Goal: Task Accomplishment & Management: Complete application form

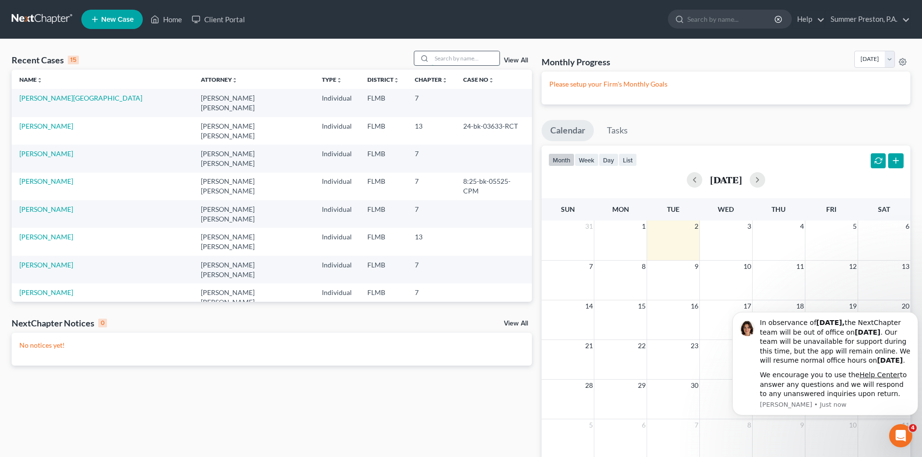
click at [480, 59] on input "search" at bounding box center [466, 58] width 68 height 14
drag, startPoint x: 309, startPoint y: 129, endPoint x: 479, endPoint y: 55, distance: 185.3
click at [479, 55] on input "search" at bounding box center [466, 58] width 68 height 14
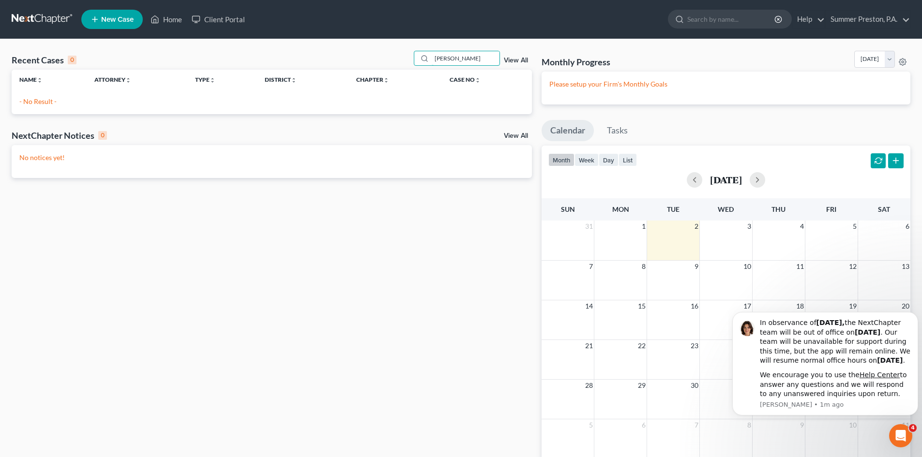
type input "STEPHANIE RIVERA"
click at [0, 41] on div "Recent Cases 0 STEPHANIE RIVERA View All Name unfold_more expand_more expand_le…" at bounding box center [461, 263] width 922 height 448
drag, startPoint x: 0, startPoint y: 41, endPoint x: 205, endPoint y: 5, distance: 208.3
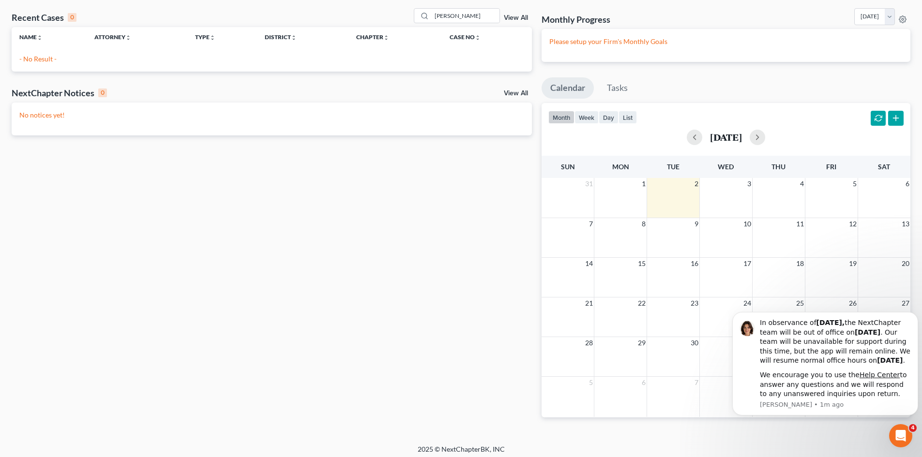
scroll to position [47, 0]
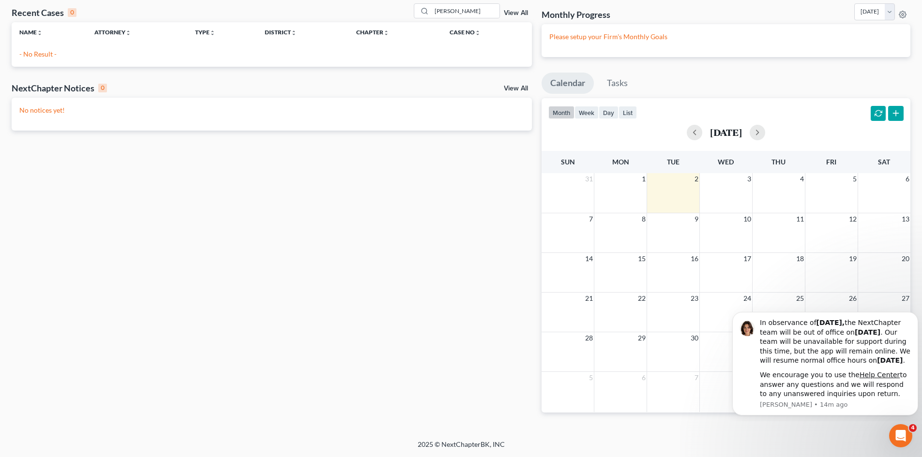
click at [421, 189] on div "Recent Cases 0 STEPHANIE RIVERA View All Name unfold_more expand_more expand_le…" at bounding box center [272, 215] width 530 height 425
click at [898, 430] on icon "Open Intercom Messenger" at bounding box center [900, 435] width 16 height 16
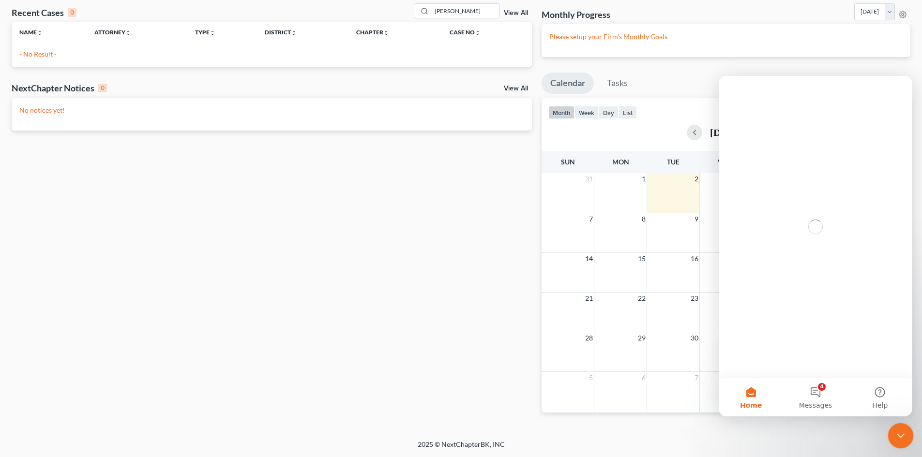
scroll to position [0, 0]
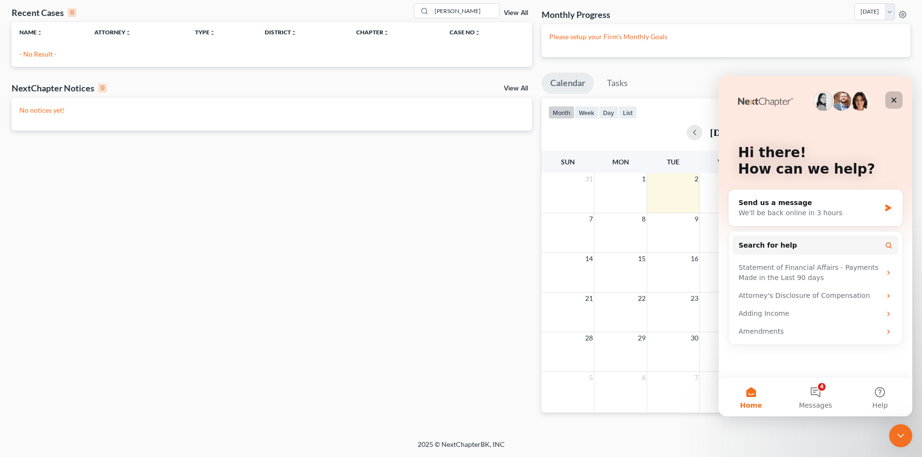
click at [894, 102] on icon "Close" at bounding box center [894, 100] width 8 height 8
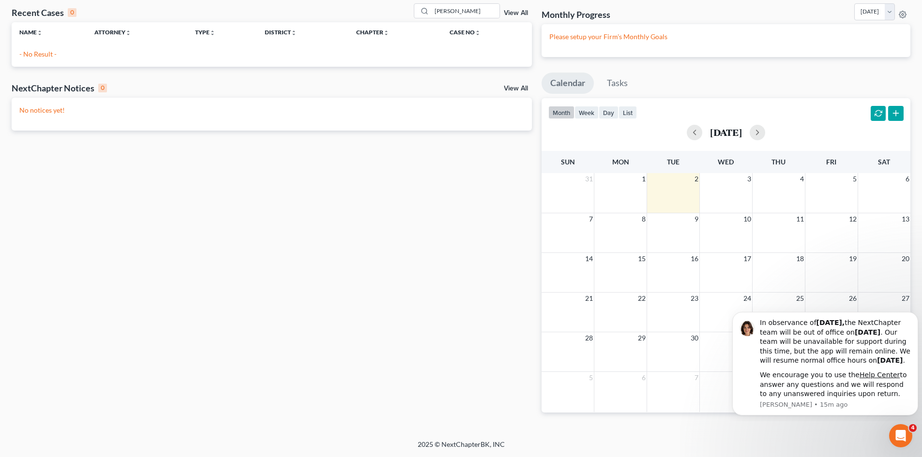
click at [894, 111] on button "button" at bounding box center [895, 113] width 15 height 15
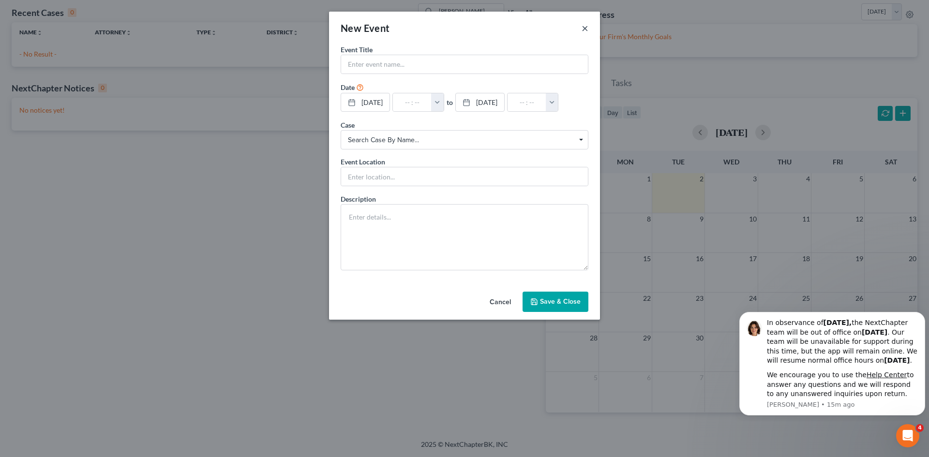
click at [583, 25] on button "×" at bounding box center [585, 28] width 7 height 12
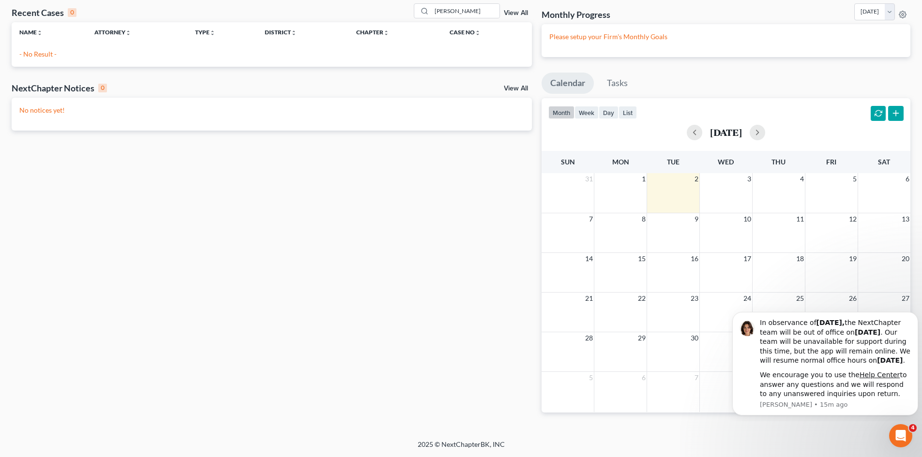
drag, startPoint x: 147, startPoint y: 91, endPoint x: 491, endPoint y: 337, distance: 423.7
click at [491, 337] on div "Recent Cases 0 STEPHANIE RIVERA View All Name unfold_more expand_more expand_le…" at bounding box center [272, 215] width 530 height 425
click at [891, 432] on div "Open Intercom Messenger" at bounding box center [899, 435] width 32 height 32
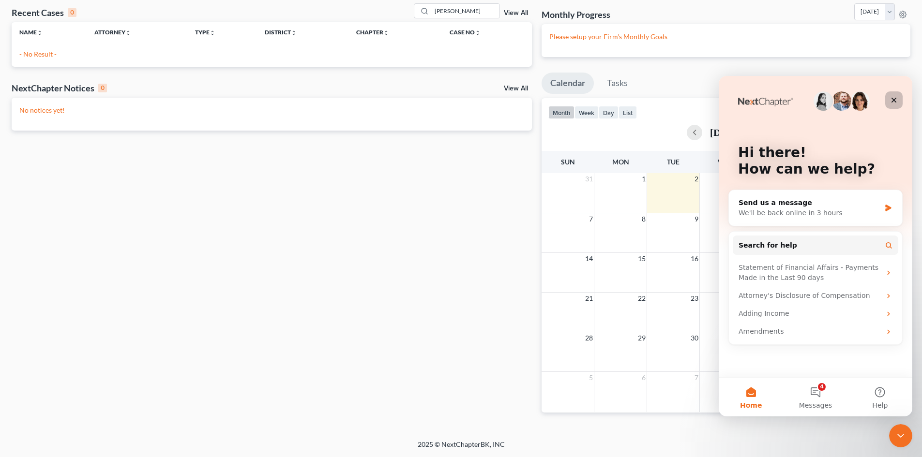
click at [889, 94] on div "Close" at bounding box center [893, 99] width 17 height 17
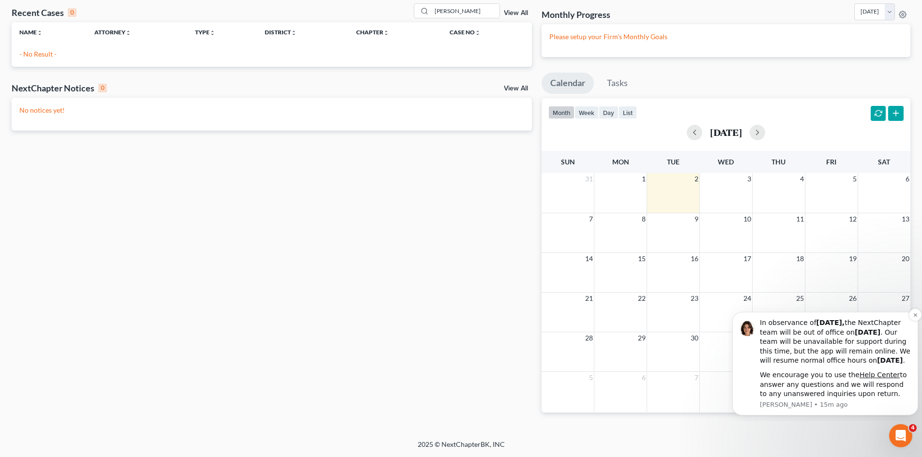
click at [880, 312] on div "In observance of Labor Day, the NextChapter team will be out of office on Monda…" at bounding box center [825, 364] width 186 height 104
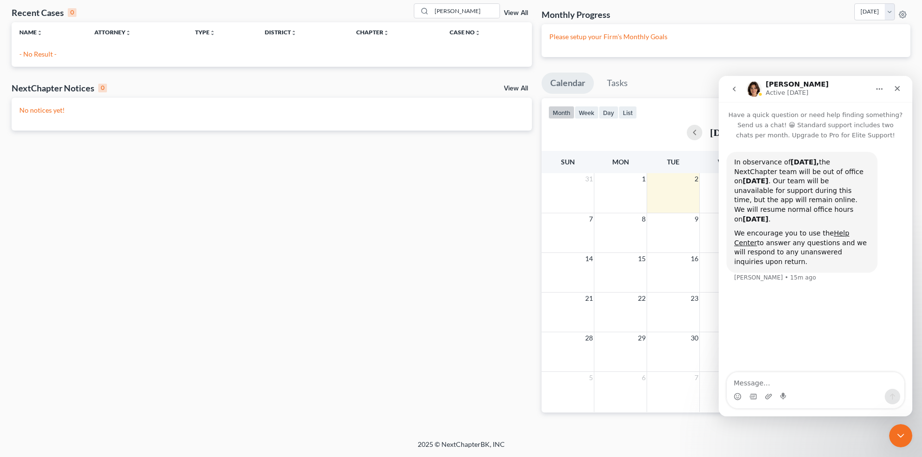
click at [903, 315] on div "In observance of Labor Day, the NextChapter team will be out of office on Monda…" at bounding box center [816, 256] width 194 height 233
click at [899, 89] on icon "Close" at bounding box center [898, 89] width 8 height 8
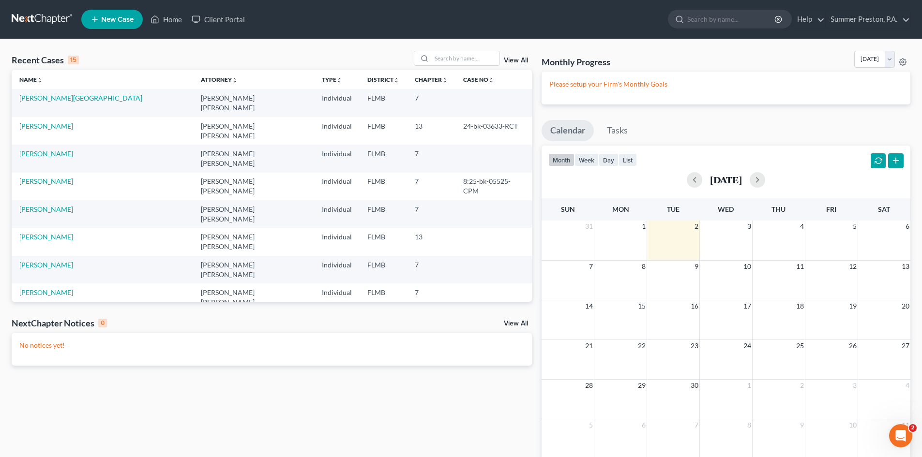
click at [112, 16] on span "New Case" at bounding box center [117, 19] width 32 height 7
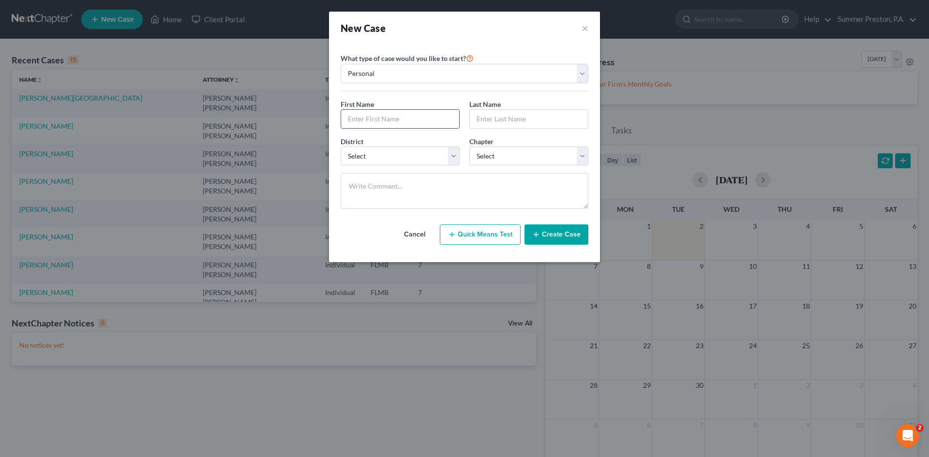
click at [404, 119] on input "text" at bounding box center [400, 119] width 118 height 18
click at [573, 233] on button "Create Case" at bounding box center [557, 235] width 64 height 20
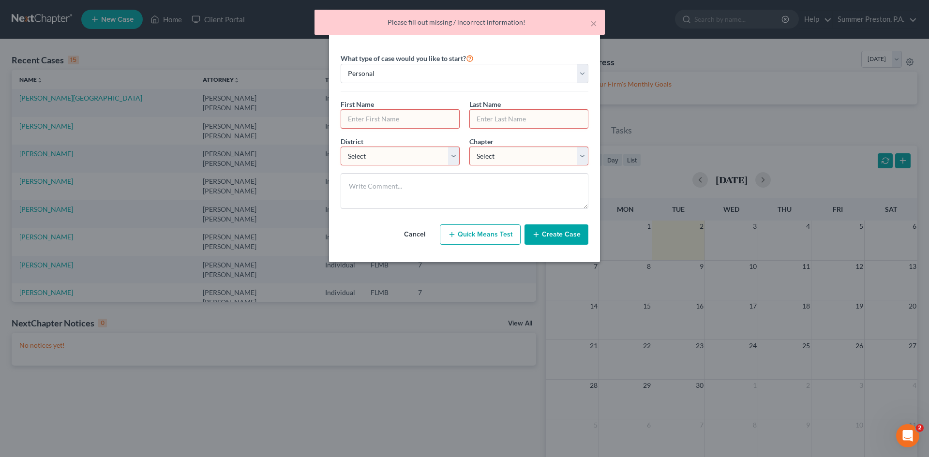
click at [410, 117] on input "text" at bounding box center [400, 119] width 118 height 18
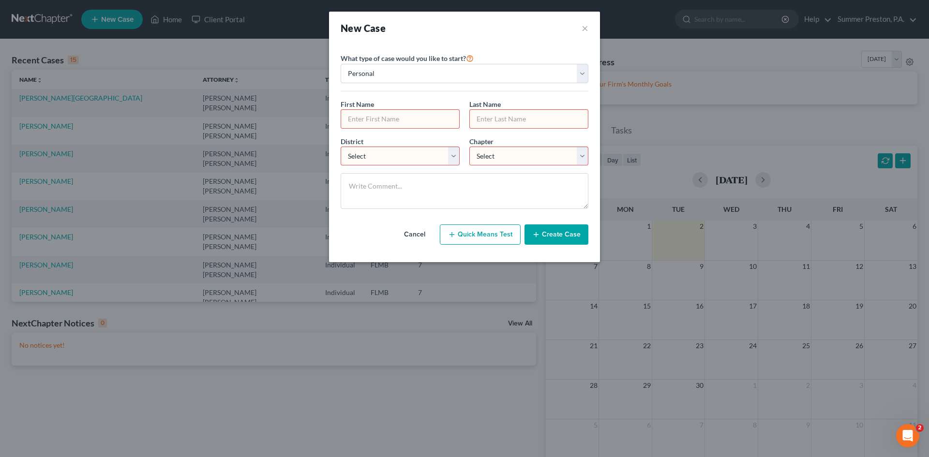
click at [521, 116] on input "text" at bounding box center [529, 119] width 118 height 18
click at [522, 116] on input "text" at bounding box center [529, 119] width 118 height 18
click at [437, 113] on input "text" at bounding box center [400, 119] width 118 height 18
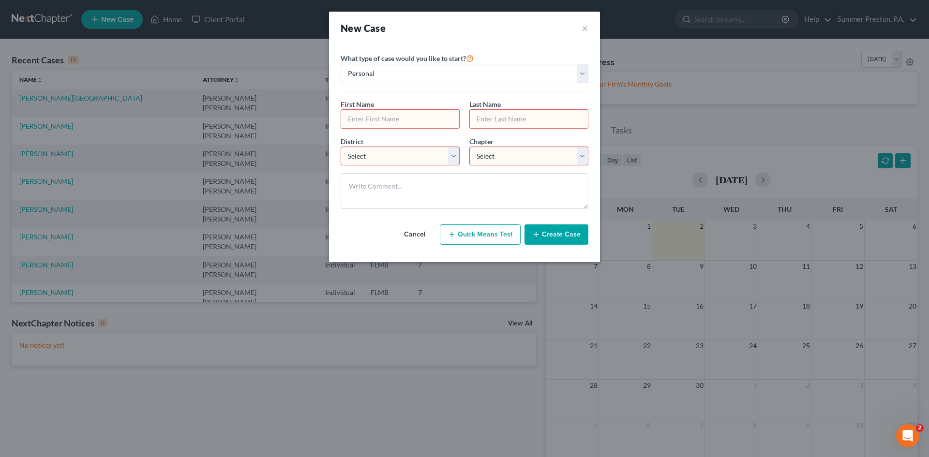
click at [441, 121] on input "text" at bounding box center [400, 119] width 118 height 18
click at [585, 25] on button "×" at bounding box center [585, 28] width 7 height 14
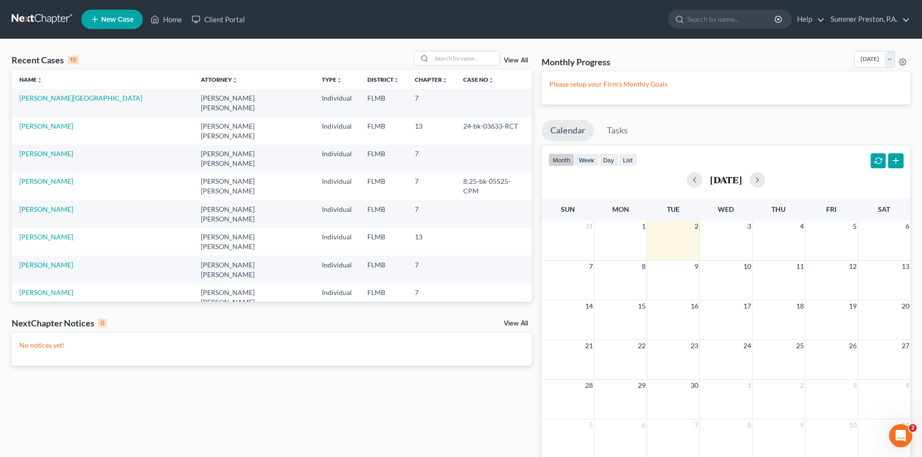
drag, startPoint x: 266, startPoint y: 425, endPoint x: 235, endPoint y: 398, distance: 41.2
click at [263, 411] on div "Recent Cases 15 View All Name unfold_more expand_more expand_less Attorney unfo…" at bounding box center [272, 263] width 530 height 425
drag, startPoint x: 235, startPoint y: 398, endPoint x: 214, endPoint y: 414, distance: 26.3
click at [214, 414] on div "Recent Cases 15 View All Name unfold_more expand_more expand_less Attorney unfo…" at bounding box center [272, 263] width 530 height 425
click at [112, 21] on span "New Case" at bounding box center [117, 19] width 32 height 7
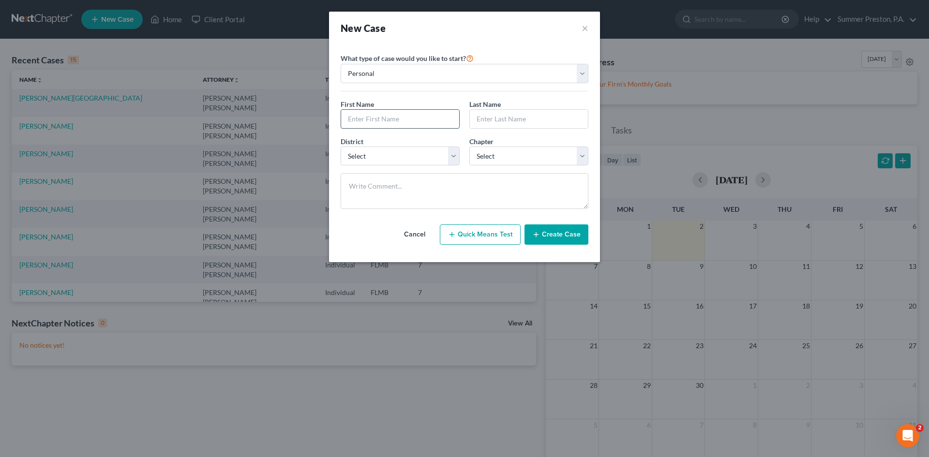
click at [429, 122] on input "text" at bounding box center [400, 119] width 118 height 18
drag, startPoint x: 430, startPoint y: 118, endPoint x: 393, endPoint y: 116, distance: 37.4
click at [429, 121] on input "text" at bounding box center [400, 119] width 118 height 18
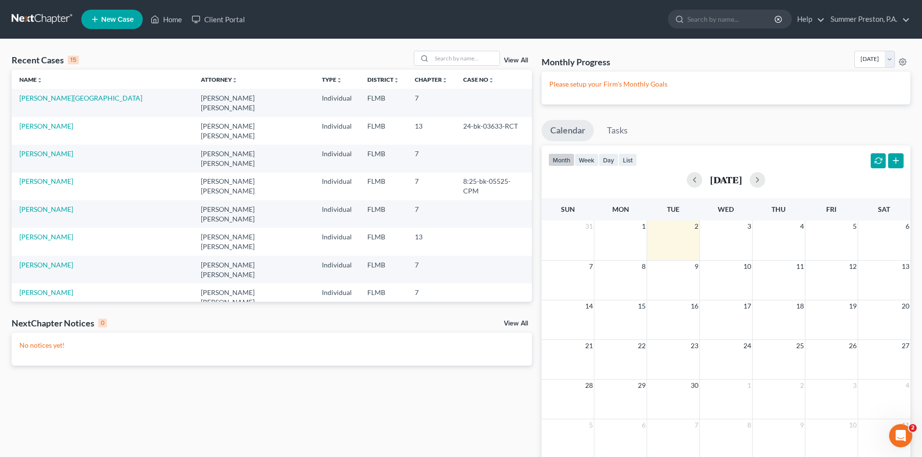
click at [105, 19] on span "New Case" at bounding box center [117, 19] width 32 height 7
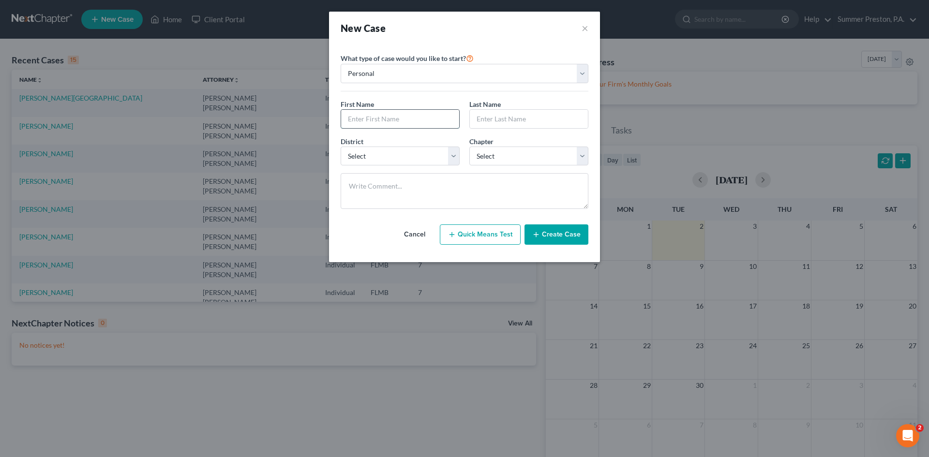
click at [417, 119] on input "text" at bounding box center [400, 119] width 118 height 18
type input "[PERSON_NAME]"
click at [455, 158] on select "Select [US_STATE] - [GEOGRAPHIC_DATA] [US_STATE] - [GEOGRAPHIC_DATA][US_STATE] …" at bounding box center [400, 156] width 119 height 19
select select "15"
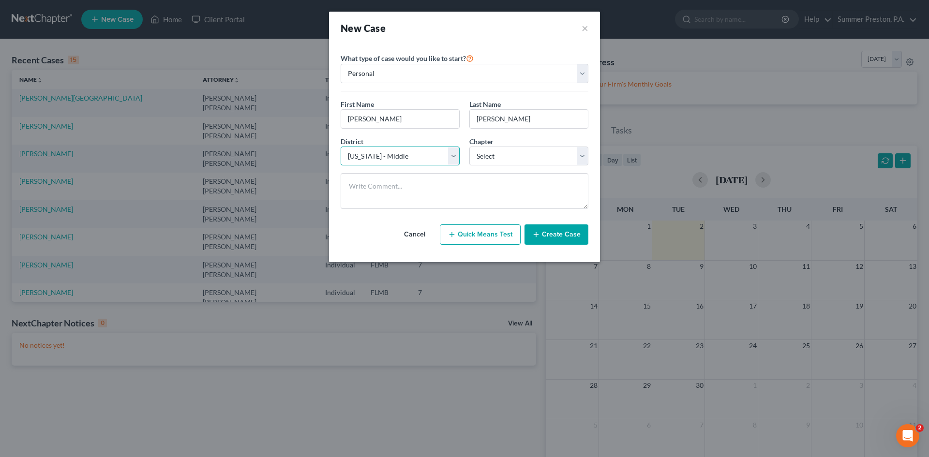
click at [341, 147] on select "Select [US_STATE] - [GEOGRAPHIC_DATA] [US_STATE] - [GEOGRAPHIC_DATA][US_STATE] …" at bounding box center [400, 156] width 119 height 19
click at [582, 154] on select "Select 7 11 12 13" at bounding box center [529, 156] width 119 height 19
select select "0"
click at [470, 147] on select "Select 7 11 12 13" at bounding box center [529, 156] width 119 height 19
click at [567, 235] on button "Create Case" at bounding box center [557, 235] width 64 height 20
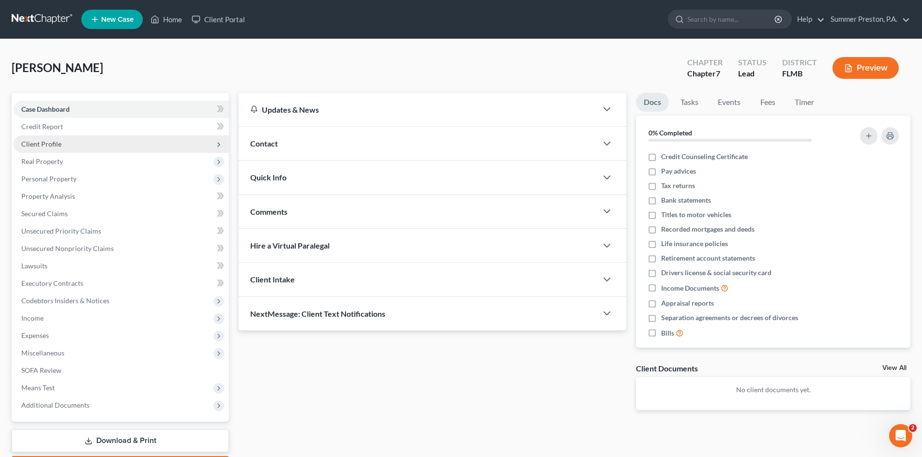
click at [53, 142] on span "Client Profile" at bounding box center [41, 144] width 40 height 8
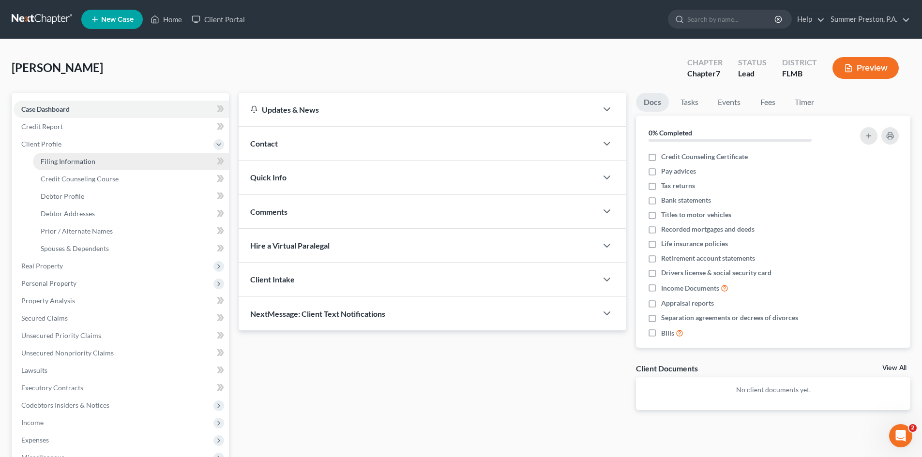
click at [96, 164] on link "Filing Information" at bounding box center [131, 161] width 196 height 17
select select "1"
select select "0"
select select "15"
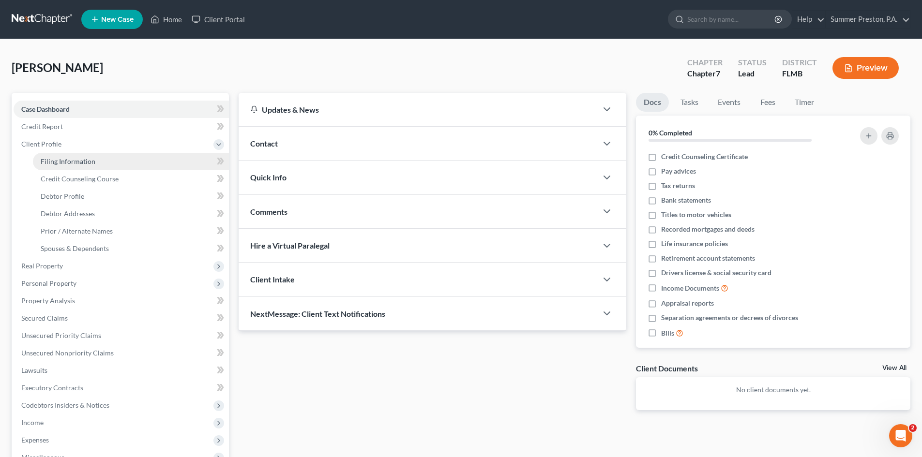
select select "9"
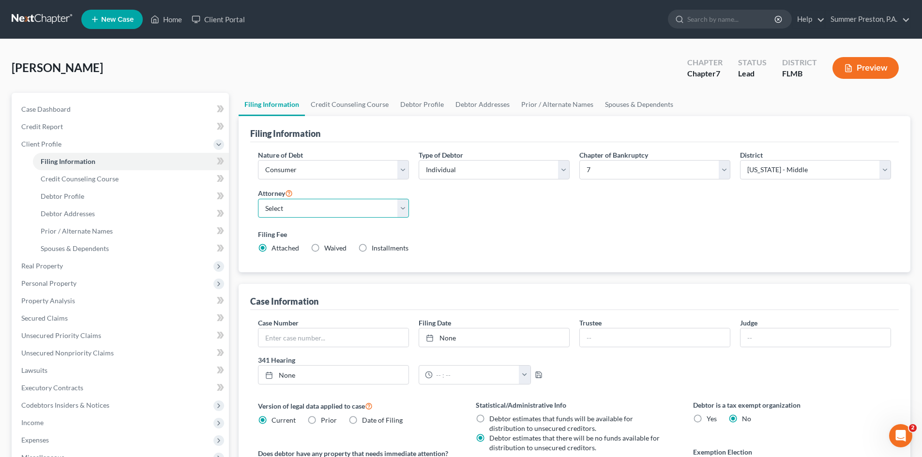
click at [401, 209] on select "Select [PERSON_NAME] [PERSON_NAME] - null" at bounding box center [333, 208] width 151 height 19
select select "0"
click at [258, 199] on select "Select [PERSON_NAME] [PERSON_NAME] - null" at bounding box center [333, 208] width 151 height 19
click at [324, 246] on label "Waived Waived" at bounding box center [335, 248] width 22 height 10
click at [328, 246] on input "Waived Waived" at bounding box center [331, 246] width 6 height 6
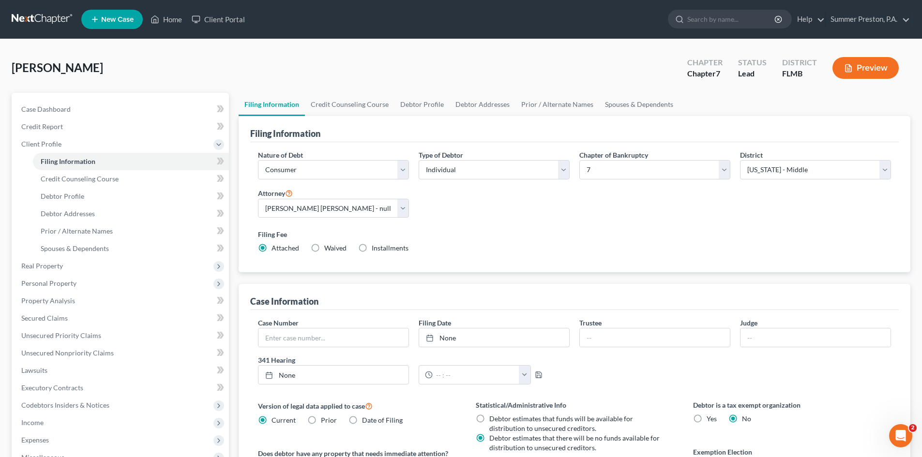
radio input "true"
radio input "false"
click at [112, 179] on span "Credit Counseling Course" at bounding box center [80, 179] width 78 height 8
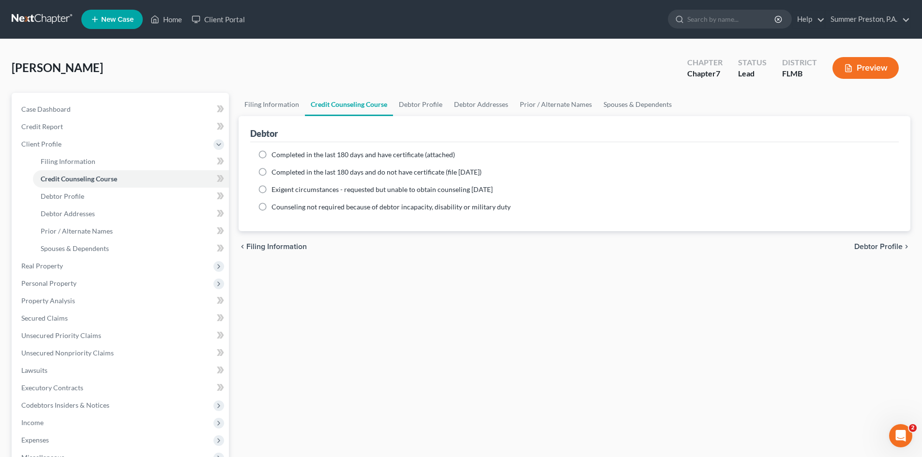
click at [272, 155] on label "Completed in the last 180 days and have certificate (attached)" at bounding box center [363, 155] width 183 height 10
click at [275, 155] on input "Completed in the last 180 days and have certificate (attached)" at bounding box center [278, 153] width 6 height 6
radio input "true"
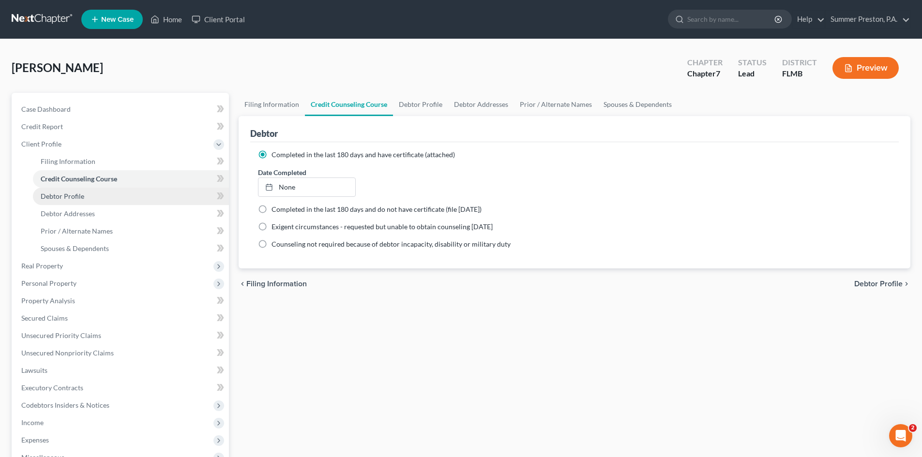
click at [61, 198] on span "Debtor Profile" at bounding box center [63, 196] width 44 height 8
select select "0"
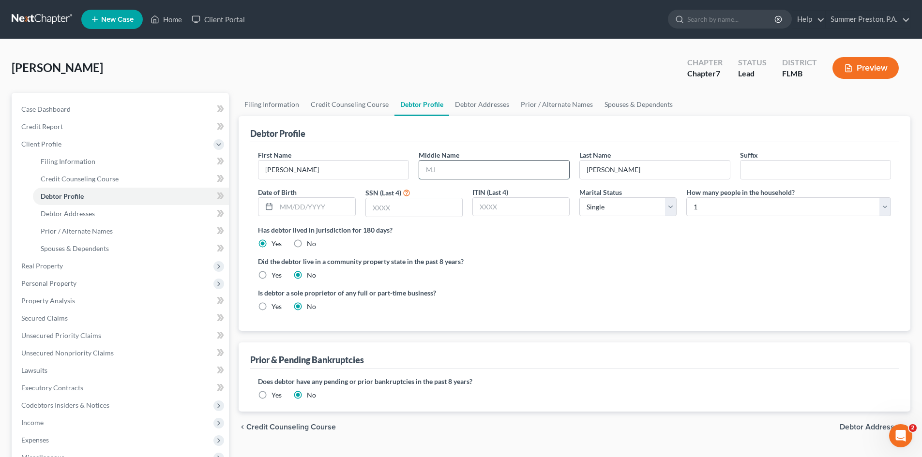
click at [477, 170] on input "text" at bounding box center [494, 170] width 150 height 18
type input "[PERSON_NAME]"
click at [338, 212] on input "text" at bounding box center [315, 207] width 78 height 18
type input "[DATE]"
click at [404, 202] on input "text" at bounding box center [414, 207] width 96 height 18
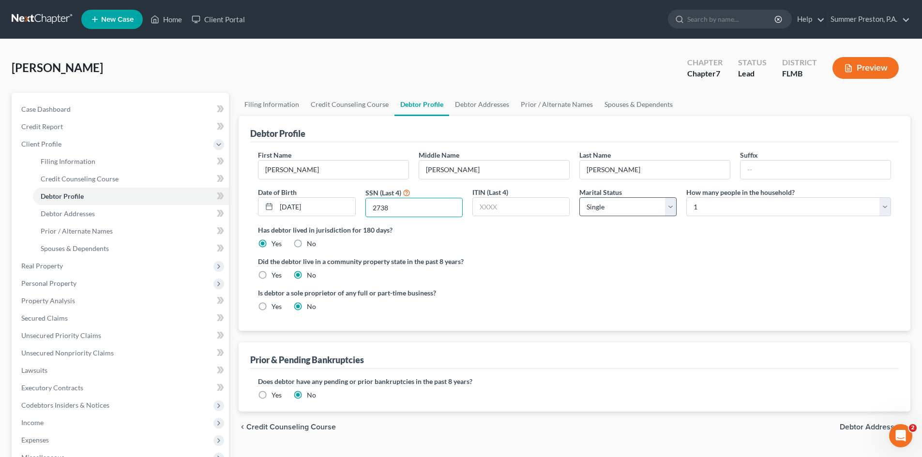
type input "2738"
click at [672, 208] on select "Select Single Married Separated Divorced Widowed" at bounding box center [627, 206] width 97 height 19
select select "1"
click at [579, 197] on select "Select Single Married Separated Divorced Widowed" at bounding box center [627, 206] width 97 height 19
click at [885, 203] on select "Select 1 2 3 4 5 6 7 8 9 10 11 12 13 14 15 16 17 18 19 20" at bounding box center [788, 206] width 205 height 19
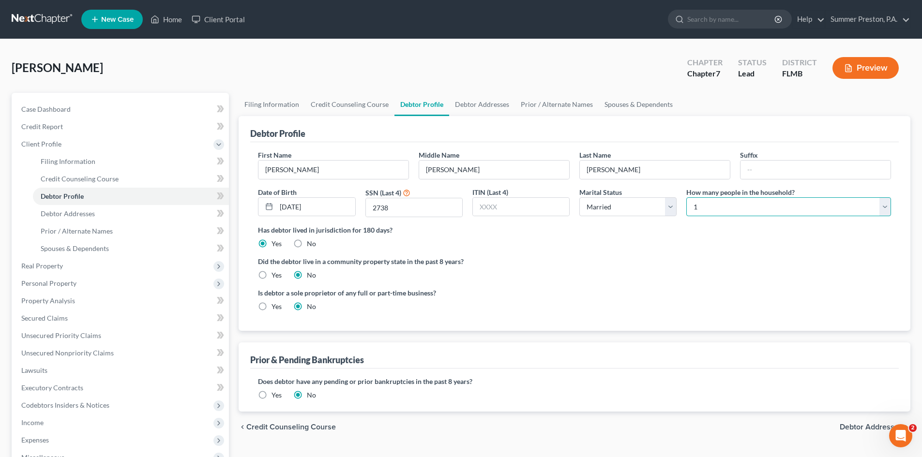
select select "1"
click at [686, 197] on select "Select 1 2 3 4 5 6 7 8 9 10 11 12 13 14 15 16 17 18 19 20" at bounding box center [788, 206] width 205 height 19
click at [66, 216] on span "Debtor Addresses" at bounding box center [68, 214] width 54 height 8
select select "0"
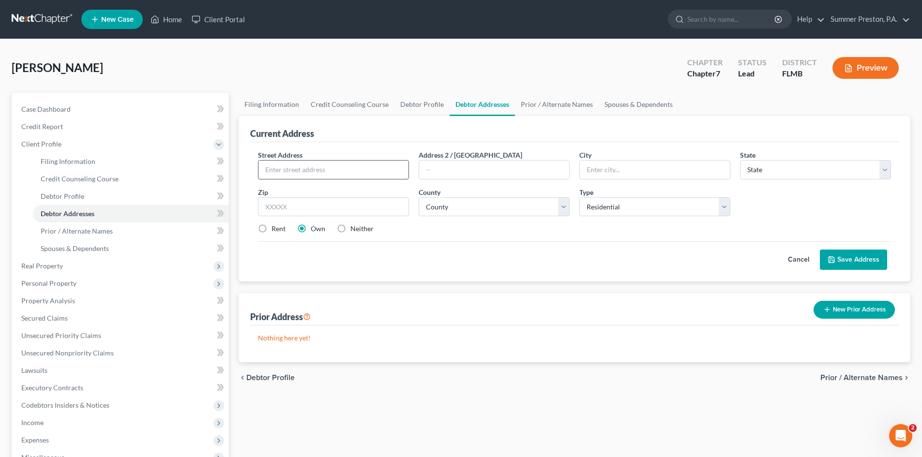
click at [362, 172] on input "text" at bounding box center [333, 170] width 150 height 18
type input "[STREET_ADDRESS]"
click at [628, 166] on input "text" at bounding box center [655, 170] width 150 height 18
type input "Largo"
select select "9"
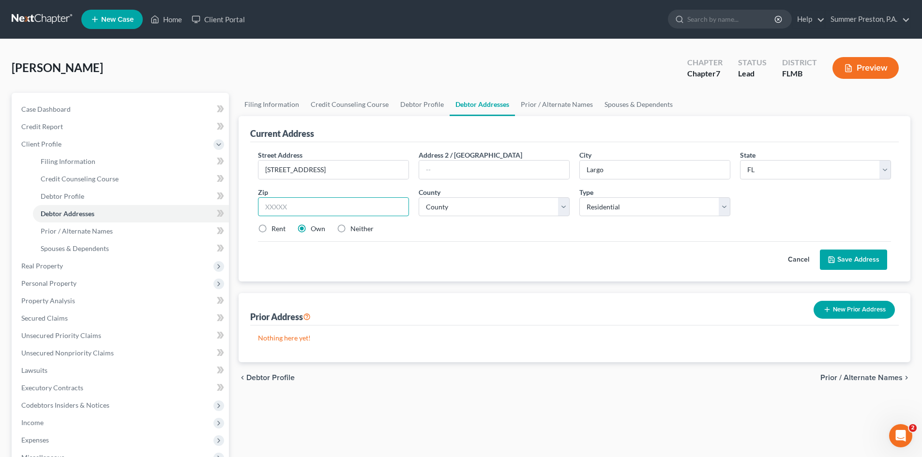
click at [311, 207] on input "text" at bounding box center [333, 206] width 151 height 19
type input "33778"
click at [564, 206] on select "County [GEOGRAPHIC_DATA] [GEOGRAPHIC_DATA] [GEOGRAPHIC_DATA] [GEOGRAPHIC_DATA] …" at bounding box center [494, 206] width 151 height 19
select select "51"
click at [419, 197] on select "County [GEOGRAPHIC_DATA] [GEOGRAPHIC_DATA] [GEOGRAPHIC_DATA] [GEOGRAPHIC_DATA] …" at bounding box center [494, 206] width 151 height 19
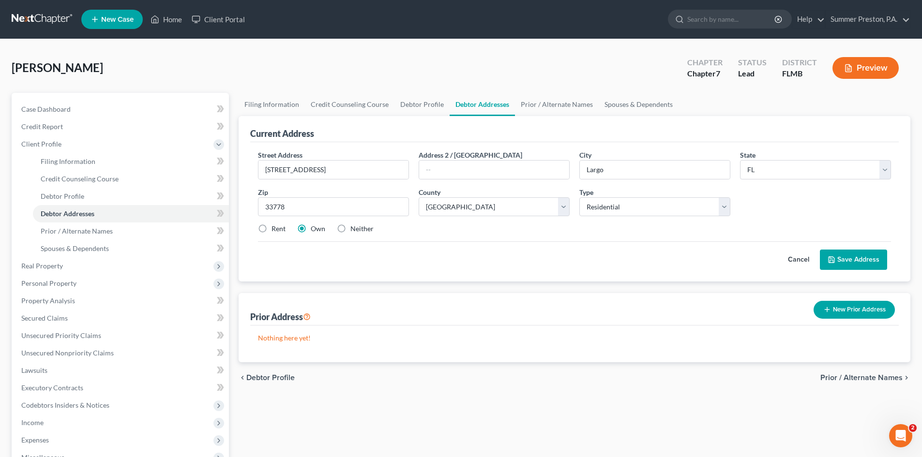
click at [272, 230] on label "Rent" at bounding box center [279, 229] width 14 height 10
click at [275, 230] on input "Rent" at bounding box center [278, 227] width 6 height 6
radio input "true"
click at [852, 258] on button "Save Address" at bounding box center [853, 260] width 67 height 20
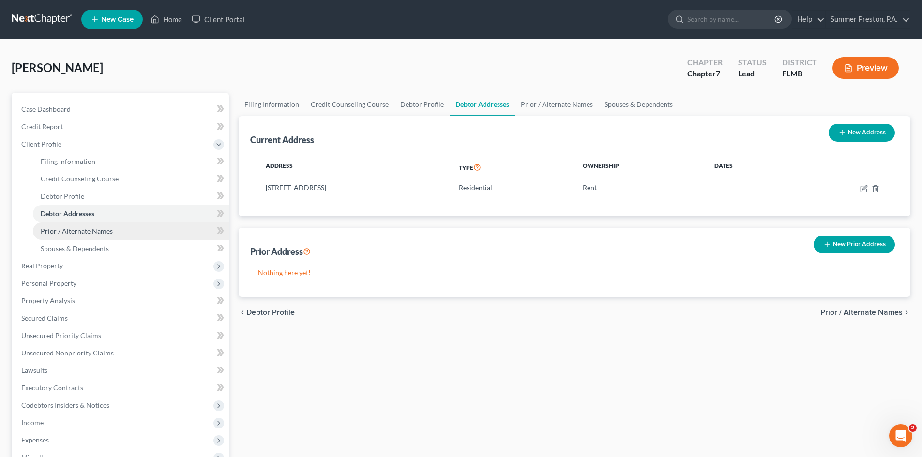
click at [83, 233] on span "Prior / Alternate Names" at bounding box center [77, 231] width 72 height 8
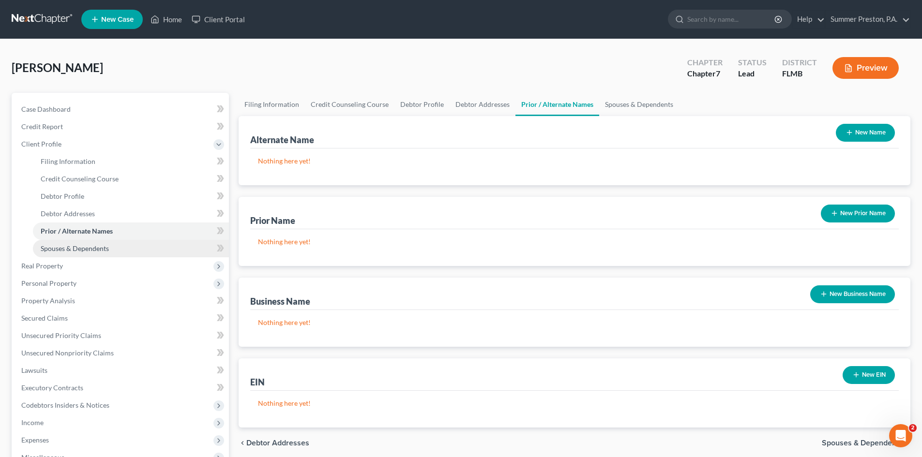
click at [73, 247] on span "Spouses & Dependents" at bounding box center [75, 248] width 68 height 8
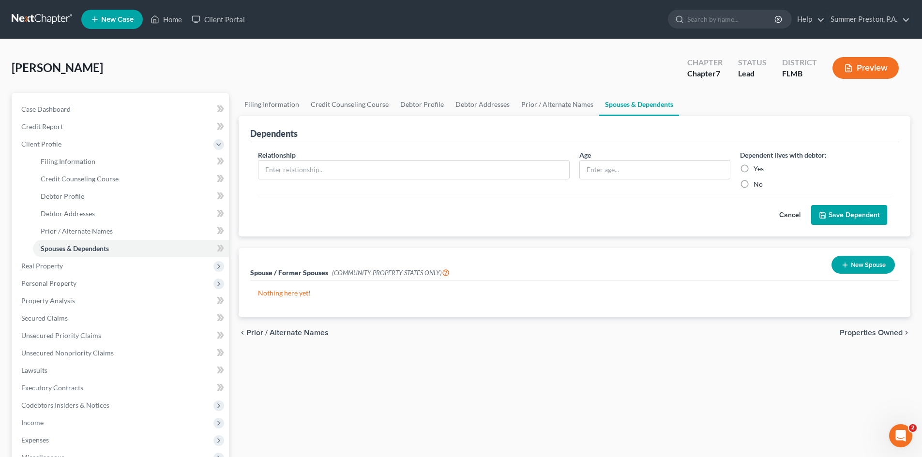
click at [856, 266] on button "New Spouse" at bounding box center [863, 265] width 63 height 18
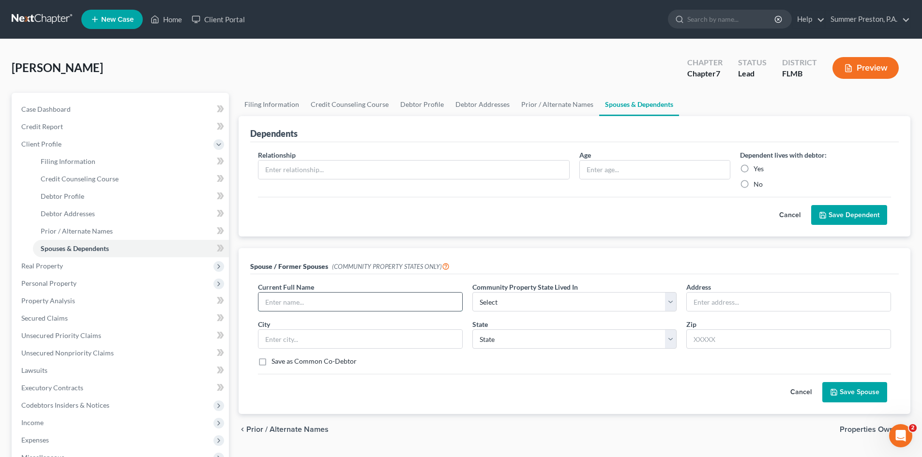
click at [382, 298] on input "text" at bounding box center [360, 302] width 204 height 18
click at [34, 267] on span "Real Property" at bounding box center [42, 266] width 42 height 8
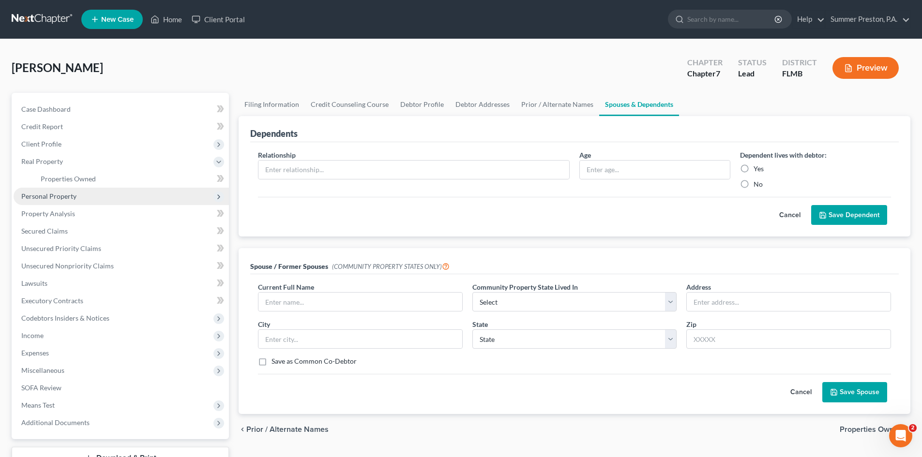
click at [63, 193] on span "Personal Property" at bounding box center [48, 196] width 55 height 8
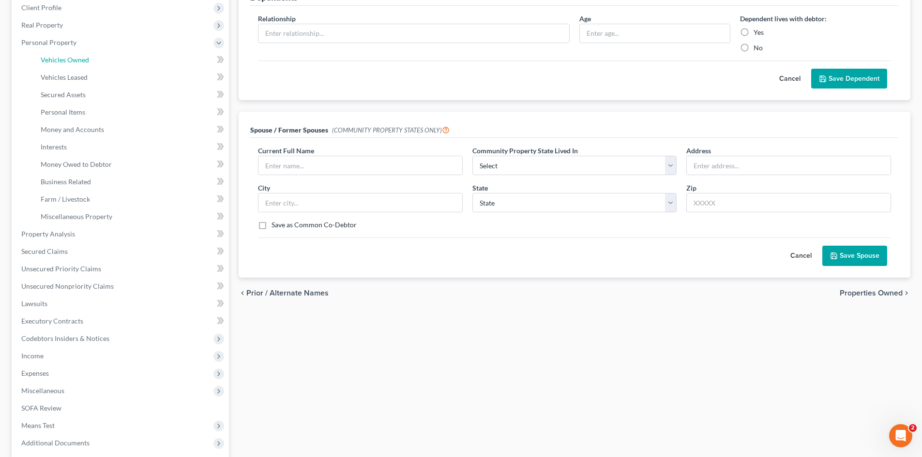
scroll to position [231, 0]
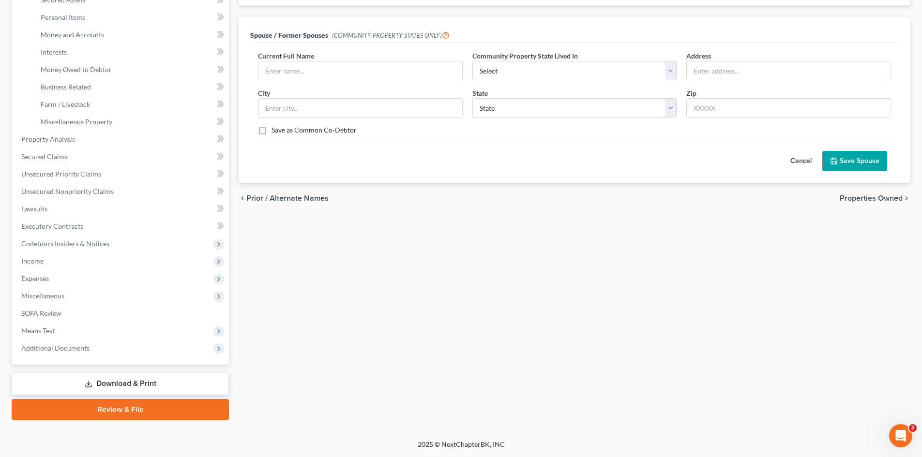
click at [111, 386] on link "Download & Print" at bounding box center [120, 384] width 217 height 23
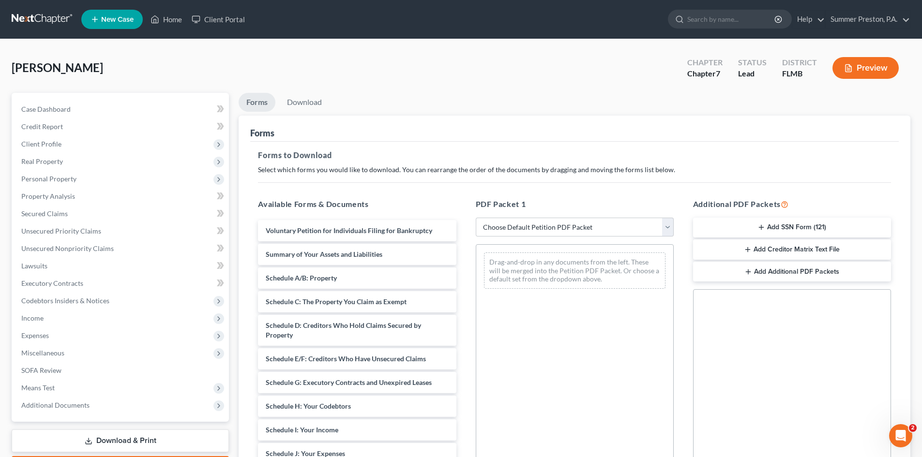
click at [779, 230] on button "Add SSN Form (121)" at bounding box center [792, 228] width 198 height 20
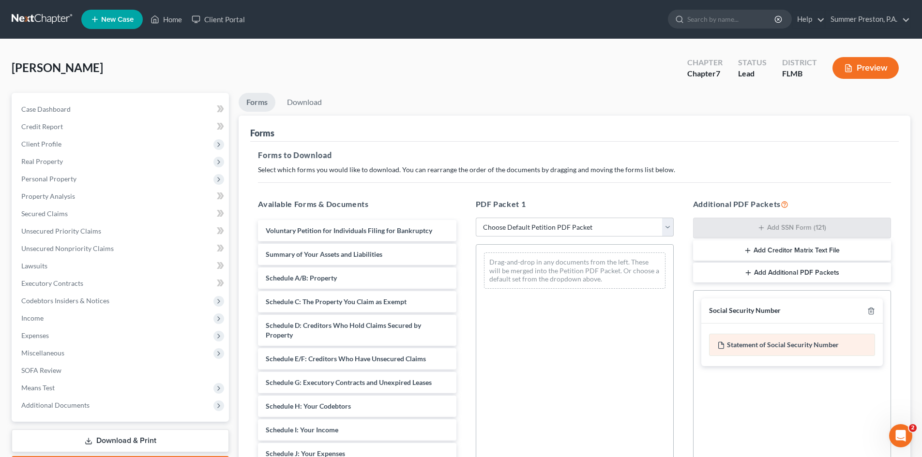
click at [766, 346] on div "Statement of Social Security Number" at bounding box center [792, 345] width 166 height 22
click at [297, 102] on link "Download" at bounding box center [304, 102] width 50 height 19
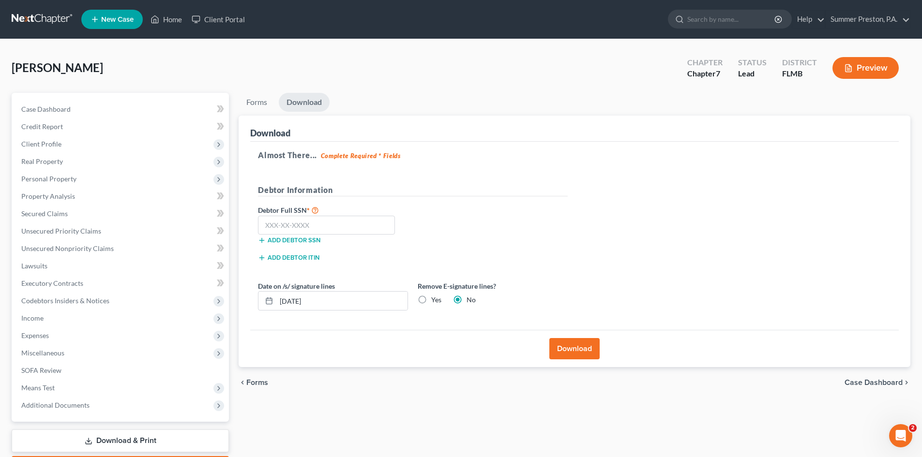
click at [565, 348] on button "Download" at bounding box center [574, 348] width 50 height 21
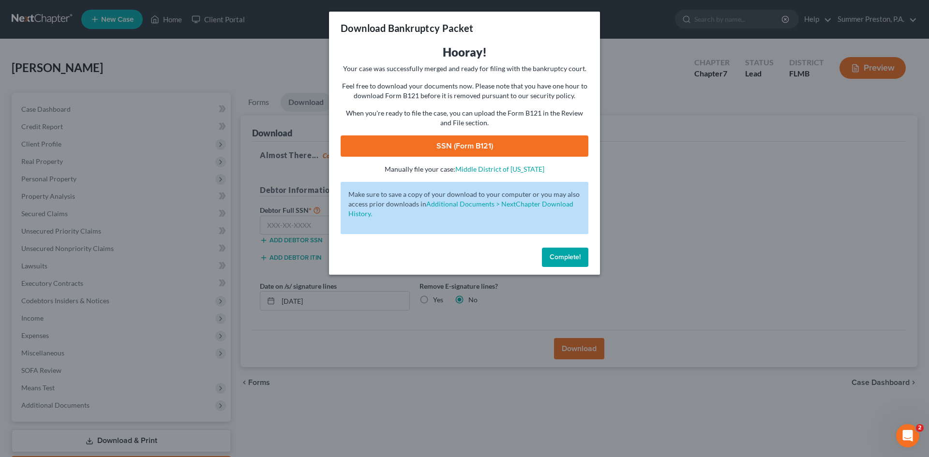
click at [577, 256] on span "Complete!" at bounding box center [565, 257] width 31 height 8
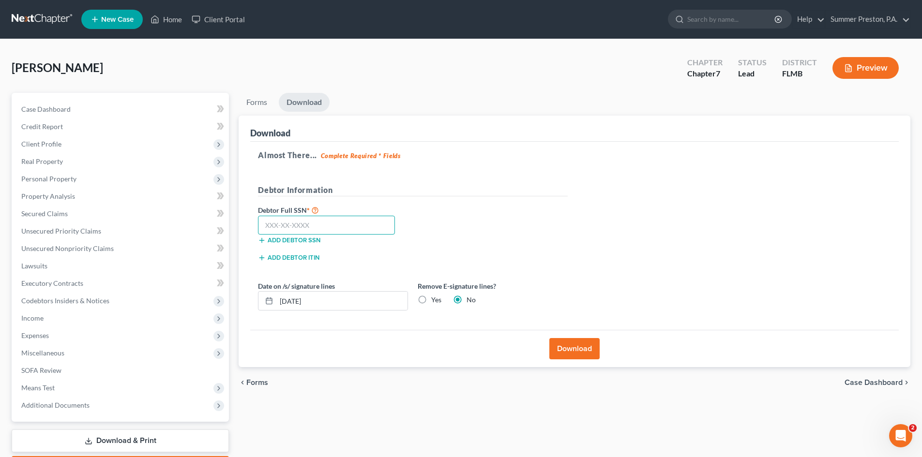
click at [335, 222] on input "text" at bounding box center [326, 225] width 137 height 19
type input "332-82-2738"
click at [573, 351] on button "Download" at bounding box center [574, 348] width 50 height 21
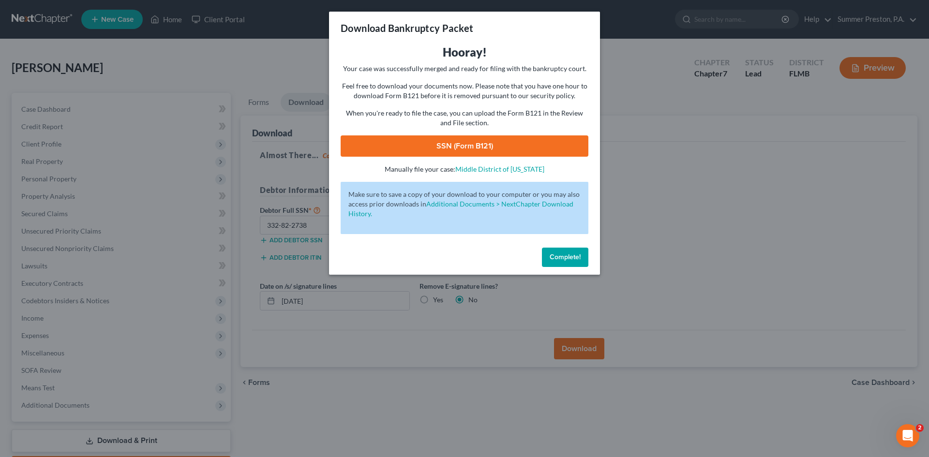
click at [455, 147] on link "SSN (Form B121)" at bounding box center [465, 146] width 248 height 21
click at [565, 254] on span "Complete!" at bounding box center [565, 257] width 31 height 8
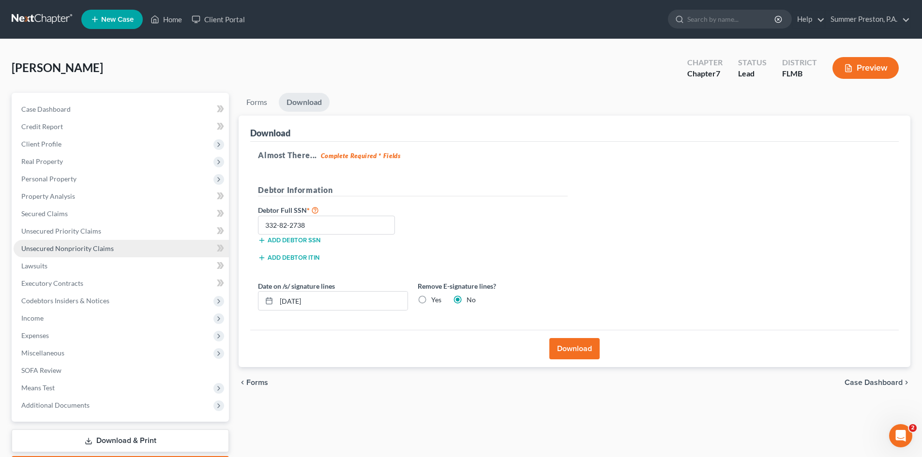
click at [63, 250] on span "Unsecured Nonpriority Claims" at bounding box center [67, 248] width 92 height 8
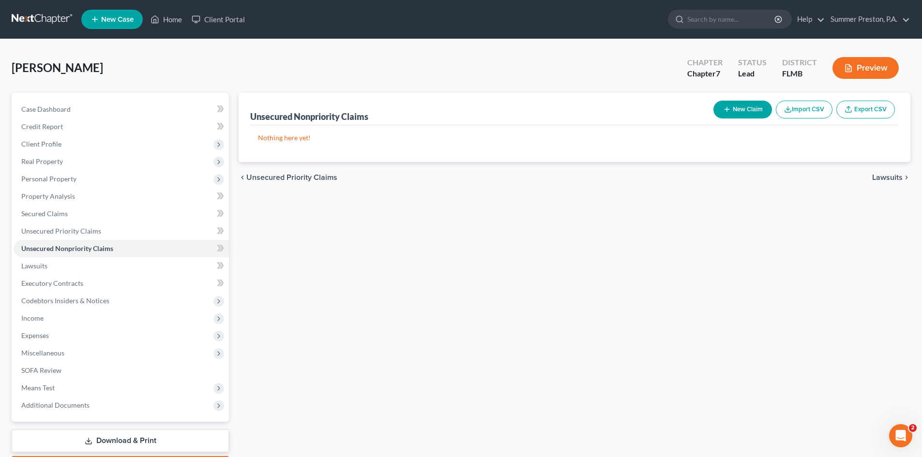
click at [737, 105] on button "New Claim" at bounding box center [742, 110] width 59 height 18
select select "0"
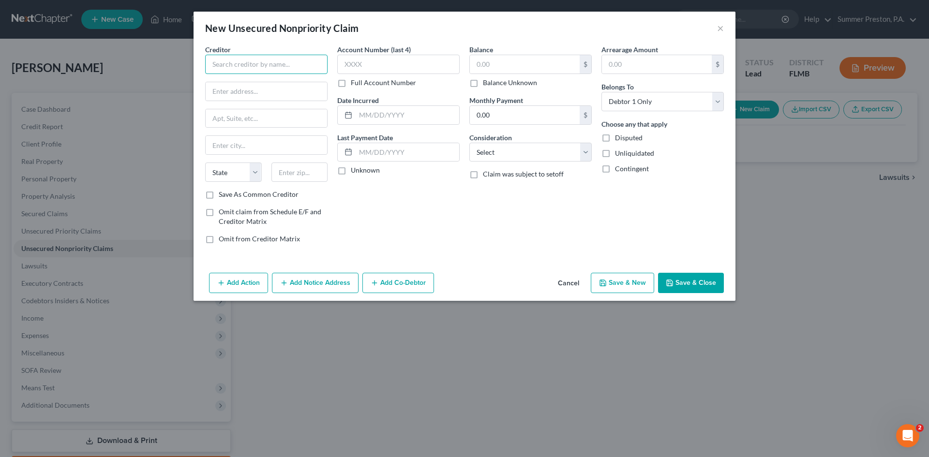
drag, startPoint x: 300, startPoint y: 63, endPoint x: 310, endPoint y: 73, distance: 13.4
click at [304, 68] on input "text" at bounding box center [266, 64] width 122 height 19
type input "C"
type input "[PERSON_NAME], Esq."
type input "[PERSON_NAME] & [PERSON_NAME] PLC"
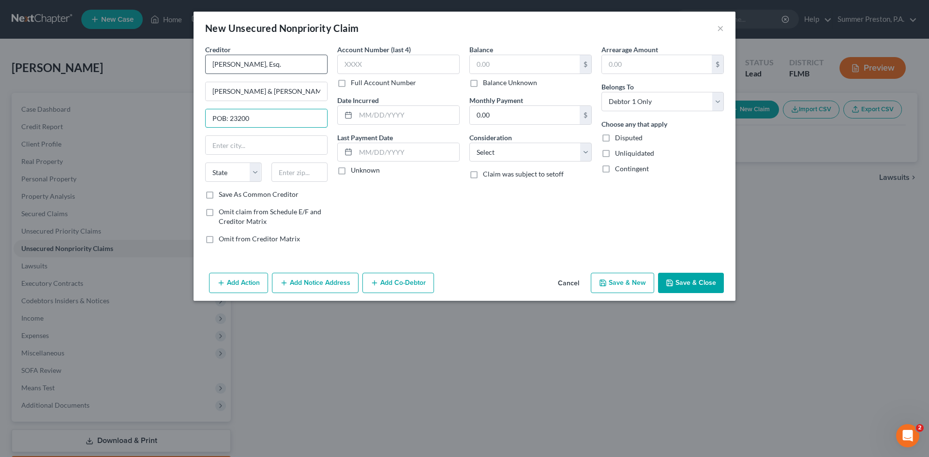
type input "POB: 23200"
type input "[GEOGRAPHIC_DATA]"
select select "18"
type input "40223-0200"
click at [219, 196] on label "Save As Common Creditor" at bounding box center [259, 195] width 80 height 10
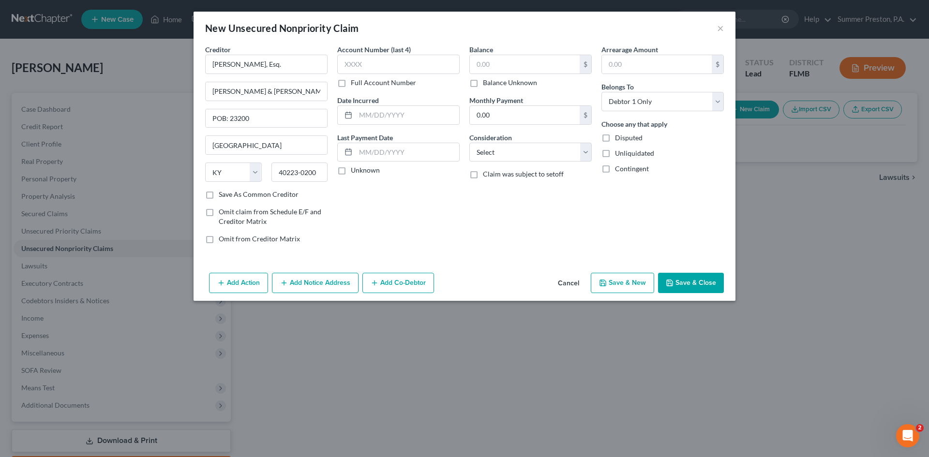
click at [223, 196] on input "Save As Common Creditor" at bounding box center [226, 193] width 6 height 6
checkbox input "true"
click at [351, 84] on label "Full Account Number" at bounding box center [383, 83] width 65 height 10
click at [355, 84] on input "Full Account Number" at bounding box center [358, 81] width 6 height 6
click at [387, 62] on input "text" at bounding box center [398, 64] width 122 height 19
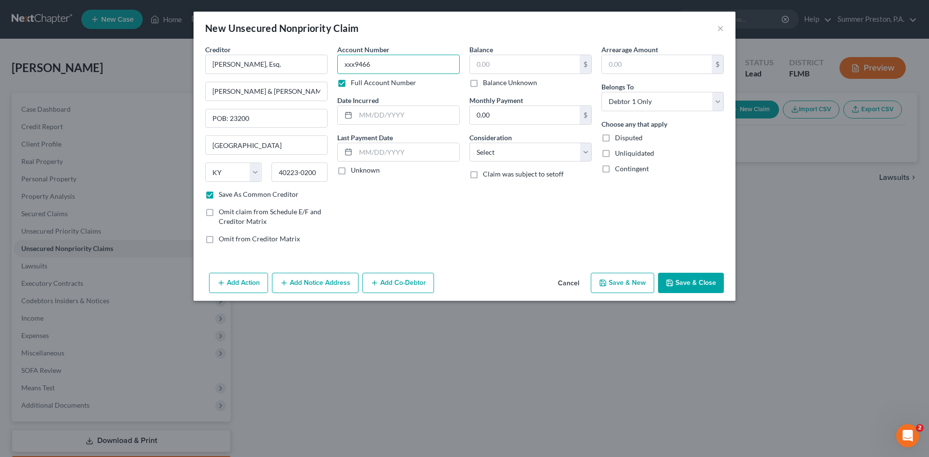
type input "xxx9466"
click at [351, 172] on label "Unknown" at bounding box center [365, 171] width 29 height 10
click at [355, 172] on input "Unknown" at bounding box center [358, 169] width 6 height 6
checkbox input "true"
click at [504, 66] on input "text" at bounding box center [525, 64] width 110 height 18
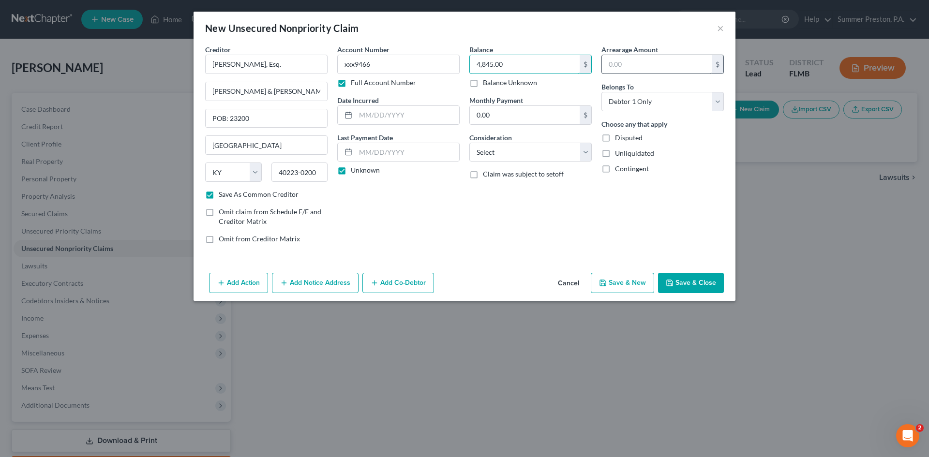
type input "4,845.00"
drag, startPoint x: 672, startPoint y: 63, endPoint x: 667, endPoint y: 63, distance: 4.9
click at [672, 63] on input "text" at bounding box center [657, 64] width 110 height 18
type input "4,845.00"
click at [585, 150] on select "Select Cable / Satellite Services Collection Agency Credit Card Debt Debt Couns…" at bounding box center [531, 152] width 122 height 19
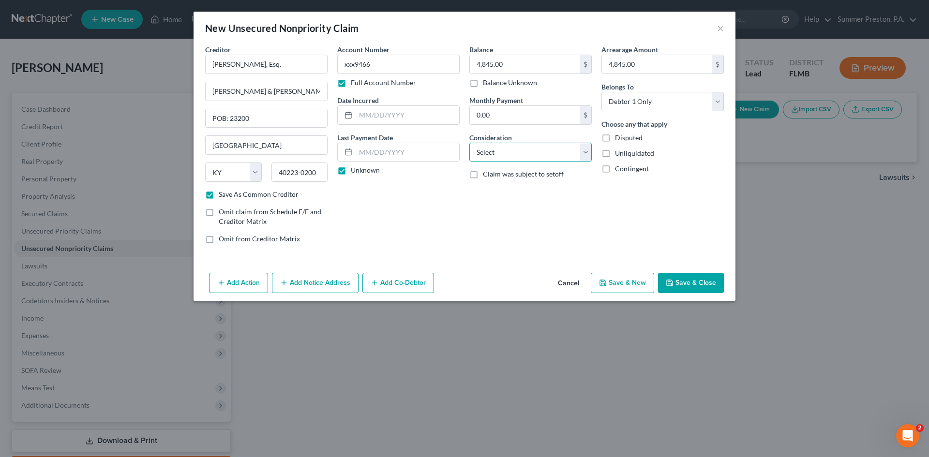
select select "1"
click at [470, 143] on select "Select Cable / Satellite Services Collection Agency Credit Card Debt Debt Couns…" at bounding box center [531, 152] width 122 height 19
click at [331, 278] on button "Add Notice Address" at bounding box center [315, 283] width 87 height 20
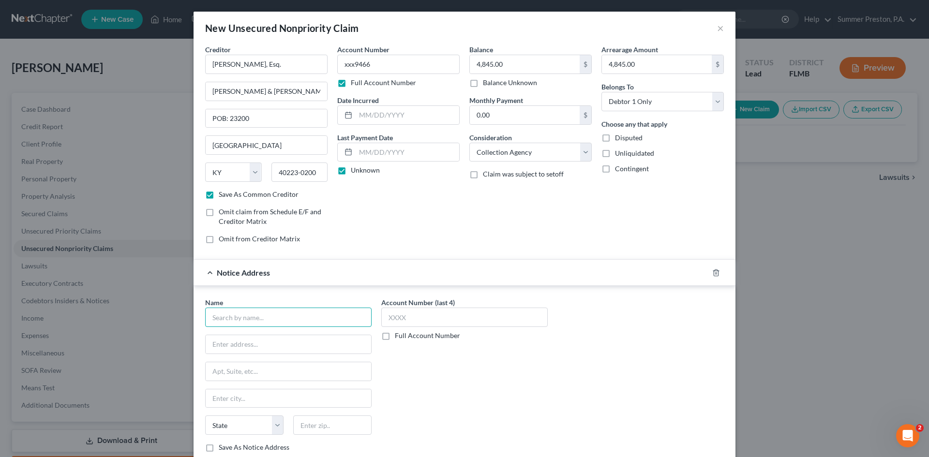
click at [287, 312] on input "text" at bounding box center [288, 317] width 167 height 19
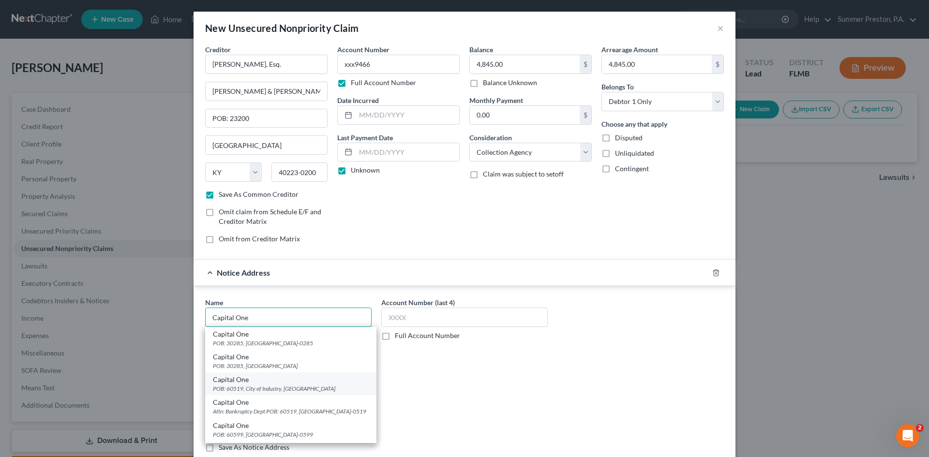
type input "Capital One"
click at [217, 385] on div "POB: 60519, City of Industry, [GEOGRAPHIC_DATA]" at bounding box center [291, 389] width 156 height 8
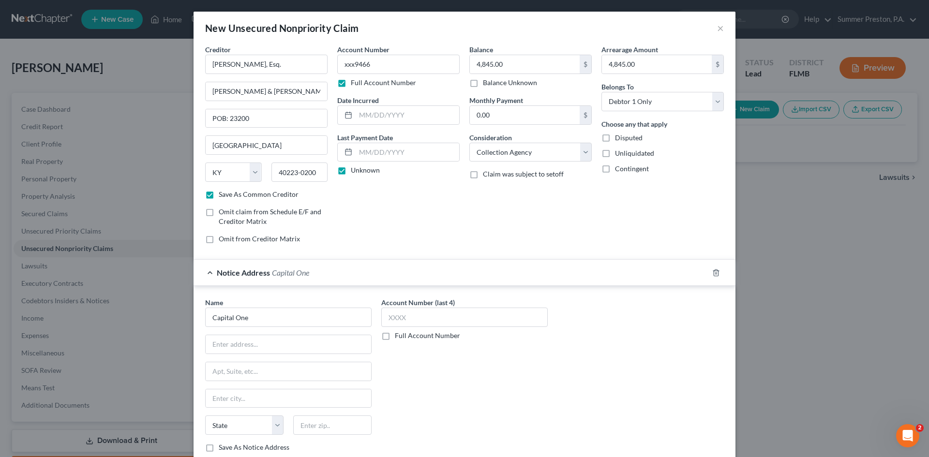
type input "POB: 60519"
type input "City of Industry"
click at [241, 425] on select "State [US_STATE] AK AR AZ CA CO CT DE DC [GEOGRAPHIC_DATA] [GEOGRAPHIC_DATA] GU…" at bounding box center [244, 425] width 78 height 19
select select "4"
click at [205, 416] on select "State [US_STATE] AK AR AZ CA CO CT DE DC [GEOGRAPHIC_DATA] [GEOGRAPHIC_DATA] GU…" at bounding box center [244, 425] width 78 height 19
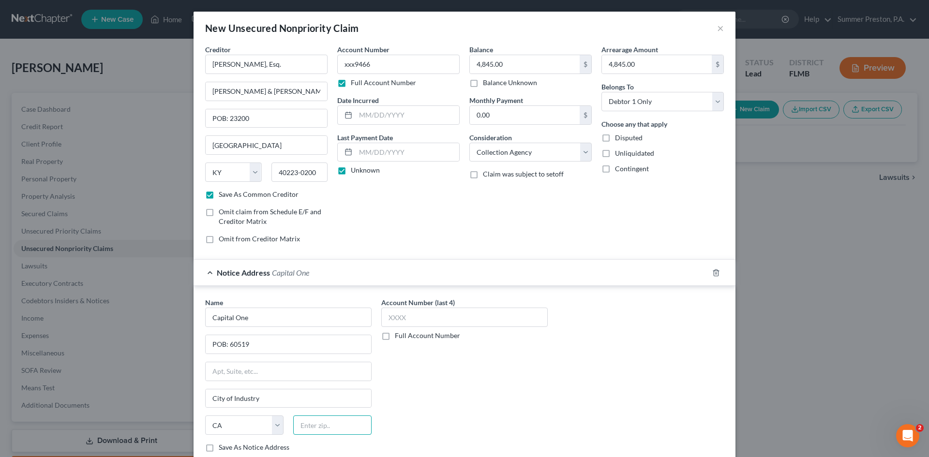
click at [344, 428] on input "text" at bounding box center [332, 425] width 78 height 19
type input "91716-0519"
click at [299, 439] on div "State [US_STATE] AK AR AZ CA CO CT DE DC [GEOGRAPHIC_DATA] [GEOGRAPHIC_DATA] GU…" at bounding box center [288, 429] width 176 height 27
click at [219, 448] on label "Save As Notice Address" at bounding box center [254, 448] width 71 height 10
click at [223, 448] on input "Save As Notice Address" at bounding box center [226, 446] width 6 height 6
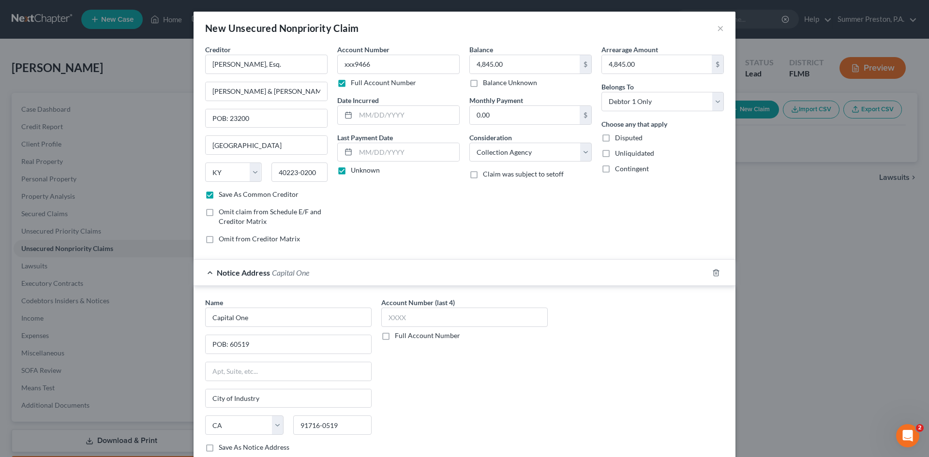
checkbox input "true"
click at [395, 334] on label "Full Account Number" at bounding box center [427, 336] width 65 height 10
click at [399, 334] on input "Full Account Number" at bounding box center [402, 334] width 6 height 6
click at [421, 318] on input "text" at bounding box center [464, 317] width 167 height 19
type input "xxx9466"
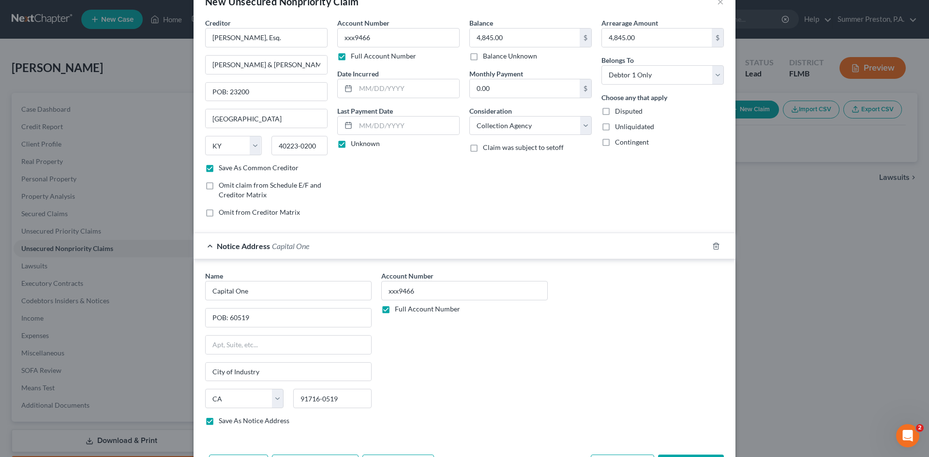
scroll to position [64, 0]
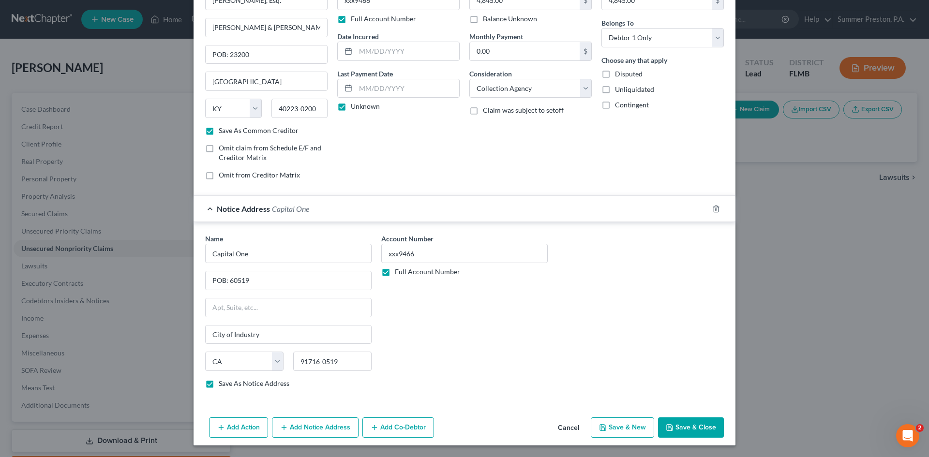
click at [627, 429] on button "Save & New" at bounding box center [622, 428] width 63 height 20
checkbox input "false"
select select "0"
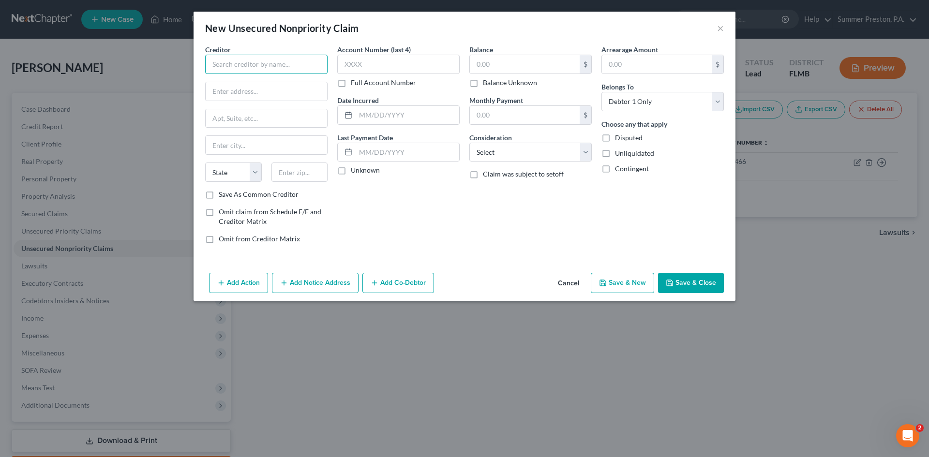
click at [303, 71] on input "text" at bounding box center [266, 64] width 122 height 19
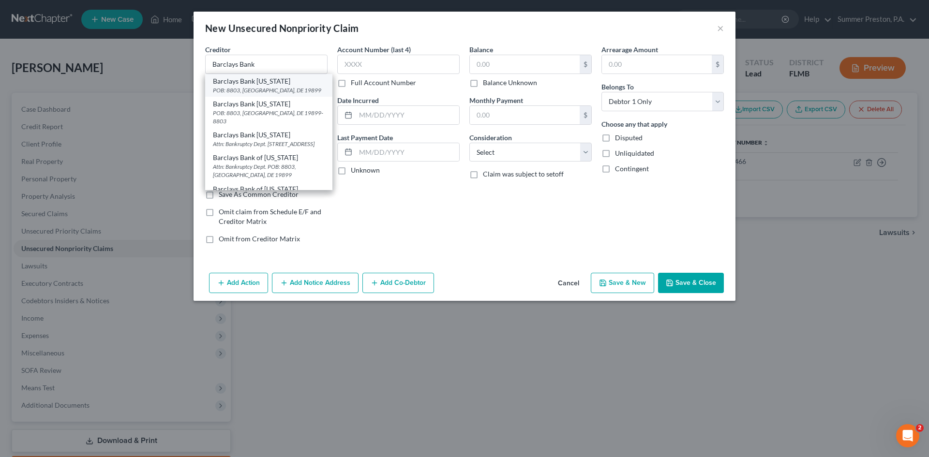
click at [264, 91] on div "POB: 8803, [GEOGRAPHIC_DATA], DE 19899" at bounding box center [269, 90] width 112 height 8
type input "Barclays Bank [US_STATE]"
type input "POB: 8803"
type input "Wilmington"
select select "7"
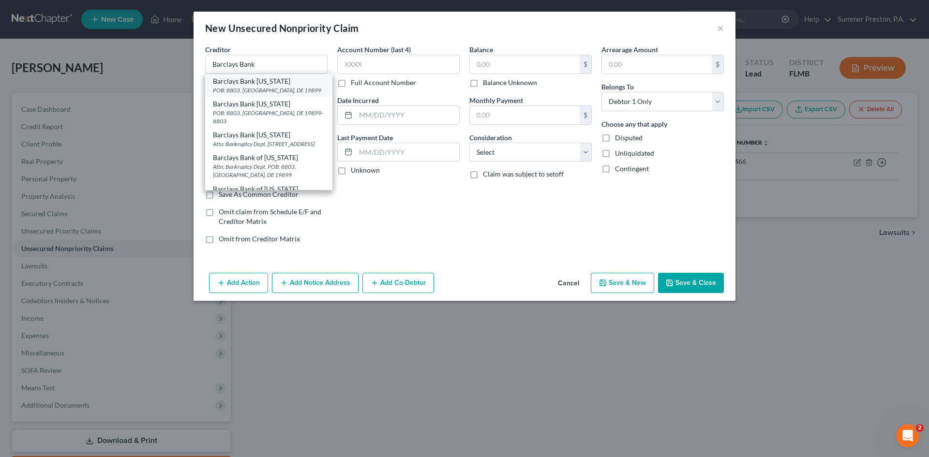
type input "19899"
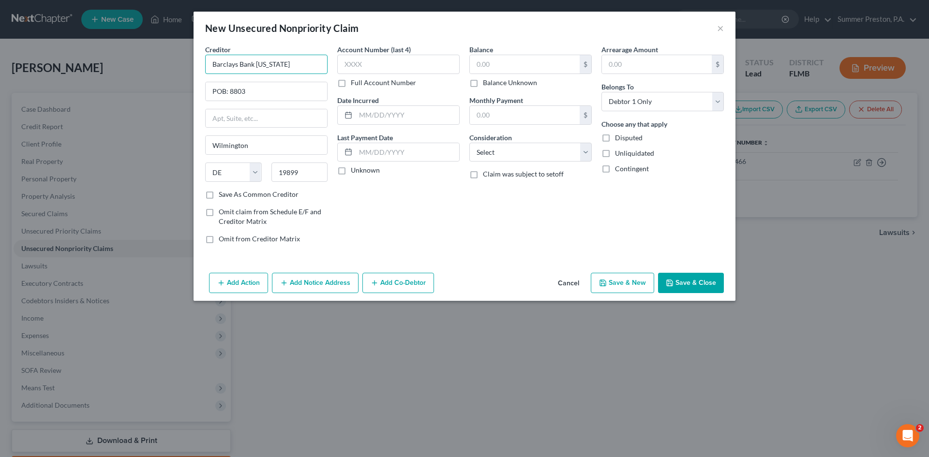
click at [297, 62] on input "Barclays Bank [US_STATE]" at bounding box center [266, 64] width 122 height 19
type input "Barclays Bank [US_STATE] /GAP"
click at [219, 195] on label "Save As Common Creditor" at bounding box center [259, 195] width 80 height 10
click at [223, 195] on input "Save As Common Creditor" at bounding box center [226, 193] width 6 height 6
checkbox input "true"
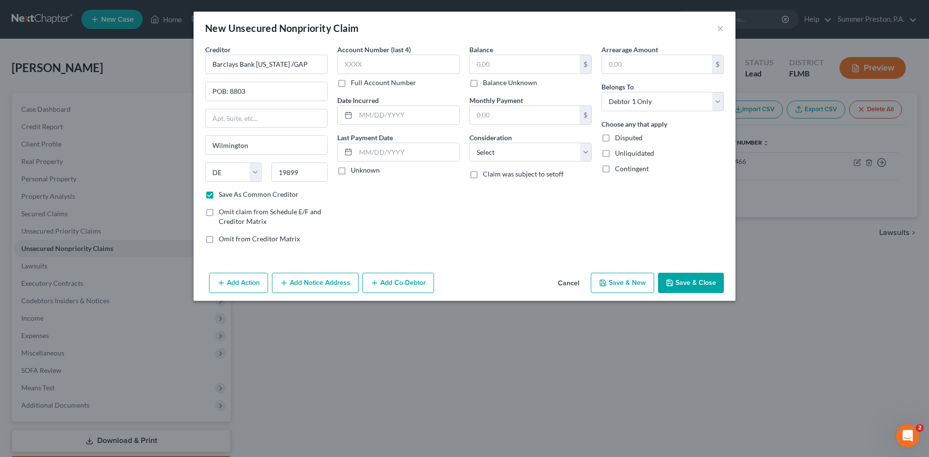
click at [351, 83] on label "Full Account Number" at bounding box center [383, 83] width 65 height 10
click at [355, 83] on input "Full Account Number" at bounding box center [358, 81] width 6 height 6
click at [378, 60] on input "text" at bounding box center [398, 64] width 122 height 19
type input "000398218423397"
click at [351, 171] on label "Unknown" at bounding box center [365, 171] width 29 height 10
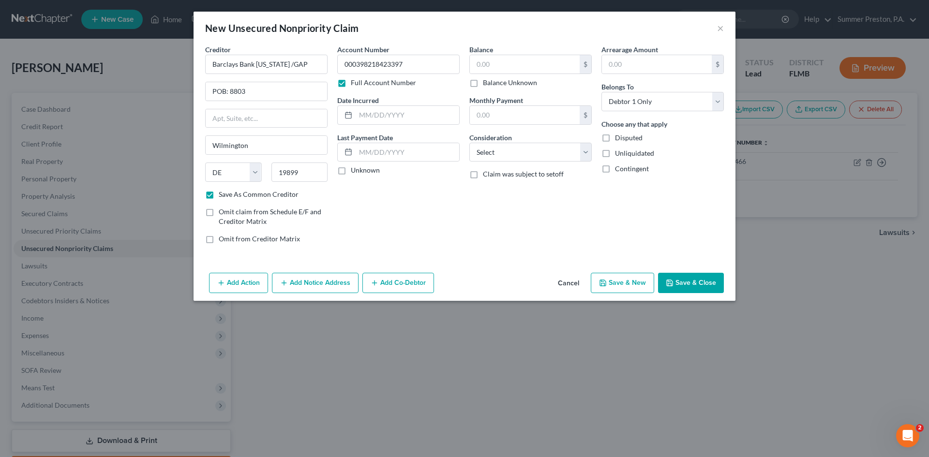
click at [355, 171] on input "Unknown" at bounding box center [358, 169] width 6 height 6
checkbox input "true"
click at [559, 59] on input "text" at bounding box center [525, 64] width 110 height 18
type input "2,565.00"
click at [639, 62] on input "text" at bounding box center [657, 64] width 110 height 18
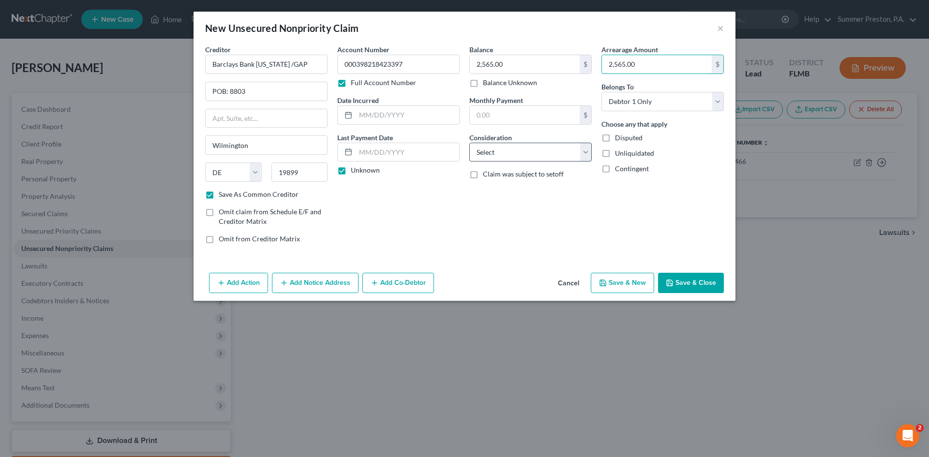
type input "2,565.00"
click at [586, 152] on select "Select Cable / Satellite Services Collection Agency Credit Card Debt Debt Couns…" at bounding box center [531, 152] width 122 height 19
select select "2"
click at [470, 143] on select "Select Cable / Satellite Services Collection Agency Credit Card Debt Debt Couns…" at bounding box center [531, 152] width 122 height 19
click at [624, 284] on button "Save & New" at bounding box center [622, 283] width 63 height 20
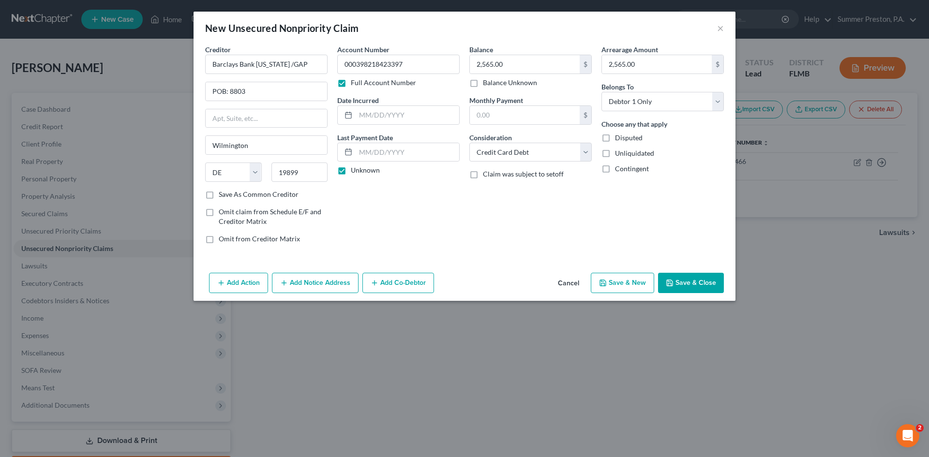
checkbox input "false"
select select "0"
click at [292, 71] on input "text" at bounding box center [266, 64] width 122 height 19
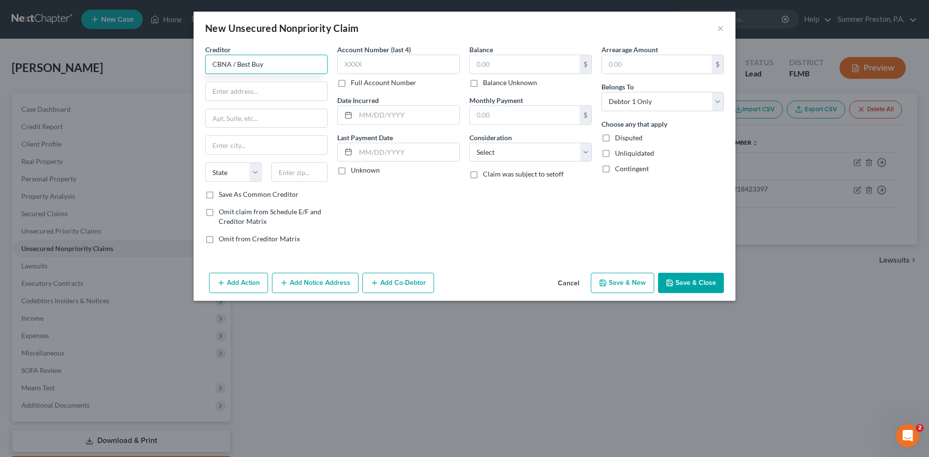
type input "CBNA / Best Buy"
type input "5800 South Corporate PL"
type input "[GEOGRAPHIC_DATA]"
select select "43"
type input "57108"
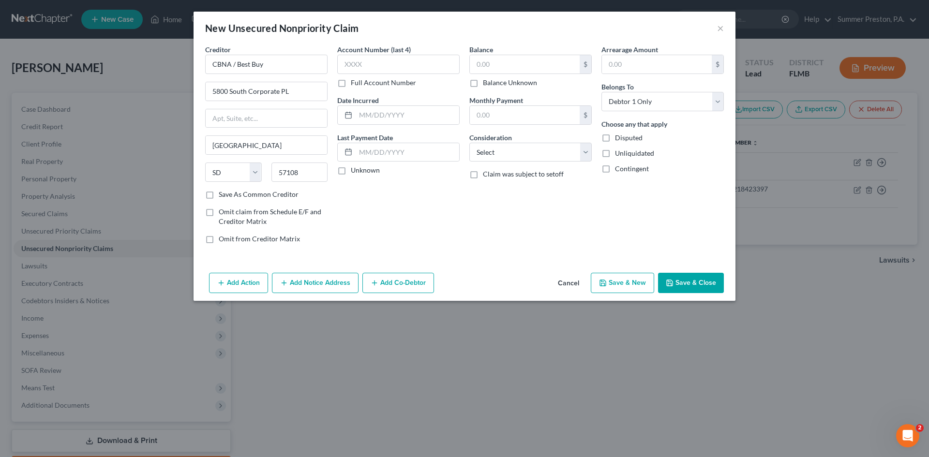
drag, startPoint x: 210, startPoint y: 194, endPoint x: 218, endPoint y: 184, distance: 12.4
click at [219, 194] on label "Save As Common Creditor" at bounding box center [259, 195] width 80 height 10
click at [223, 194] on input "Save As Common Creditor" at bounding box center [226, 193] width 6 height 6
checkbox input "true"
click at [351, 84] on label "Full Account Number" at bounding box center [383, 83] width 65 height 10
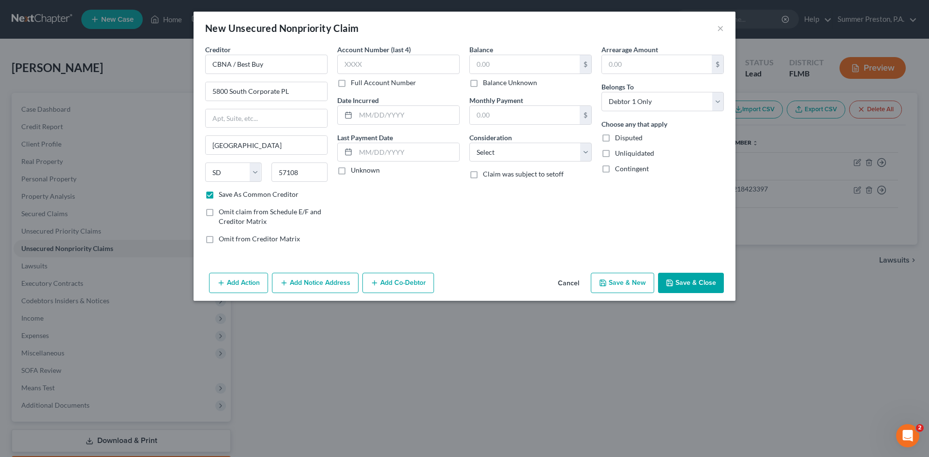
click at [355, 84] on input "Full Account Number" at bounding box center [358, 81] width 6 height 6
click at [400, 54] on div "Account Number Full Account Number" at bounding box center [398, 66] width 122 height 43
drag, startPoint x: 404, startPoint y: 63, endPoint x: 355, endPoint y: 77, distance: 51.0
click at [403, 64] on input "text" at bounding box center [398, 64] width 122 height 19
type input "[CREDIT_CARD_NUMBER]"
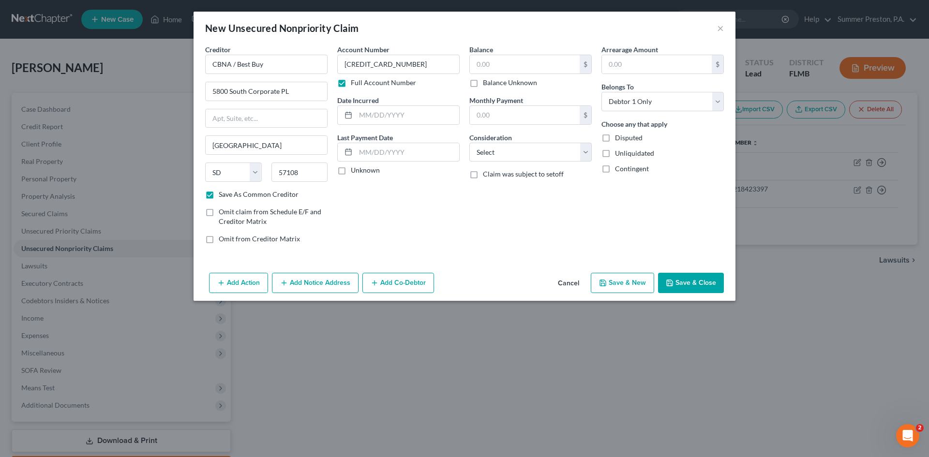
click at [351, 172] on label "Unknown" at bounding box center [365, 171] width 29 height 10
click at [355, 172] on input "Unknown" at bounding box center [358, 169] width 6 height 6
checkbox input "true"
click at [520, 61] on input "text" at bounding box center [525, 64] width 110 height 18
type input "5,547.00"
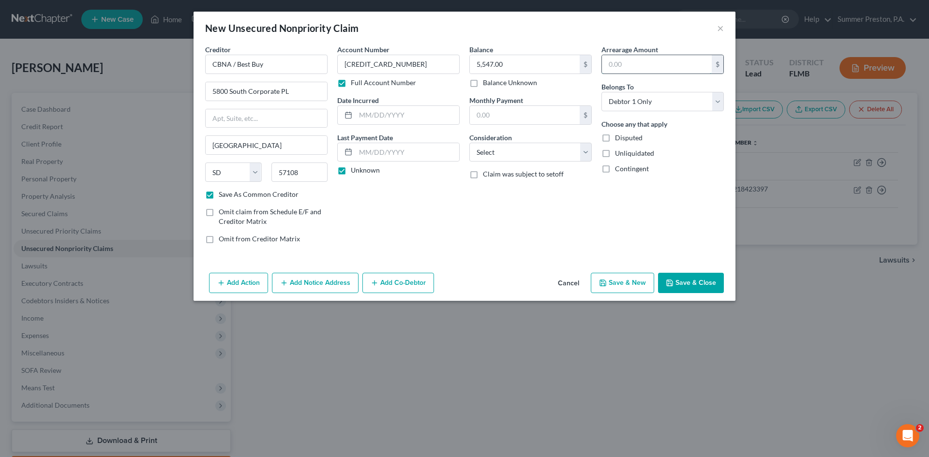
drag, startPoint x: 637, startPoint y: 64, endPoint x: 629, endPoint y: 67, distance: 8.7
click at [637, 66] on input "text" at bounding box center [657, 64] width 110 height 18
type input "5,547.00"
click at [588, 151] on select "Select Cable / Satellite Services Collection Agency Credit Card Debt Debt Couns…" at bounding box center [531, 152] width 122 height 19
select select "2"
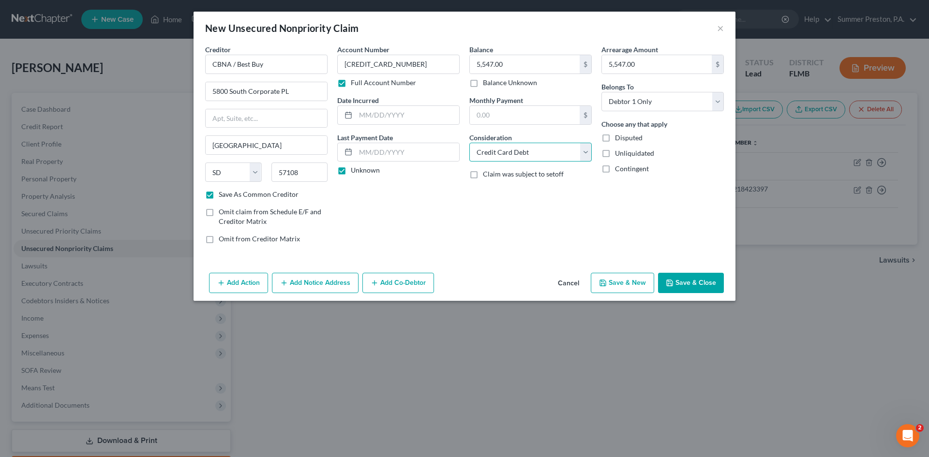
click at [470, 143] on select "Select Cable / Satellite Services Collection Agency Credit Card Debt Debt Couns…" at bounding box center [531, 152] width 122 height 19
click at [618, 290] on button "Save & New" at bounding box center [622, 283] width 63 height 20
checkbox input "false"
select select "0"
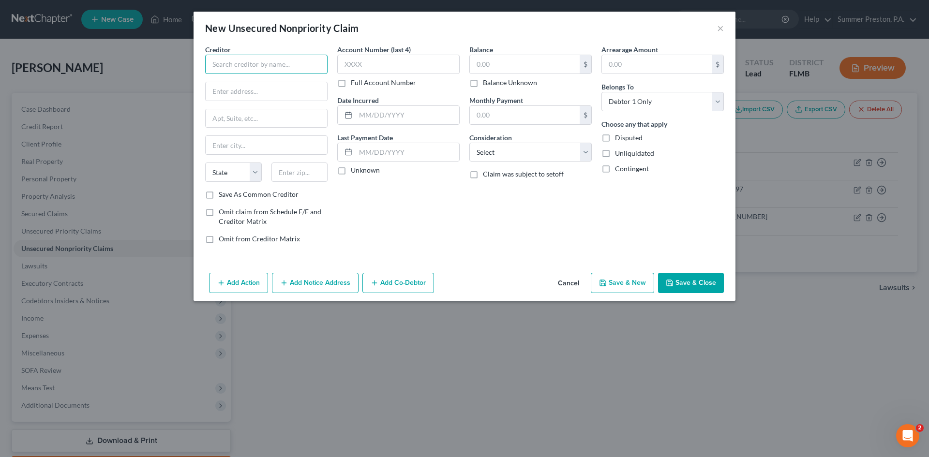
drag, startPoint x: 310, startPoint y: 61, endPoint x: 297, endPoint y: 65, distance: 13.9
click at [306, 63] on input "text" at bounding box center [266, 64] width 122 height 19
type input "Capital One"
type input "POB: 31293"
type input "[GEOGRAPHIC_DATA]"
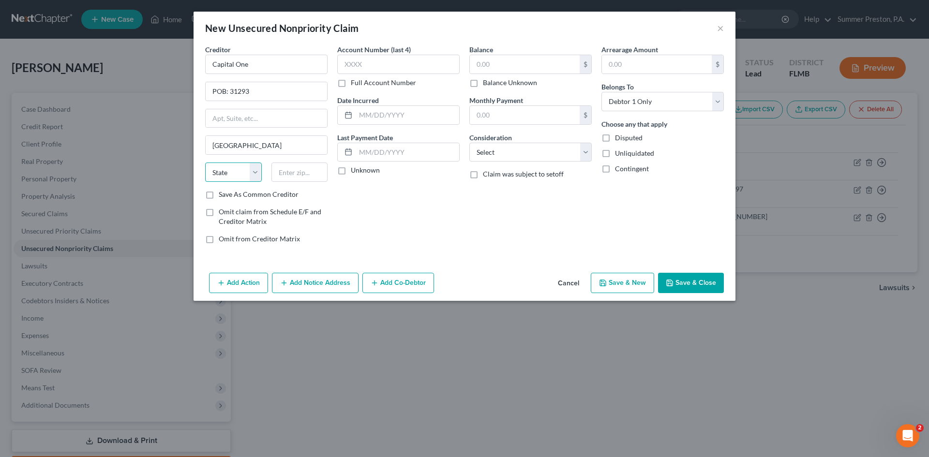
click at [238, 173] on select "State [US_STATE] AK AR AZ CA CO CT DE DC [GEOGRAPHIC_DATA] [GEOGRAPHIC_DATA] GU…" at bounding box center [233, 172] width 57 height 19
select select "46"
click at [327, 178] on input "text" at bounding box center [300, 172] width 57 height 19
type input "84131"
click at [219, 197] on label "Save As Common Creditor" at bounding box center [259, 195] width 80 height 10
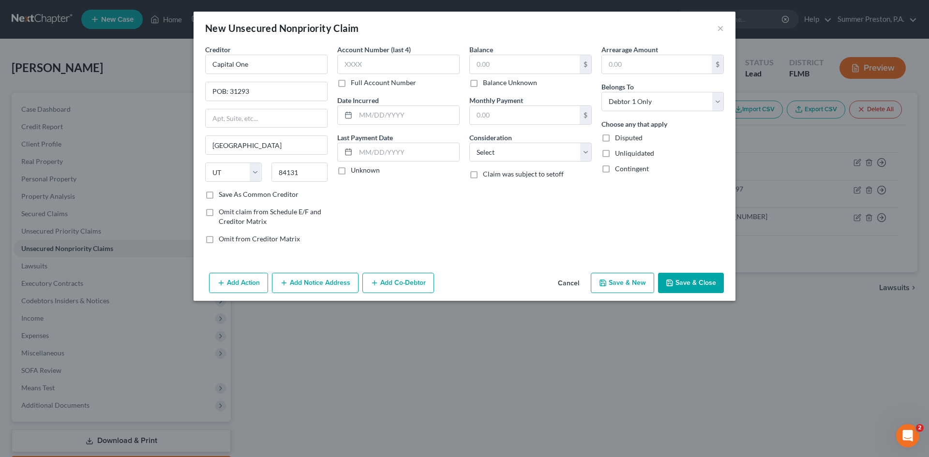
click at [223, 196] on input "Save As Common Creditor" at bounding box center [226, 193] width 6 height 6
checkbox input "true"
click at [351, 81] on label "Full Account Number" at bounding box center [383, 83] width 65 height 10
click at [355, 81] on input "Full Account Number" at bounding box center [358, 81] width 6 height 6
click at [392, 65] on input "text" at bounding box center [398, 64] width 122 height 19
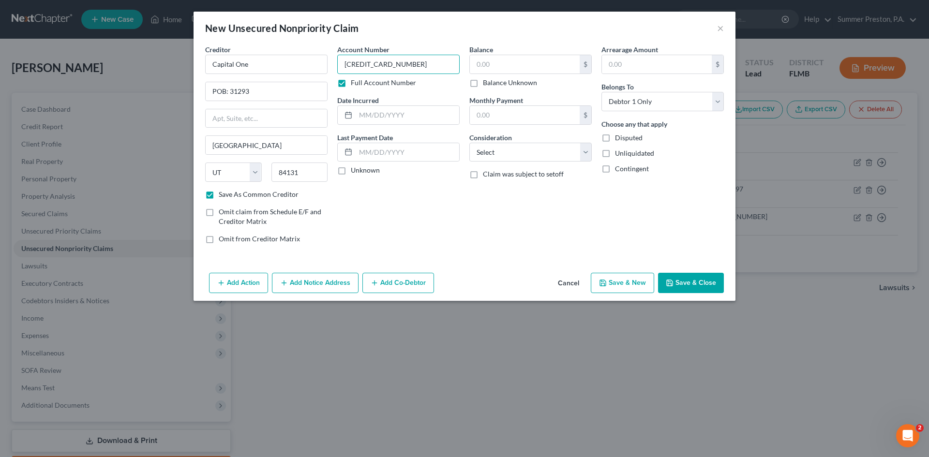
type input "[CREDIT_CARD_NUMBER]"
drag, startPoint x: 341, startPoint y: 171, endPoint x: 363, endPoint y: 157, distance: 25.9
click at [351, 170] on label "Unknown" at bounding box center [365, 171] width 29 height 10
click at [355, 170] on input "Unknown" at bounding box center [358, 169] width 6 height 6
checkbox input "true"
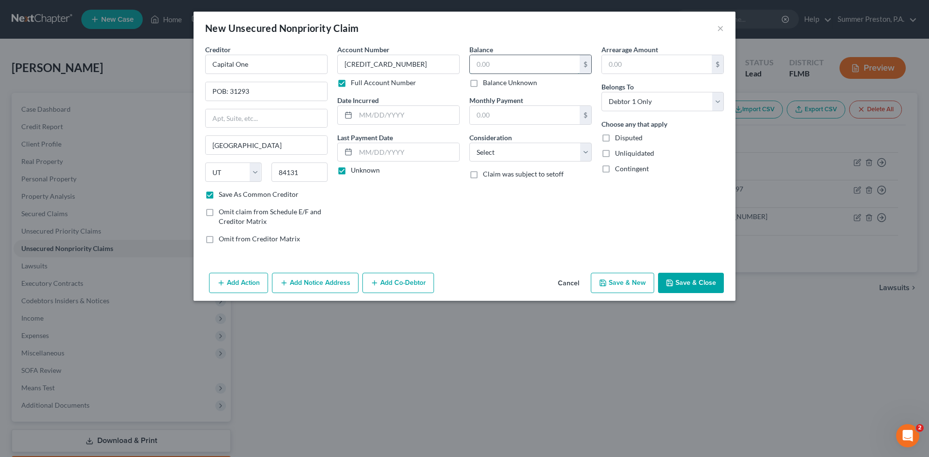
click at [535, 56] on input "text" at bounding box center [525, 64] width 110 height 18
type input "2,257.00"
click at [683, 63] on input "text" at bounding box center [657, 64] width 110 height 18
type input "2,257.00"
click at [589, 155] on select "Select Cable / Satellite Services Collection Agency Credit Card Debt Debt Couns…" at bounding box center [531, 152] width 122 height 19
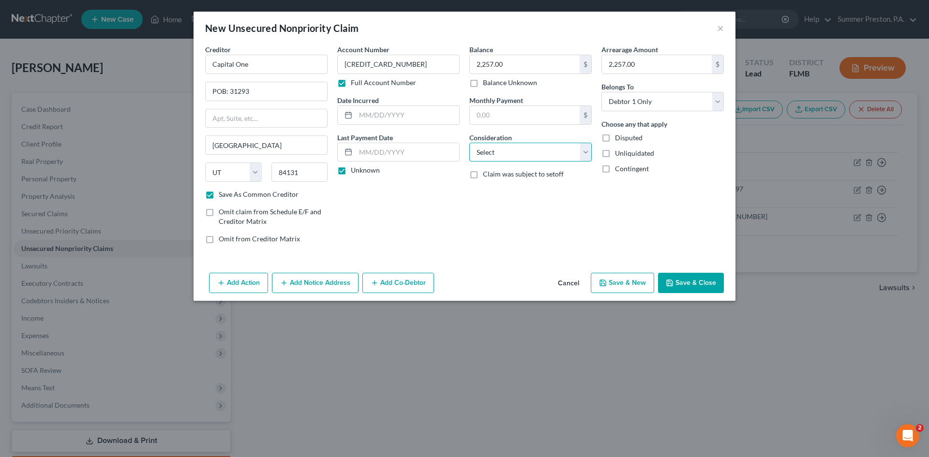
select select "2"
click at [470, 143] on select "Select Cable / Satellite Services Collection Agency Credit Card Debt Debt Couns…" at bounding box center [531, 152] width 122 height 19
click at [627, 279] on button "Save & New" at bounding box center [622, 283] width 63 height 20
checkbox input "false"
select select "0"
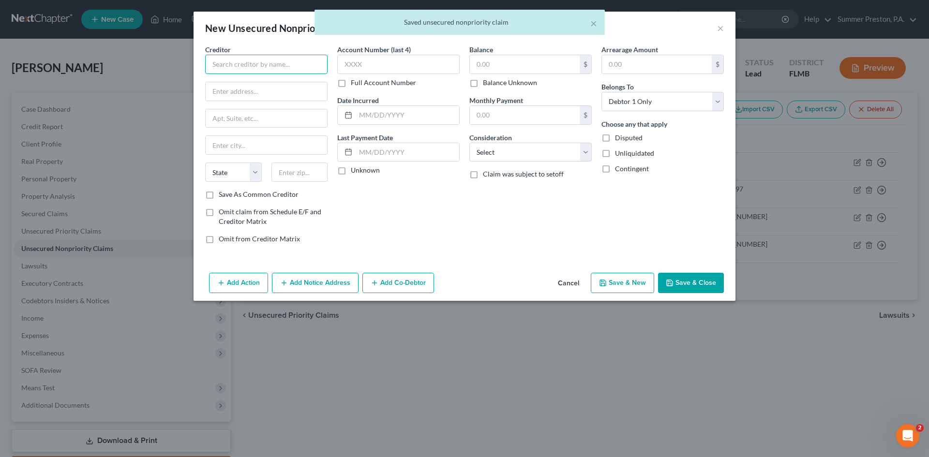
click at [294, 64] on input "text" at bounding box center [266, 64] width 122 height 19
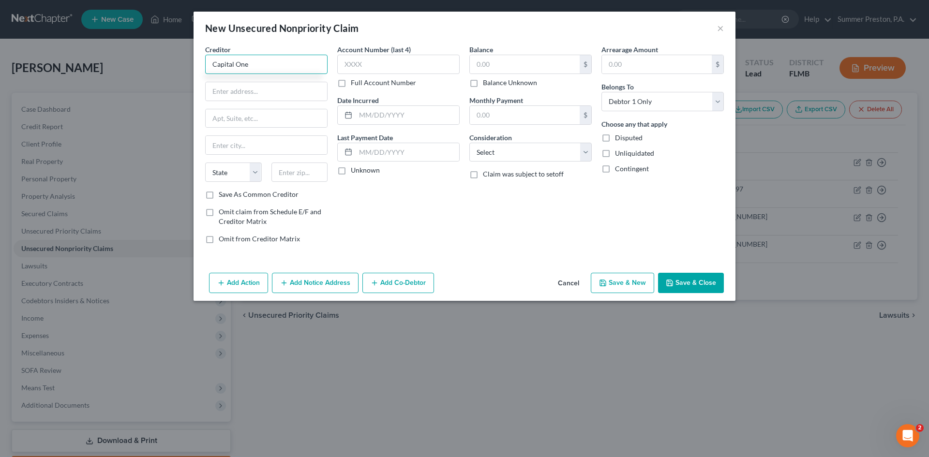
type input "Capital One"
type input "POB: 31293"
type input "[GEOGRAPHIC_DATA]"
select select "46"
type input "84131"
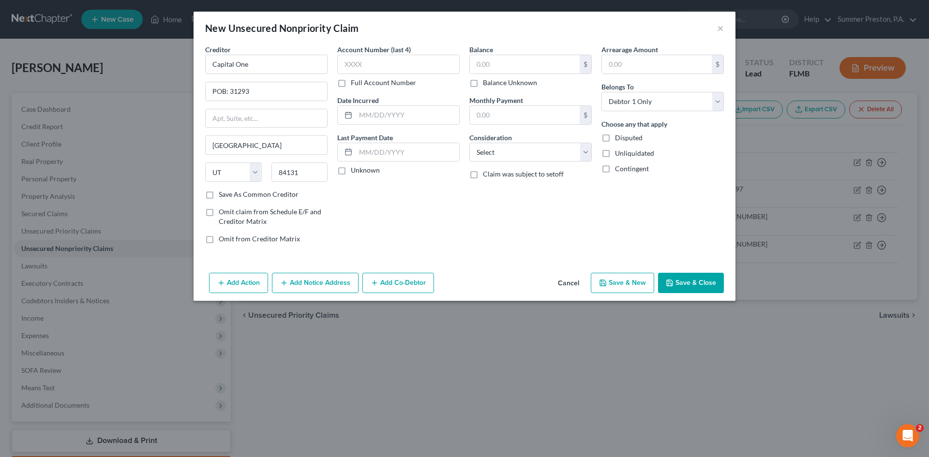
click at [219, 193] on label "Save As Common Creditor" at bounding box center [259, 195] width 80 height 10
click at [223, 193] on input "Save As Common Creditor" at bounding box center [226, 193] width 6 height 6
checkbox input "true"
click at [351, 84] on label "Full Account Number" at bounding box center [383, 83] width 65 height 10
click at [355, 84] on input "Full Account Number" at bounding box center [358, 81] width 6 height 6
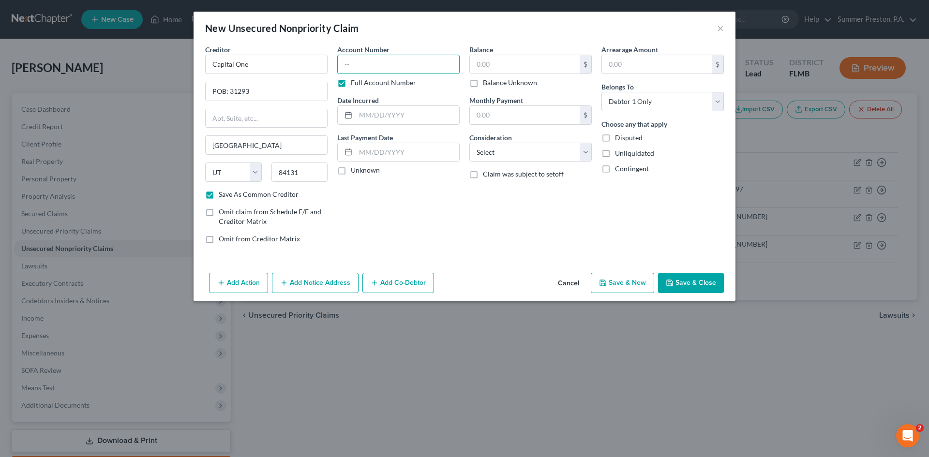
click at [396, 64] on input "text" at bounding box center [398, 64] width 122 height 19
type input "[CREDIT_CARD_NUMBER]"
click at [351, 171] on label "Unknown" at bounding box center [365, 171] width 29 height 10
click at [355, 171] on input "Unknown" at bounding box center [358, 169] width 6 height 6
checkbox input "true"
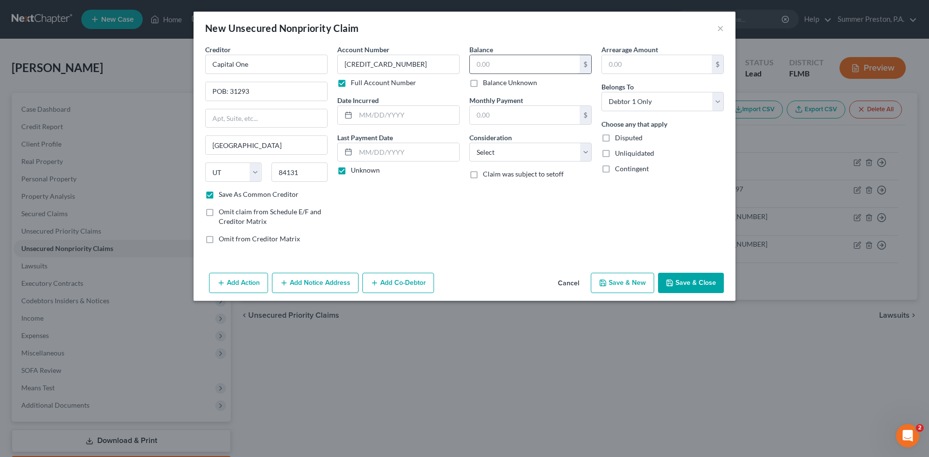
click at [524, 65] on input "text" at bounding box center [525, 64] width 110 height 18
type input "632.00"
click at [654, 59] on input "text" at bounding box center [657, 64] width 110 height 18
type input "632.00"
click at [587, 149] on select "Select Cable / Satellite Services Collection Agency Credit Card Debt Debt Couns…" at bounding box center [531, 152] width 122 height 19
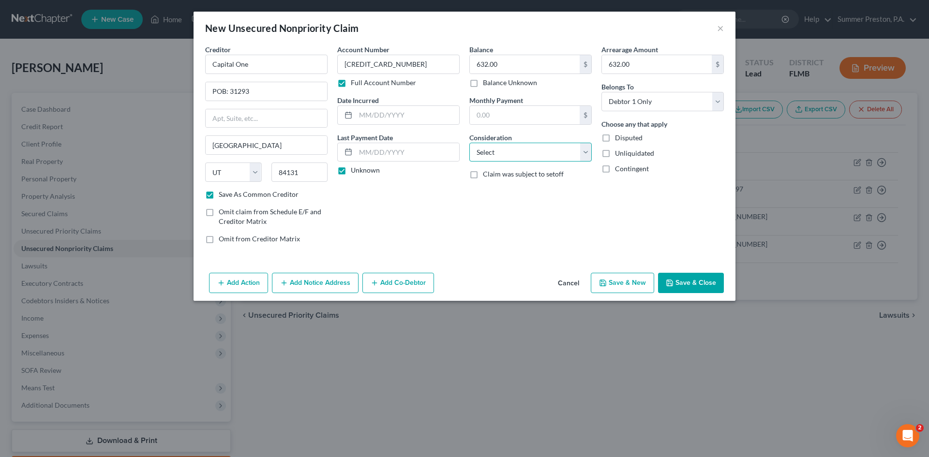
select select "2"
click at [470, 143] on select "Select Cable / Satellite Services Collection Agency Credit Card Debt Debt Couns…" at bounding box center [531, 152] width 122 height 19
click at [627, 279] on button "Save & New" at bounding box center [622, 283] width 63 height 20
checkbox input "false"
select select "0"
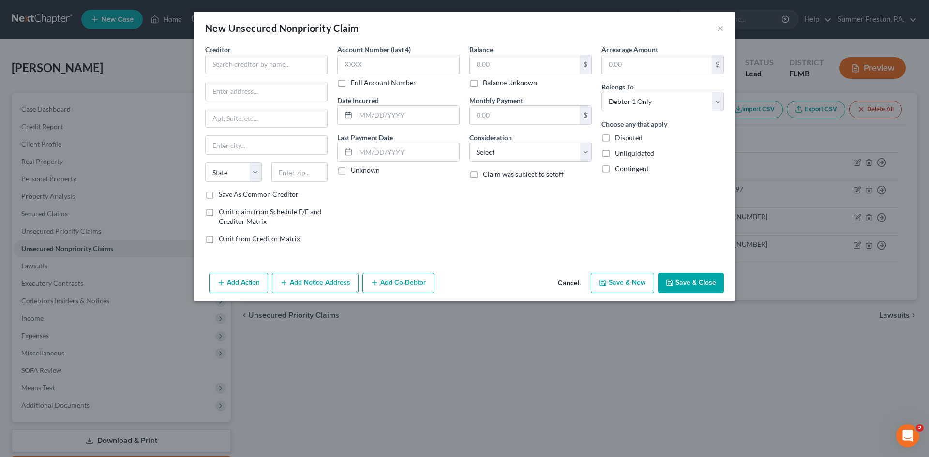
type input "0.00"
click at [301, 59] on input "text" at bounding box center [266, 64] width 122 height 19
click at [258, 65] on input "Continental Fun Co" at bounding box center [266, 64] width 122 height 19
type input "Continental Fin Co"
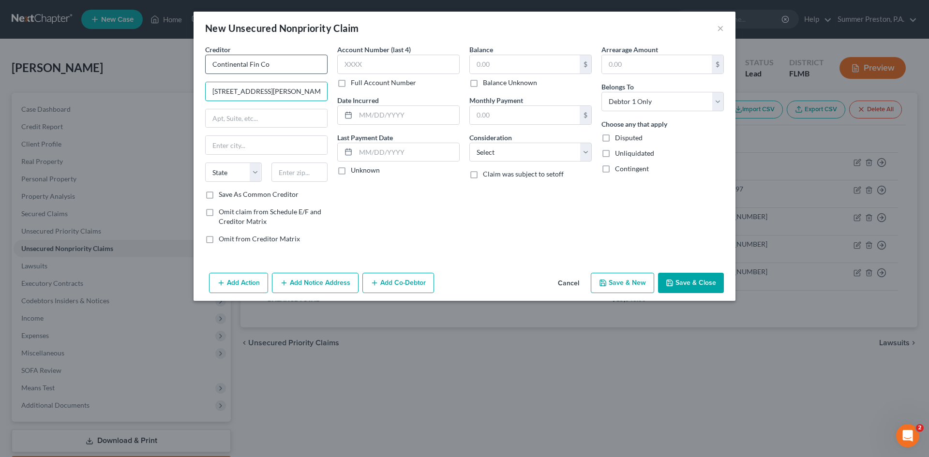
type input "[STREET_ADDRESS][PERSON_NAME]"
type input "Wilmington"
select select "7"
type input "19808"
click at [219, 194] on label "Save As Common Creditor" at bounding box center [259, 195] width 80 height 10
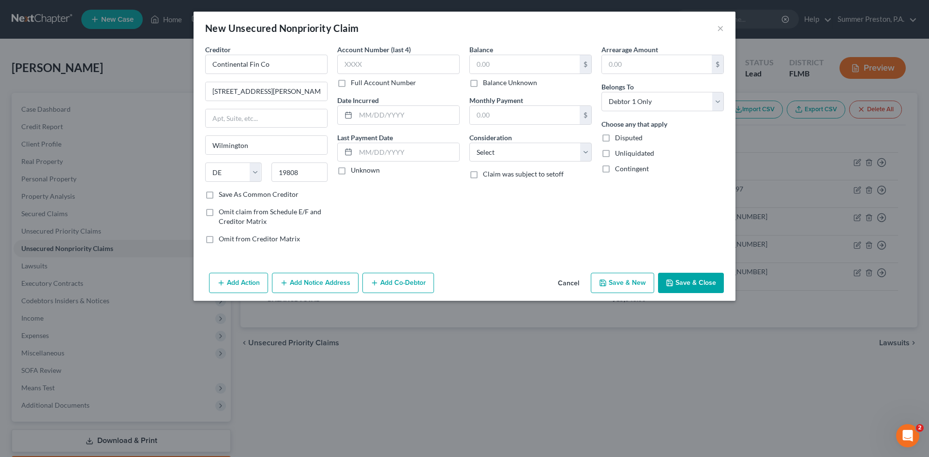
click at [223, 194] on input "Save As Common Creditor" at bounding box center [226, 193] width 6 height 6
checkbox input "true"
click at [351, 84] on label "Full Account Number" at bounding box center [383, 83] width 65 height 10
click at [355, 84] on input "Full Account Number" at bounding box center [358, 81] width 6 height 6
click at [369, 65] on input "text" at bounding box center [398, 64] width 122 height 19
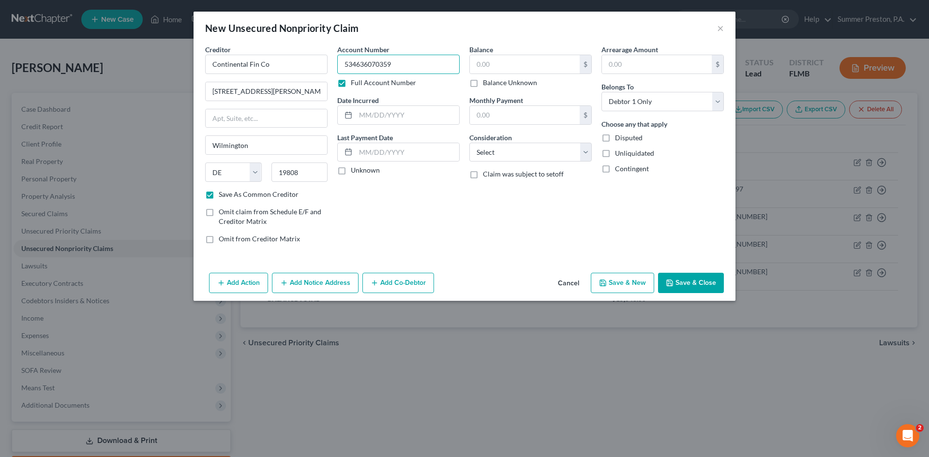
type input "534636070359"
click at [351, 172] on label "Unknown" at bounding box center [365, 171] width 29 height 10
click at [355, 172] on input "Unknown" at bounding box center [358, 169] width 6 height 6
checkbox input "true"
click at [535, 65] on input "text" at bounding box center [525, 64] width 110 height 18
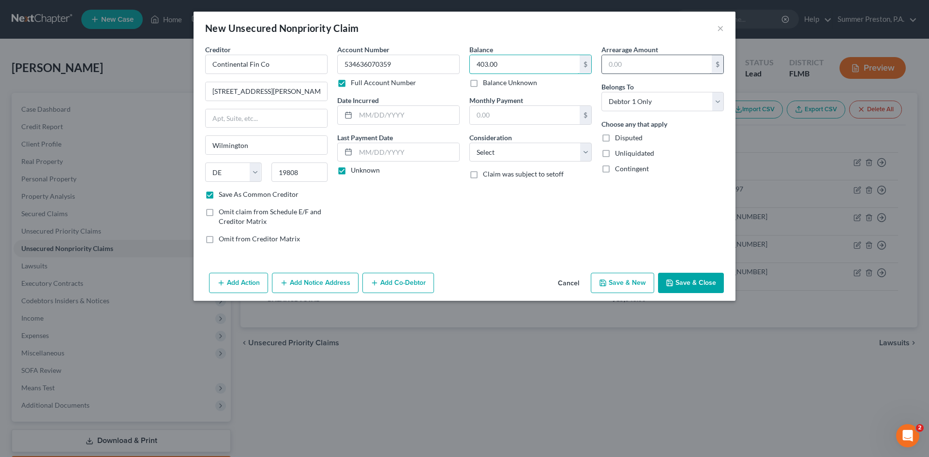
type input "403.00"
click at [661, 60] on input "text" at bounding box center [657, 64] width 110 height 18
type input "403.00"
click at [582, 152] on select "Select Cable / Satellite Services Collection Agency Credit Card Debt Debt Couns…" at bounding box center [531, 152] width 122 height 19
select select "10"
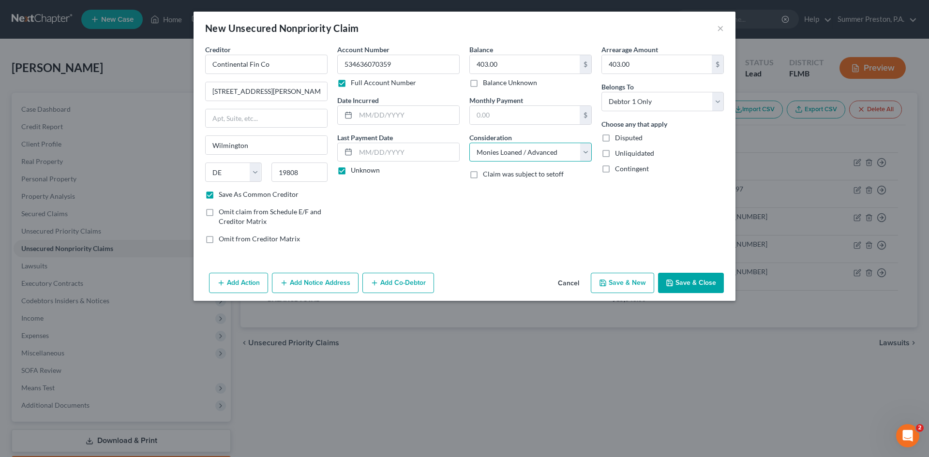
click at [470, 143] on select "Select Cable / Satellite Services Collection Agency Credit Card Debt Debt Couns…" at bounding box center [531, 152] width 122 height 19
click at [630, 282] on button "Save & New" at bounding box center [622, 283] width 63 height 20
checkbox input "false"
select select "0"
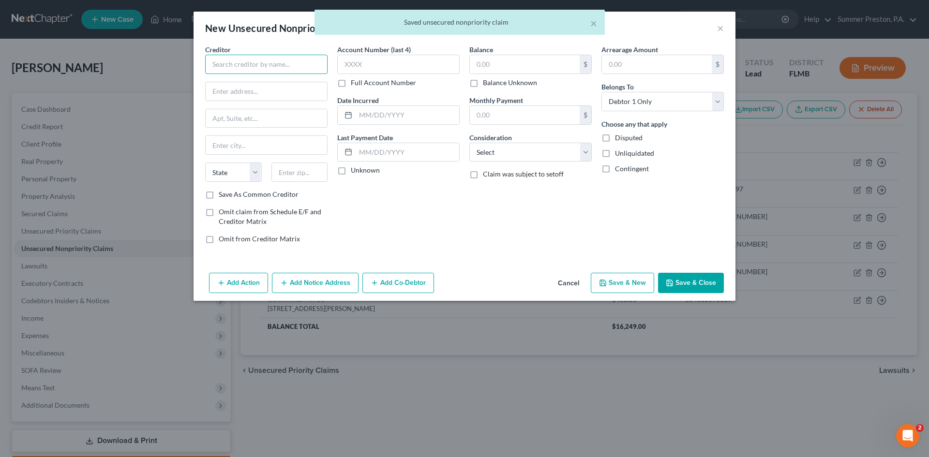
drag, startPoint x: 291, startPoint y: 67, endPoint x: 283, endPoint y: 78, distance: 14.2
click at [290, 69] on input "text" at bounding box center [266, 64] width 122 height 19
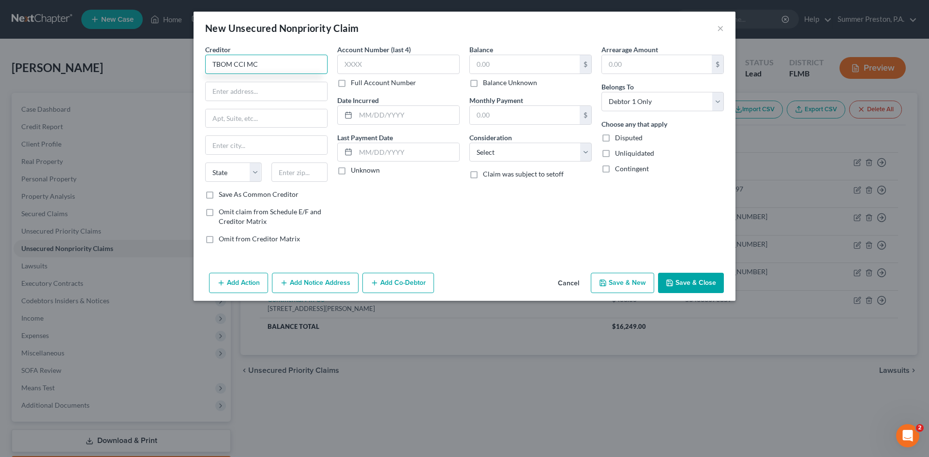
type input "TBOM CCI MC"
type input "[STREET_ADDRESS]"
type input "Beaverton"
click at [243, 172] on select "State [US_STATE] AK AR AZ CA CO CT DE DC [GEOGRAPHIC_DATA] [GEOGRAPHIC_DATA] GU…" at bounding box center [233, 172] width 57 height 19
select select "38"
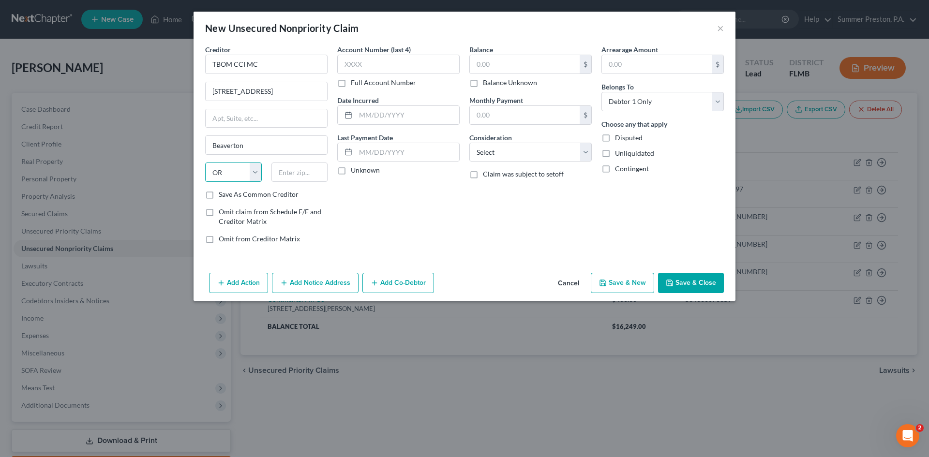
click at [205, 163] on select "State [US_STATE] AK AR AZ CA CO CT DE DC [GEOGRAPHIC_DATA] [GEOGRAPHIC_DATA] GU…" at bounding box center [233, 172] width 57 height 19
click at [299, 169] on input "text" at bounding box center [300, 172] width 57 height 19
type input "97006"
click at [351, 86] on label "Full Account Number" at bounding box center [383, 83] width 65 height 10
click at [355, 84] on input "Full Account Number" at bounding box center [358, 81] width 6 height 6
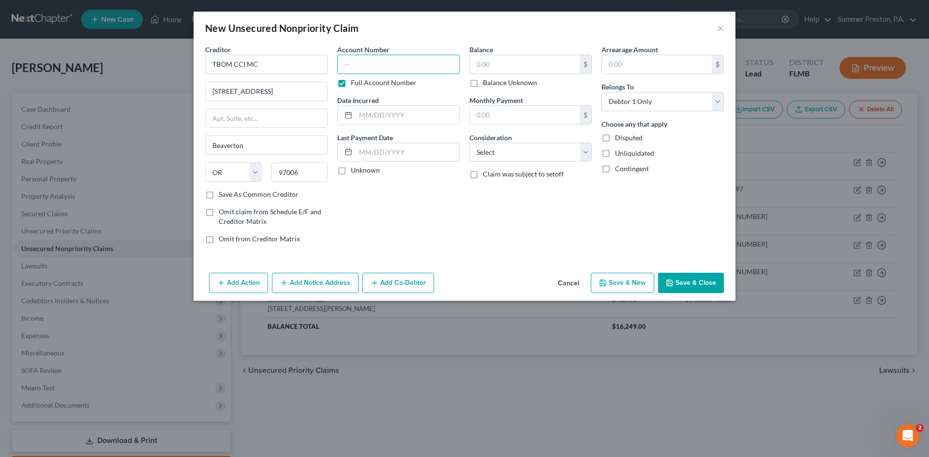
click at [398, 70] on input "text" at bounding box center [398, 64] width 122 height 19
type input "[CREDIT_CARD_NUMBER]"
drag, startPoint x: 341, startPoint y: 167, endPoint x: 348, endPoint y: 166, distance: 7.5
click at [351, 168] on label "Unknown" at bounding box center [365, 171] width 29 height 10
click at [355, 168] on input "Unknown" at bounding box center [358, 169] width 6 height 6
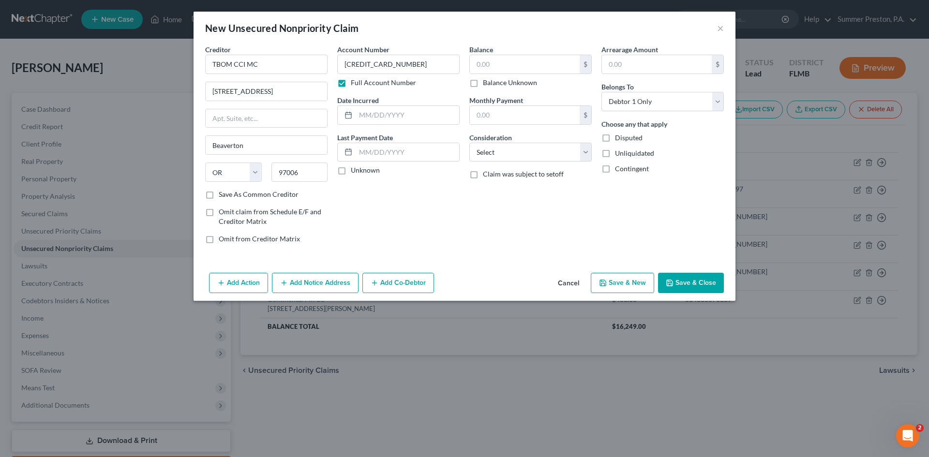
checkbox input "true"
click at [521, 56] on input "text" at bounding box center [525, 64] width 110 height 18
type input "1,224.00"
click at [642, 61] on input "text" at bounding box center [657, 64] width 110 height 18
type input "2"
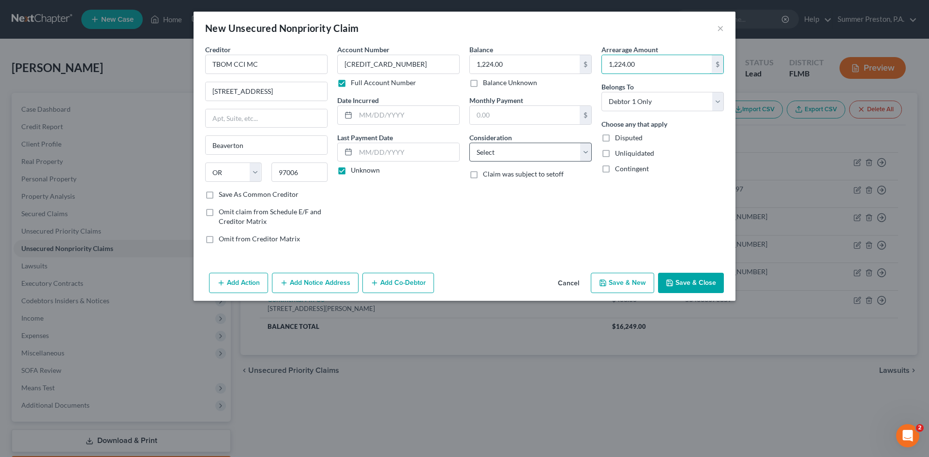
type input "1,224.00"
click at [589, 148] on select "Select Cable / Satellite Services Collection Agency Credit Card Debt Debt Couns…" at bounding box center [531, 152] width 122 height 19
select select "2"
click at [470, 143] on select "Select Cable / Satellite Services Collection Agency Credit Card Debt Debt Couns…" at bounding box center [531, 152] width 122 height 19
click at [635, 277] on button "Save & New" at bounding box center [622, 283] width 63 height 20
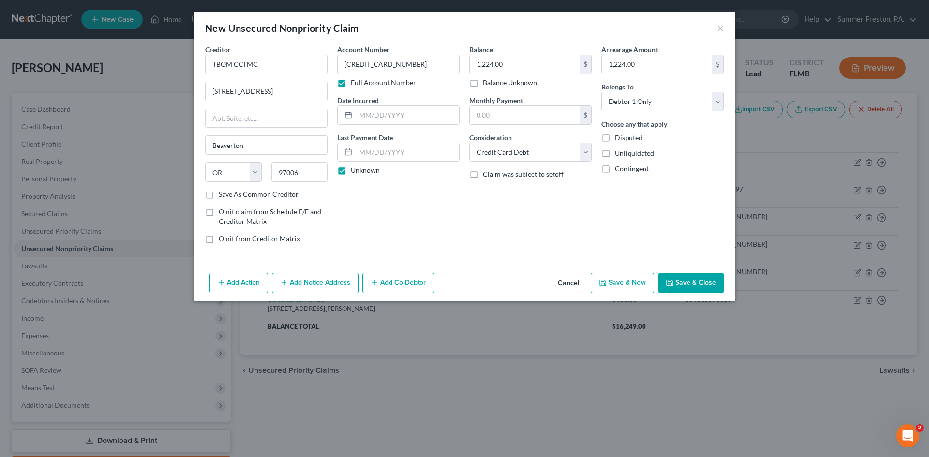
type input "0.00"
select select "0"
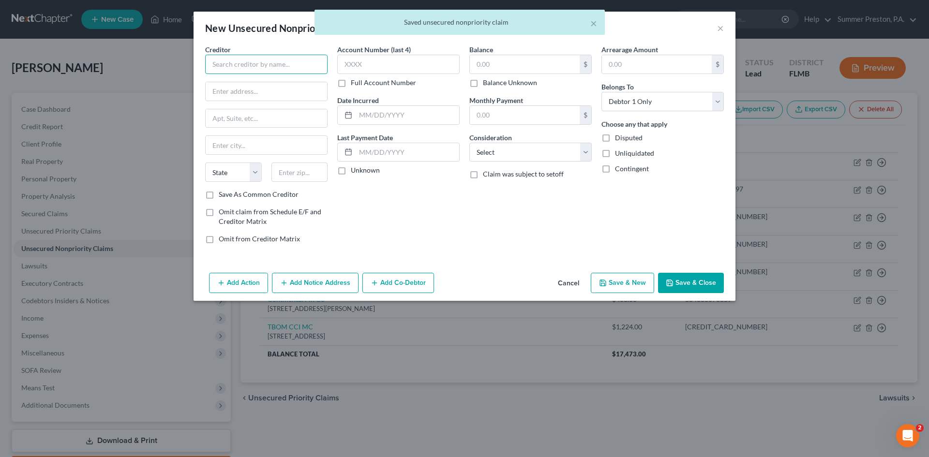
click at [301, 58] on input "text" at bounding box center [266, 64] width 122 height 19
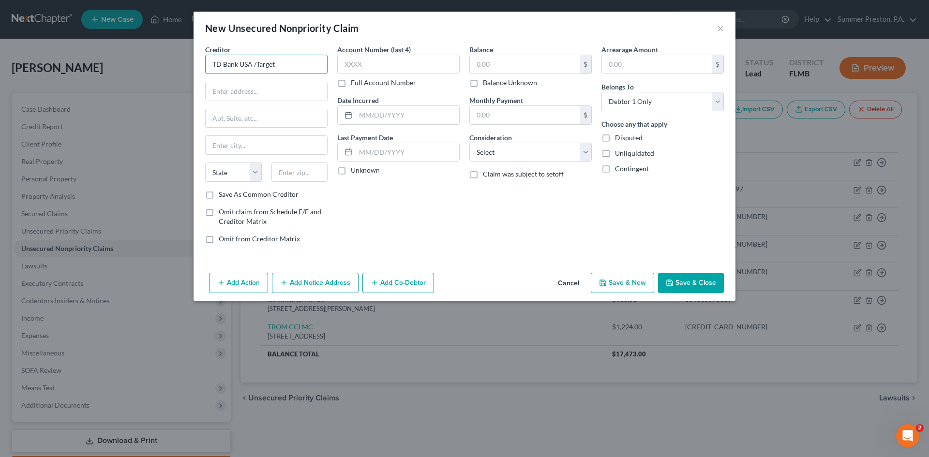
click at [301, 58] on input "TD Bank USA /Target" at bounding box center [266, 64] width 122 height 19
drag, startPoint x: 301, startPoint y: 58, endPoint x: 253, endPoint y: 67, distance: 48.8
click at [256, 69] on input "TD Bank USA /Target" at bounding box center [266, 64] width 122 height 19
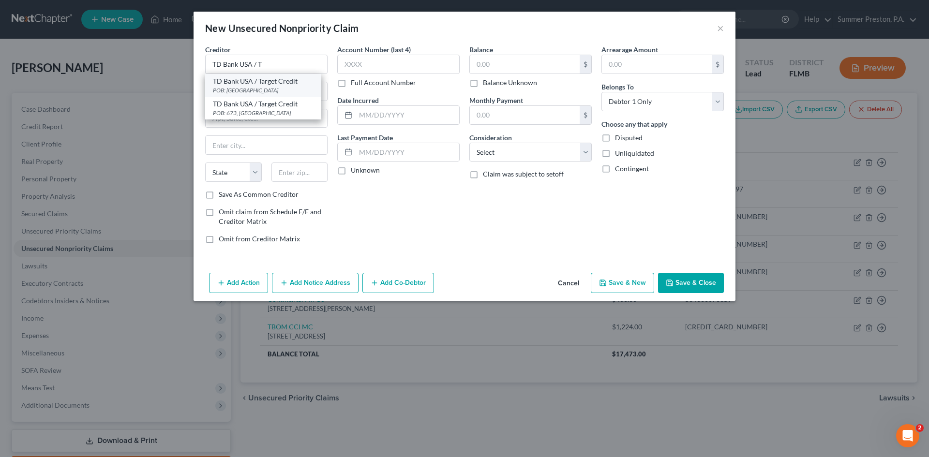
click at [257, 89] on div "POB: [GEOGRAPHIC_DATA]" at bounding box center [263, 90] width 101 height 8
type input "TD Bank USA / Target Credit"
type input "POB: 1470"
type input "[GEOGRAPHIC_DATA]"
select select "24"
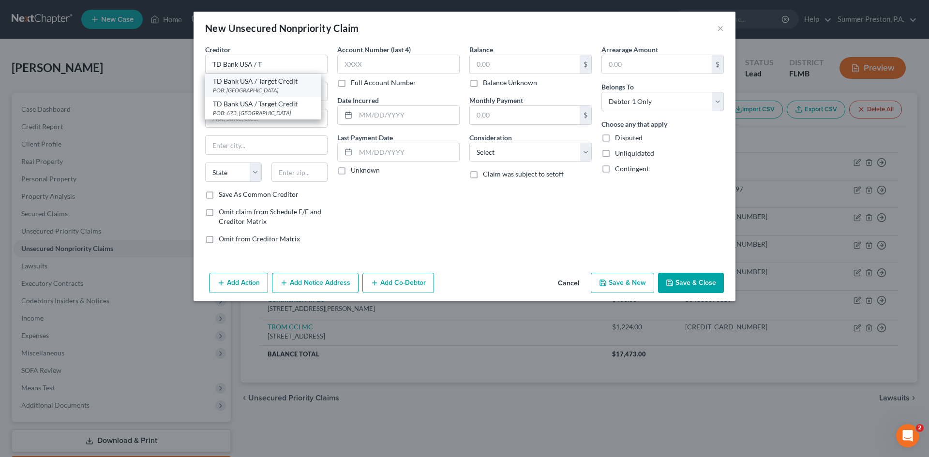
type input "55440"
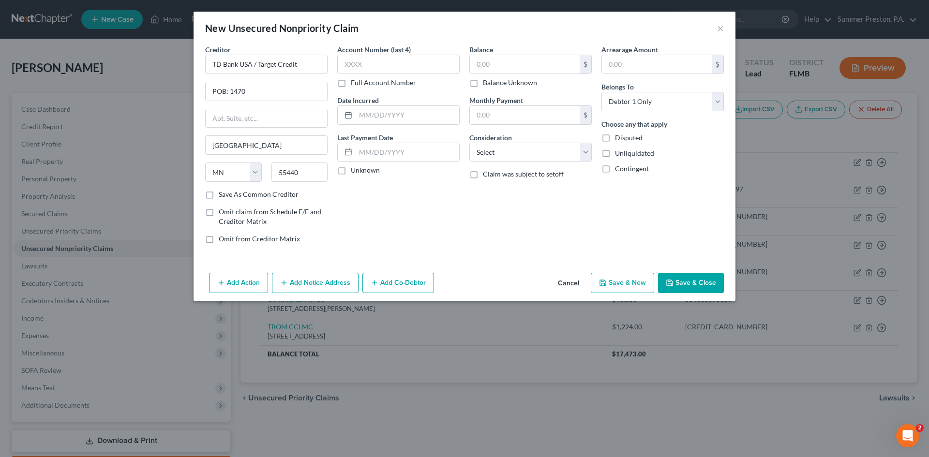
click at [219, 195] on label "Save As Common Creditor" at bounding box center [259, 195] width 80 height 10
click at [223, 195] on input "Save As Common Creditor" at bounding box center [226, 193] width 6 height 6
checkbox input "true"
click at [351, 82] on label "Full Account Number" at bounding box center [383, 83] width 65 height 10
click at [355, 82] on input "Full Account Number" at bounding box center [358, 81] width 6 height 6
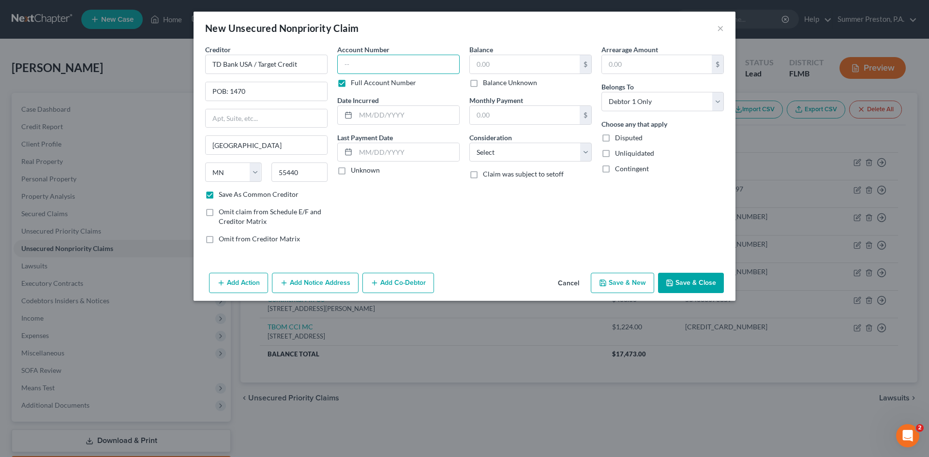
click at [379, 64] on input "text" at bounding box center [398, 64] width 122 height 19
type input "5849752152892185"
click at [351, 168] on label "Unknown" at bounding box center [365, 171] width 29 height 10
click at [355, 168] on input "Unknown" at bounding box center [358, 169] width 6 height 6
checkbox input "true"
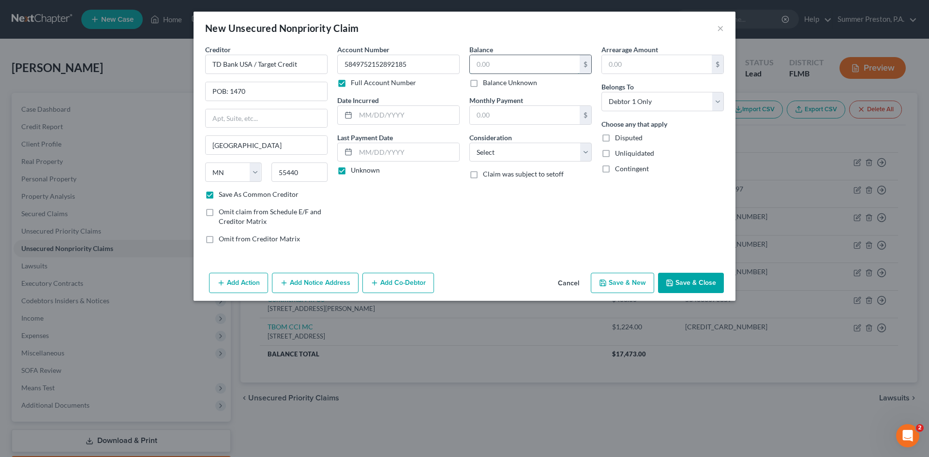
click at [532, 61] on input "text" at bounding box center [525, 64] width 110 height 18
type input "2,312.00"
click at [628, 66] on input "text" at bounding box center [657, 64] width 110 height 18
type input "2,312.00"
click at [588, 152] on select "Select Cable / Satellite Services Collection Agency Credit Card Debt Debt Couns…" at bounding box center [531, 152] width 122 height 19
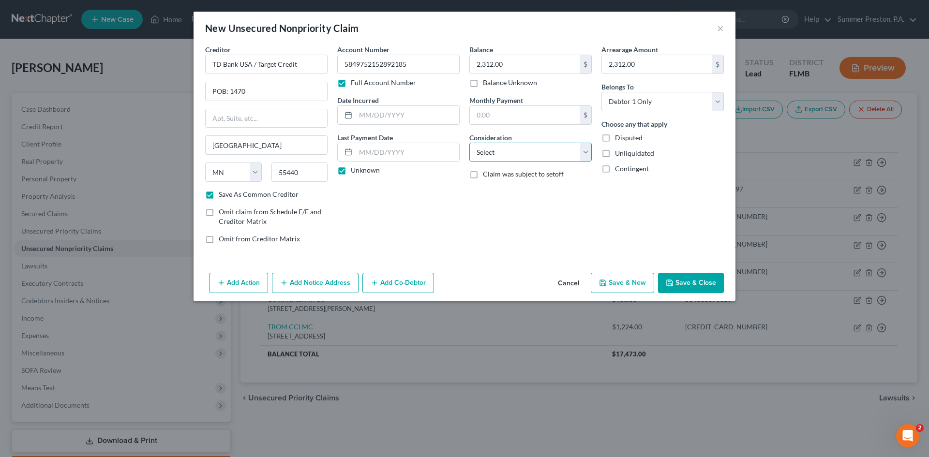
select select "2"
click at [470, 143] on select "Select Cable / Satellite Services Collection Agency Credit Card Debt Debt Couns…" at bounding box center [531, 152] width 122 height 19
click at [619, 281] on button "Save & New" at bounding box center [622, 283] width 63 height 20
checkbox input "false"
select select "0"
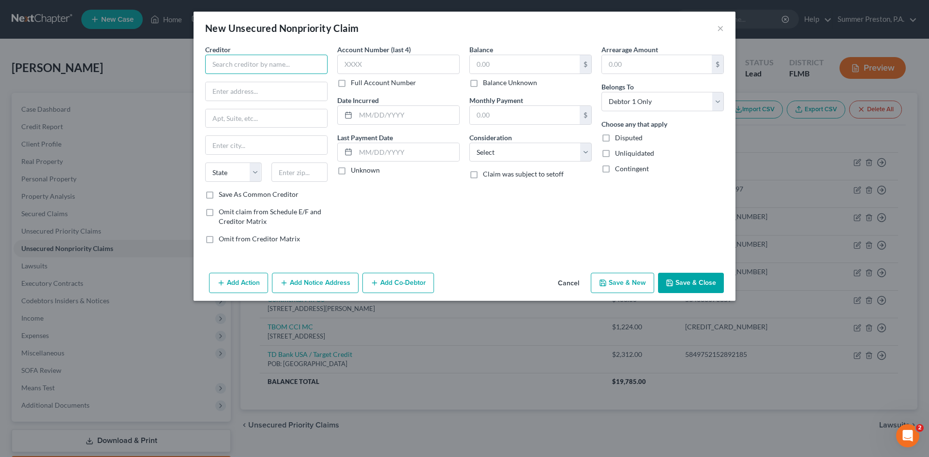
click at [296, 58] on input "text" at bounding box center [266, 64] width 122 height 19
type input "t"
type input "The Bank of [US_STATE] /Milestone"
type input "POB: 4499"
type input "Beaverton"
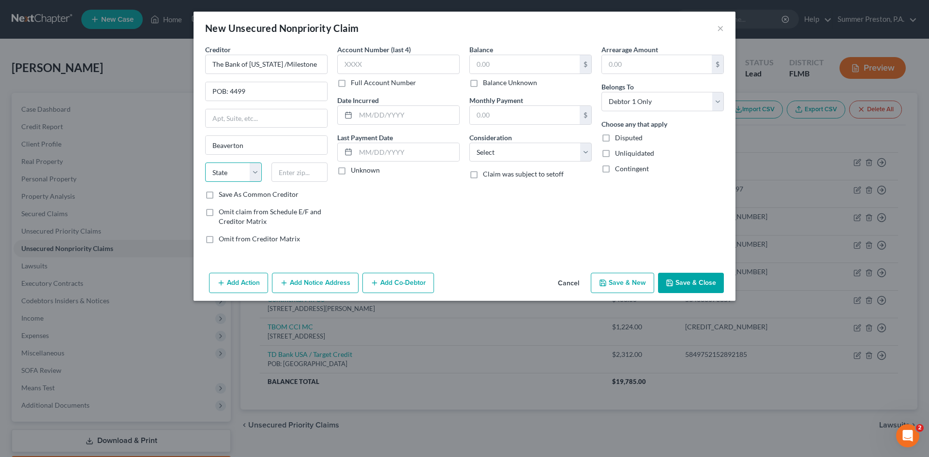
click at [238, 173] on select "State [US_STATE] AK AR AZ CA CO CT DE DC [GEOGRAPHIC_DATA] [GEOGRAPHIC_DATA] GU…" at bounding box center [233, 172] width 57 height 19
select select "38"
click at [205, 163] on select "State [US_STATE] AK AR AZ CA CO CT DE DC [GEOGRAPHIC_DATA] [GEOGRAPHIC_DATA] GU…" at bounding box center [233, 172] width 57 height 19
click at [302, 171] on input "text" at bounding box center [300, 172] width 57 height 19
type input "97076"
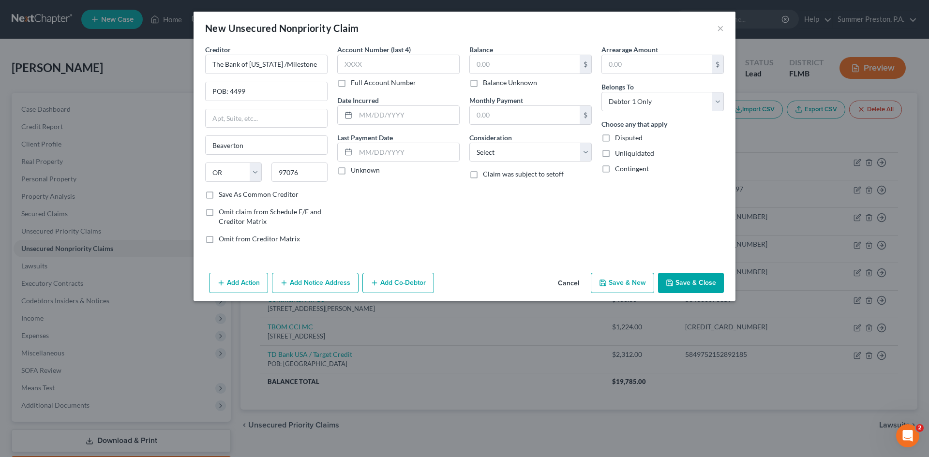
drag, startPoint x: 209, startPoint y: 195, endPoint x: 417, endPoint y: 99, distance: 229.6
click at [219, 195] on label "Save As Common Creditor" at bounding box center [259, 195] width 80 height 10
click at [223, 195] on input "Save As Common Creditor" at bounding box center [226, 193] width 6 height 6
checkbox input "true"
click at [351, 80] on label "Full Account Number" at bounding box center [383, 83] width 65 height 10
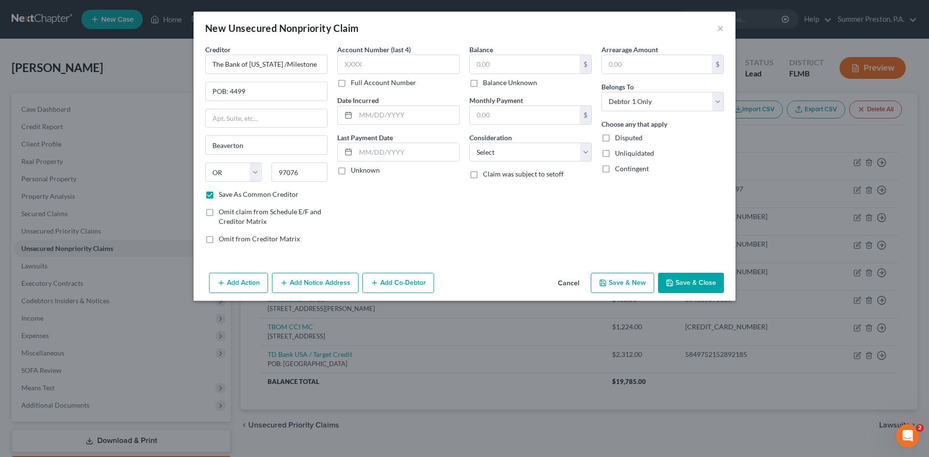
click at [355, 80] on input "Full Account Number" at bounding box center [358, 81] width 6 height 6
click at [369, 71] on input "text" at bounding box center [398, 64] width 122 height 19
type input "5498061033909080"
click at [351, 170] on label "Unknown" at bounding box center [365, 171] width 29 height 10
click at [355, 170] on input "Unknown" at bounding box center [358, 169] width 6 height 6
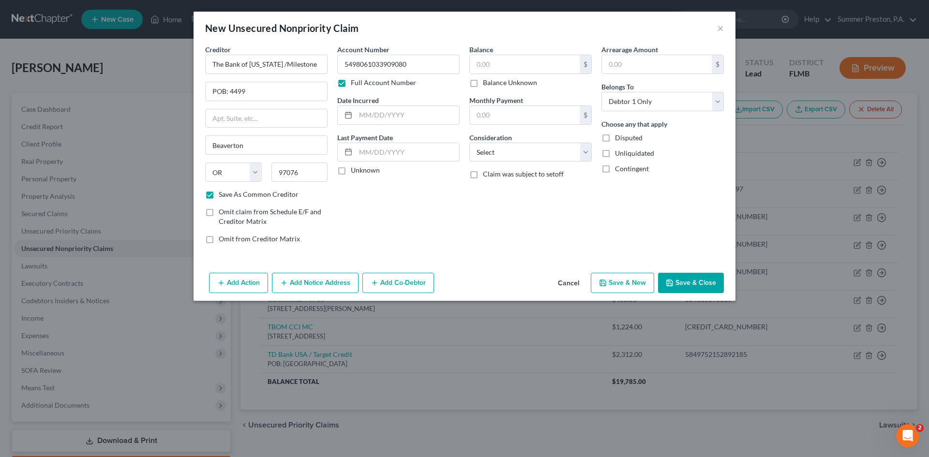
checkbox input "true"
click at [543, 60] on input "text" at bounding box center [525, 64] width 110 height 18
type input "1,379.00"
click at [624, 62] on input "text" at bounding box center [657, 64] width 110 height 18
type input "1,379.00"
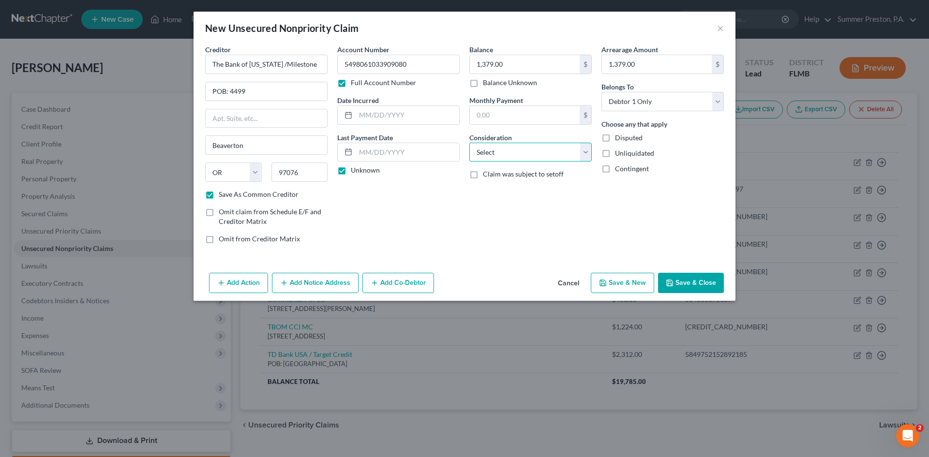
click at [587, 153] on select "Select Cable / Satellite Services Collection Agency Credit Card Debt Debt Couns…" at bounding box center [531, 152] width 122 height 19
select select "2"
click at [470, 143] on select "Select Cable / Satellite Services Collection Agency Credit Card Debt Debt Couns…" at bounding box center [531, 152] width 122 height 19
click at [618, 286] on button "Save & New" at bounding box center [622, 283] width 63 height 20
checkbox input "false"
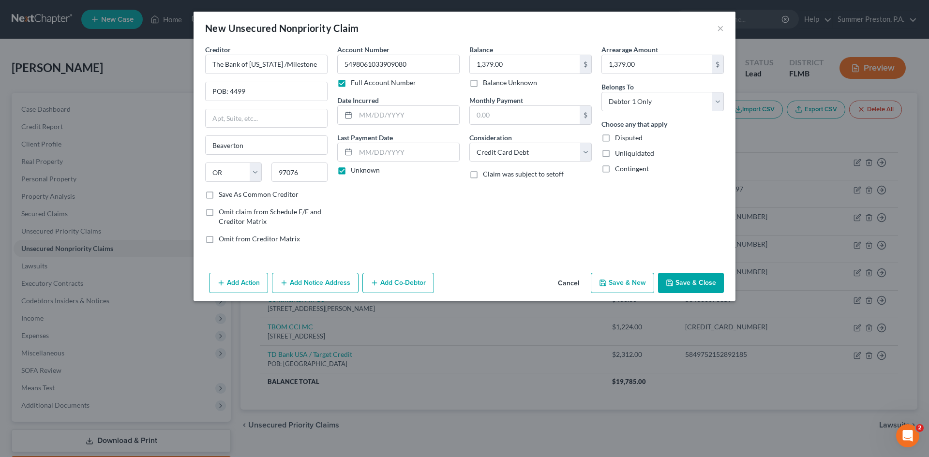
select select "0"
type input "0.00"
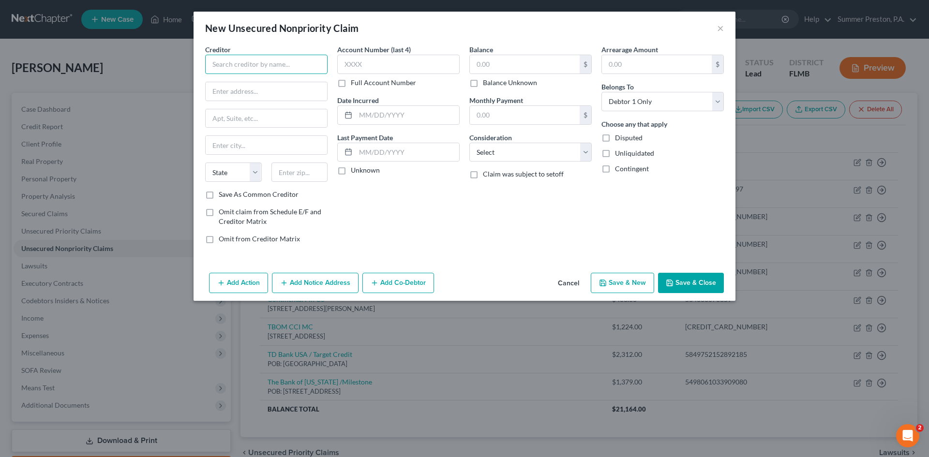
click at [306, 66] on input "text" at bounding box center [266, 64] width 122 height 19
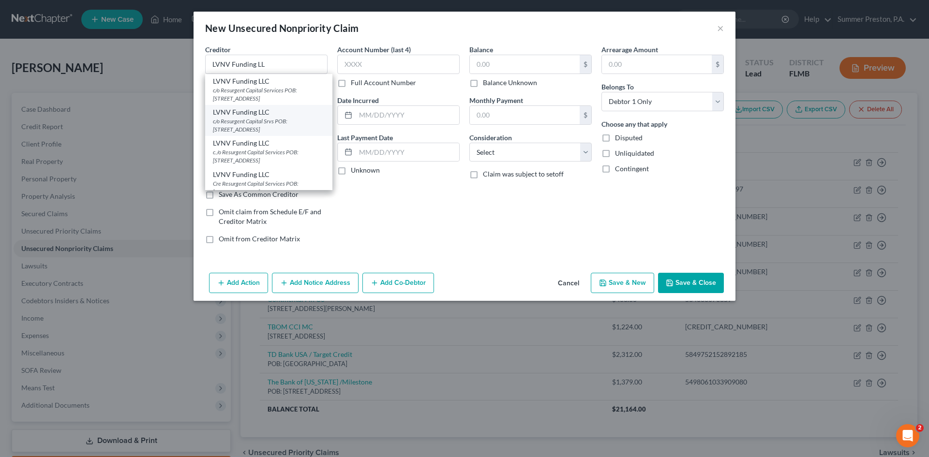
click at [268, 122] on div "c/o Resurgent Capital Srvs POB: [STREET_ADDRESS]" at bounding box center [269, 125] width 112 height 16
type input "LVNV Funding LLC"
type input "c/o Resurgent Capital Srvs"
type input "POB: 1269"
type input "[GEOGRAPHIC_DATA]"
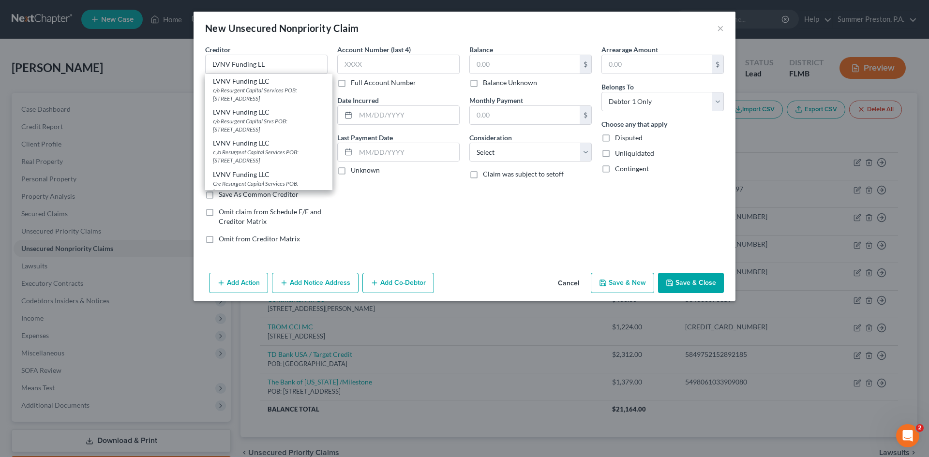
select select "42"
type input "29603"
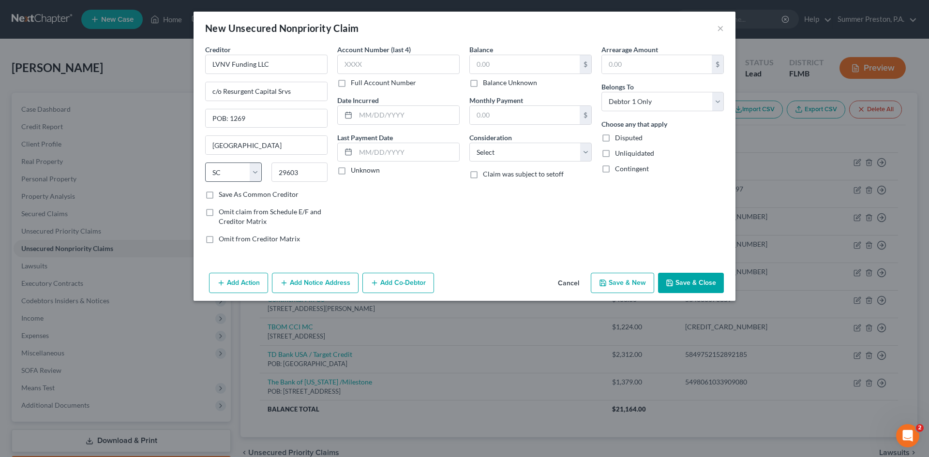
drag, startPoint x: 212, startPoint y: 193, endPoint x: 217, endPoint y: 182, distance: 12.8
click at [219, 193] on label "Save As Common Creditor" at bounding box center [259, 195] width 80 height 10
click at [223, 193] on input "Save As Common Creditor" at bounding box center [226, 193] width 6 height 6
checkbox input "true"
click at [351, 84] on label "Full Account Number" at bounding box center [383, 83] width 65 height 10
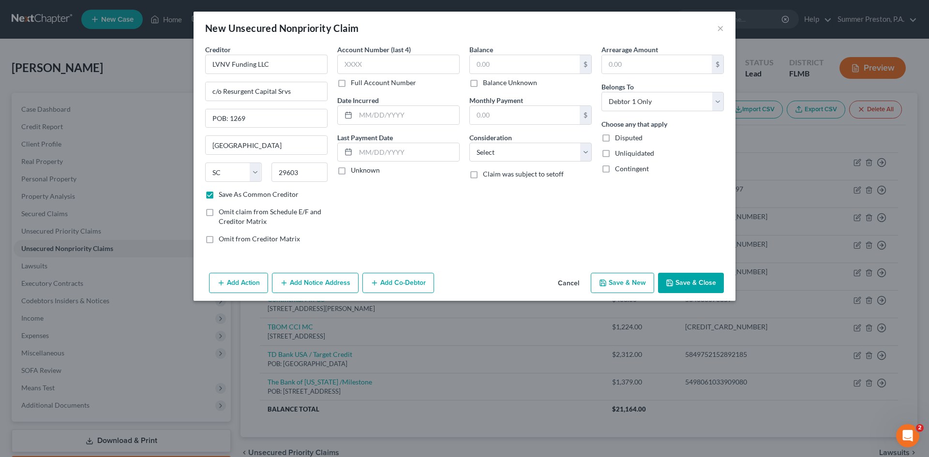
click at [355, 84] on input "Full Account Number" at bounding box center [358, 81] width 6 height 6
click at [385, 64] on input "text" at bounding box center [398, 64] width 122 height 19
type input "542418155074"
click at [351, 170] on label "Unknown" at bounding box center [365, 171] width 29 height 10
click at [355, 170] on input "Unknown" at bounding box center [358, 169] width 6 height 6
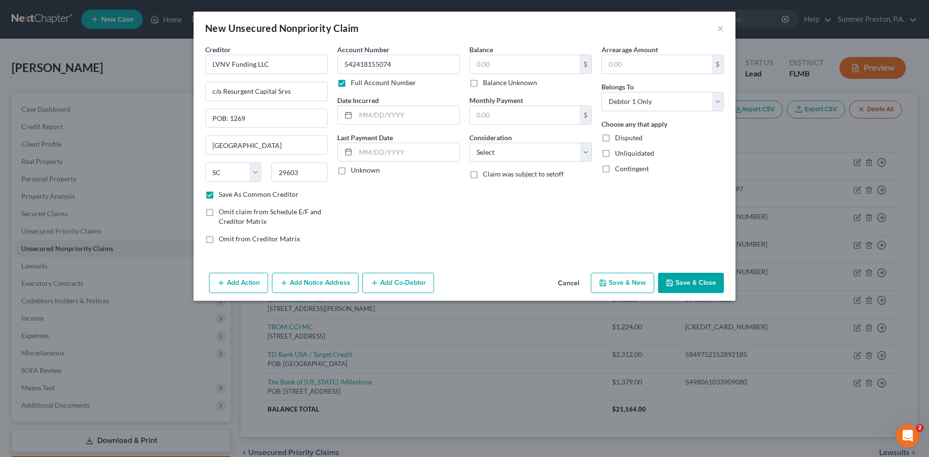
checkbox input "true"
click at [518, 61] on input "text" at bounding box center [525, 64] width 110 height 18
type input "1,013.00"
click at [635, 65] on input "text" at bounding box center [657, 64] width 110 height 18
type input "1,013.00"
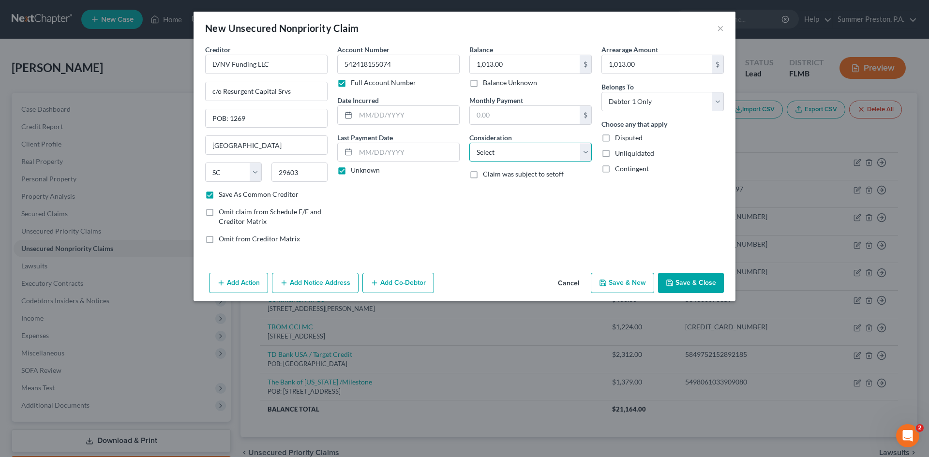
click at [588, 153] on select "Select Cable / Satellite Services Collection Agency Credit Card Debt Debt Couns…" at bounding box center [531, 152] width 122 height 19
select select "1"
click at [470, 143] on select "Select Cable / Satellite Services Collection Agency Credit Card Debt Debt Couns…" at bounding box center [531, 152] width 122 height 19
click at [304, 283] on button "Add Notice Address" at bounding box center [315, 283] width 87 height 20
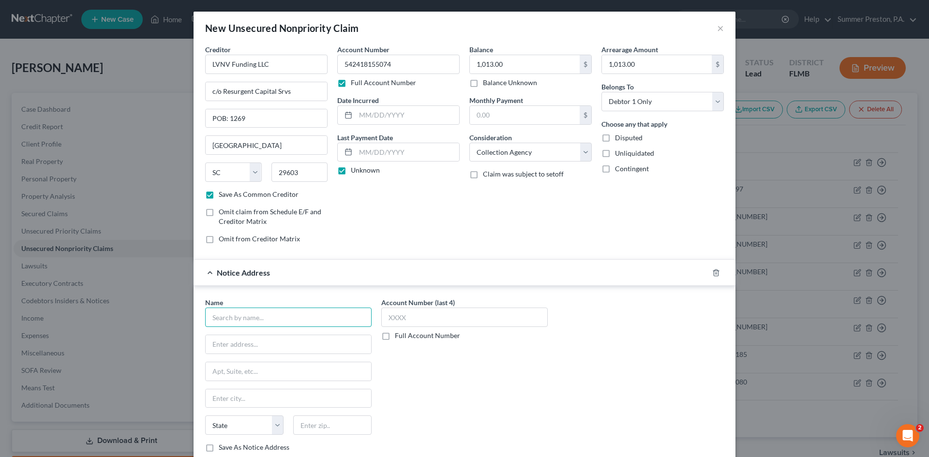
click at [289, 311] on input "text" at bounding box center [288, 317] width 167 height 19
type input "Citibank NA"
type input "[STREET_ADDRESS]"
type input "[GEOGRAPHIC_DATA]"
select select "43"
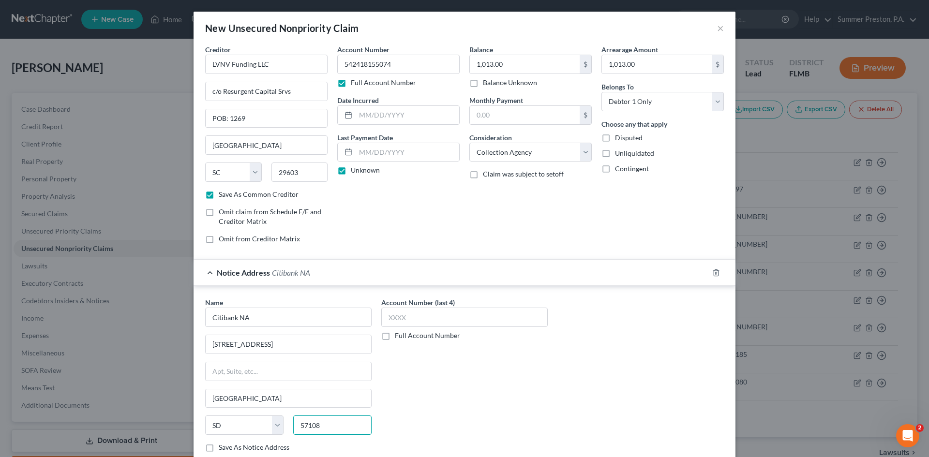
type input "57108"
drag, startPoint x: 203, startPoint y: 448, endPoint x: 246, endPoint y: 443, distance: 43.4
click at [219, 448] on label "Save As Notice Address" at bounding box center [254, 448] width 71 height 10
click at [223, 448] on input "Save As Notice Address" at bounding box center [226, 446] width 6 height 6
checkbox input "true"
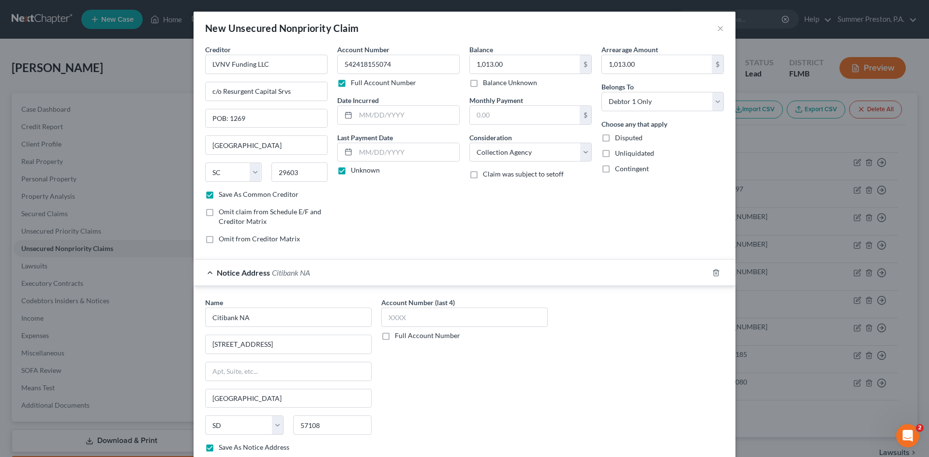
click at [395, 337] on label "Full Account Number" at bounding box center [427, 336] width 65 height 10
click at [399, 337] on input "Full Account Number" at bounding box center [402, 334] width 6 height 6
click at [434, 309] on input "text" at bounding box center [464, 317] width 167 height 19
type input "542418155074"
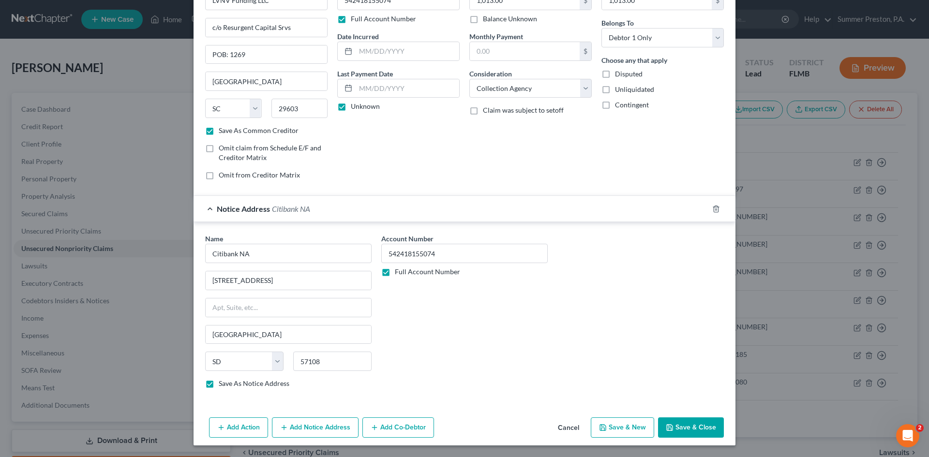
click at [619, 426] on button "Save & New" at bounding box center [622, 428] width 63 height 20
checkbox input "false"
select select "0"
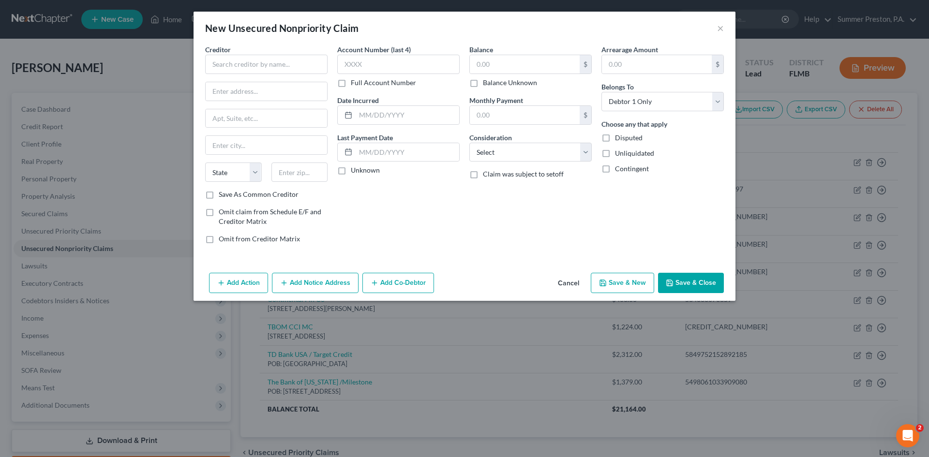
type input "0.00"
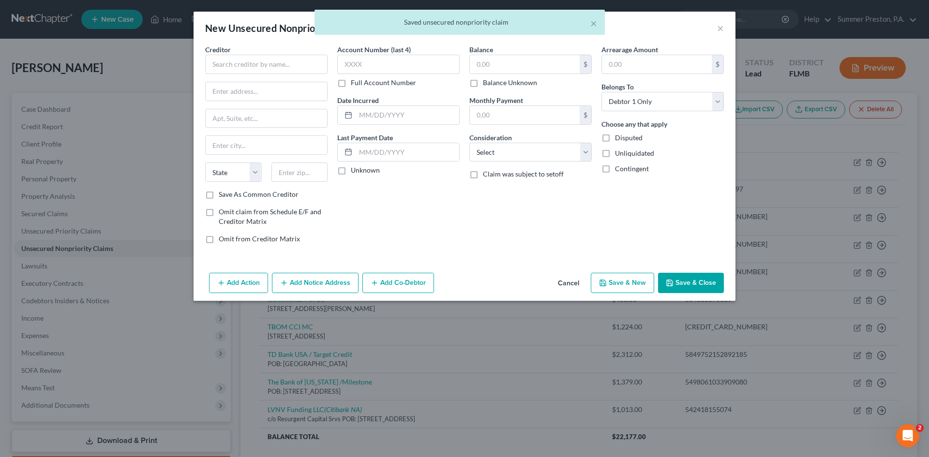
scroll to position [0, 0]
click at [304, 59] on input "text" at bounding box center [266, 64] width 122 height 19
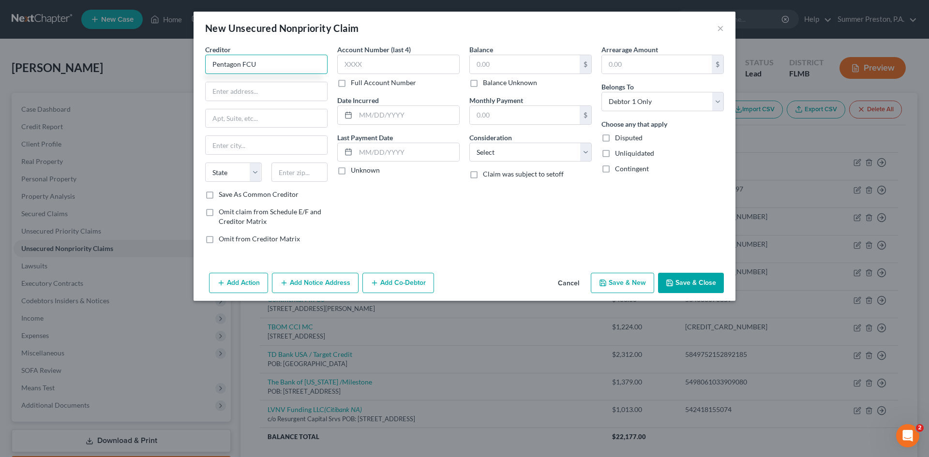
type input "Pentagon FCU"
type input "POB: 1432"
click at [286, 146] on input "text" at bounding box center [266, 145] width 121 height 18
type input "[GEOGRAPHIC_DATA]"
select select "48"
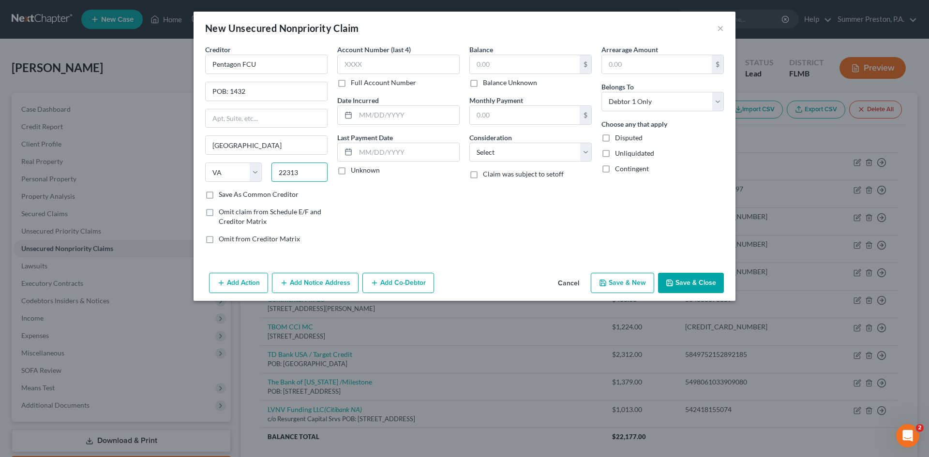
type input "22313"
click at [219, 193] on label "Save As Common Creditor" at bounding box center [259, 195] width 80 height 10
click at [223, 193] on input "Save As Common Creditor" at bounding box center [226, 193] width 6 height 6
checkbox input "true"
click at [351, 85] on label "Full Account Number" at bounding box center [383, 83] width 65 height 10
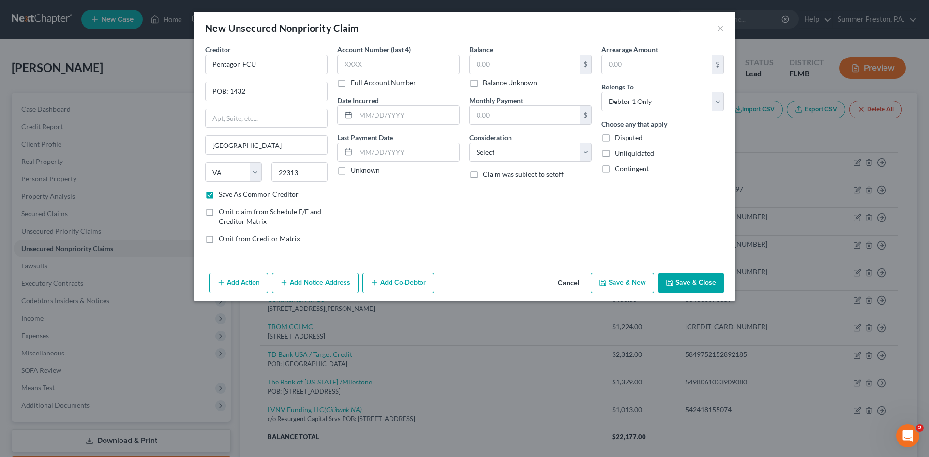
click at [355, 84] on input "Full Account Number" at bounding box center [358, 81] width 6 height 6
click at [393, 64] on input "text" at bounding box center [398, 64] width 122 height 19
type input "50299 0464"
click at [351, 173] on label "Unknown" at bounding box center [365, 171] width 29 height 10
click at [355, 172] on input "Unknown" at bounding box center [358, 169] width 6 height 6
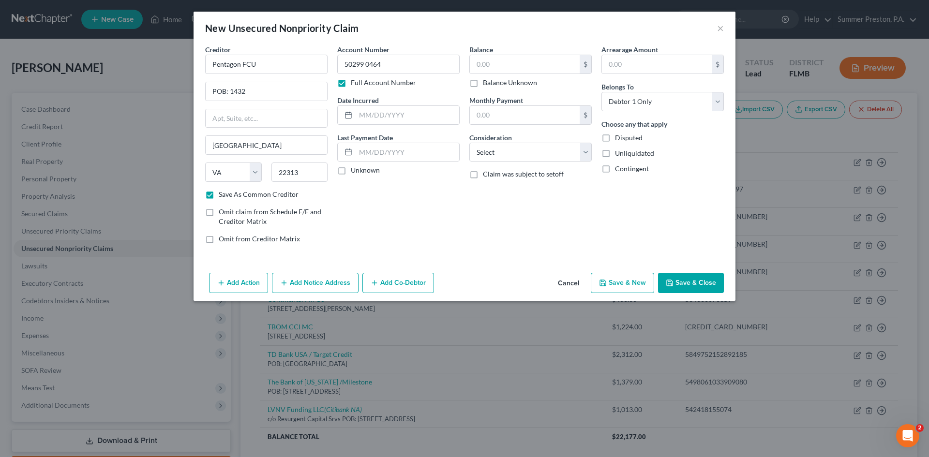
checkbox input "true"
click at [549, 54] on div "Balance $ Balance Unknown Balance Undetermined $ Balance Unknown" at bounding box center [531, 66] width 122 height 43
click at [545, 60] on input "text" at bounding box center [525, 64] width 110 height 18
type input "5,825.00"
click at [651, 64] on input "text" at bounding box center [657, 64] width 110 height 18
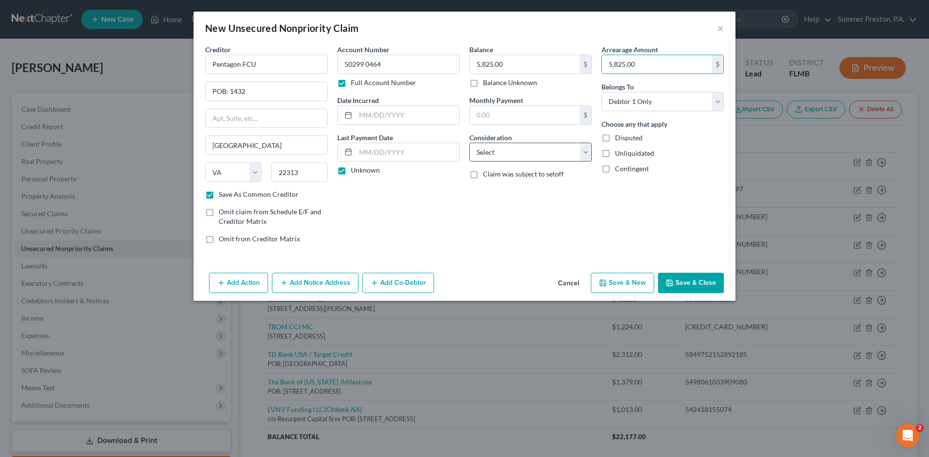
type input "5,825.00"
click at [582, 155] on select "Select Cable / Satellite Services Collection Agency Credit Card Debt Debt Couns…" at bounding box center [531, 152] width 122 height 19
select select "10"
click at [470, 143] on select "Select Cable / Satellite Services Collection Agency Credit Card Debt Debt Couns…" at bounding box center [531, 152] width 122 height 19
click at [315, 278] on button "Add Notice Address" at bounding box center [315, 283] width 87 height 20
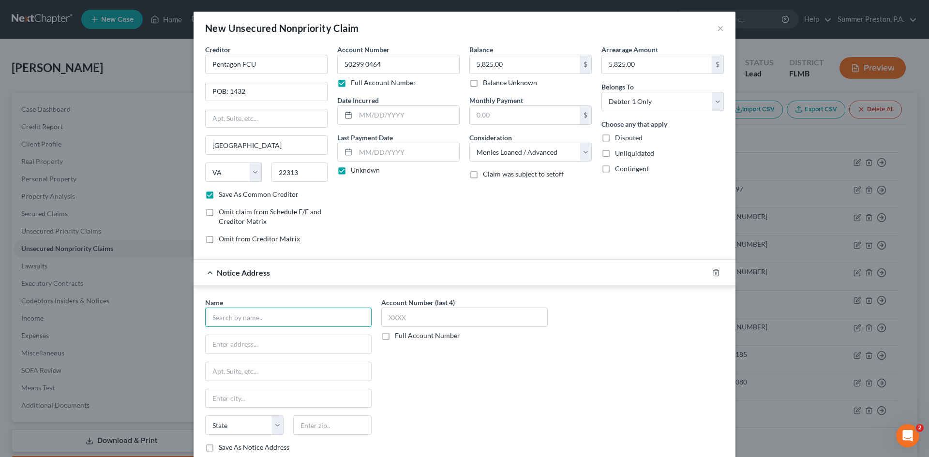
click at [288, 313] on input "text" at bounding box center [288, 317] width 167 height 19
type input "Security Credit Services"
type input "2"
type input "[STREET_ADDRESS]"
type input "[GEOGRAPHIC_DATA]"
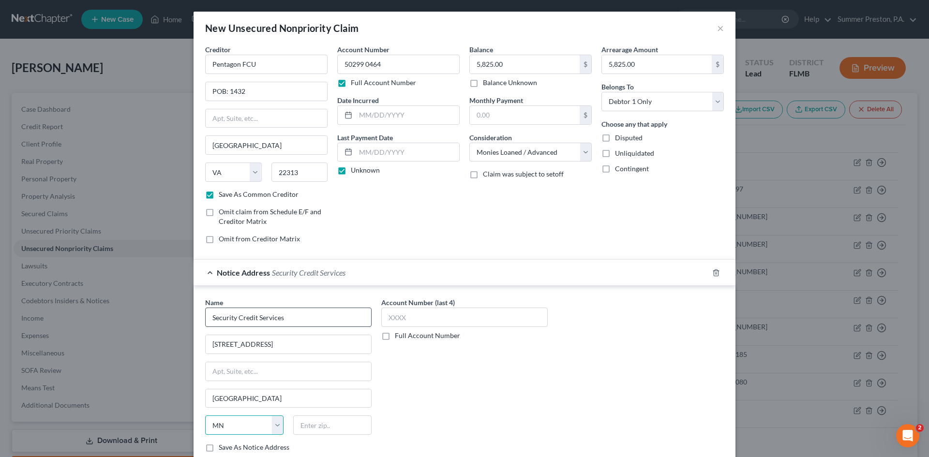
select select "25"
click at [342, 422] on input "text" at bounding box center [332, 425] width 78 height 19
type input "38655"
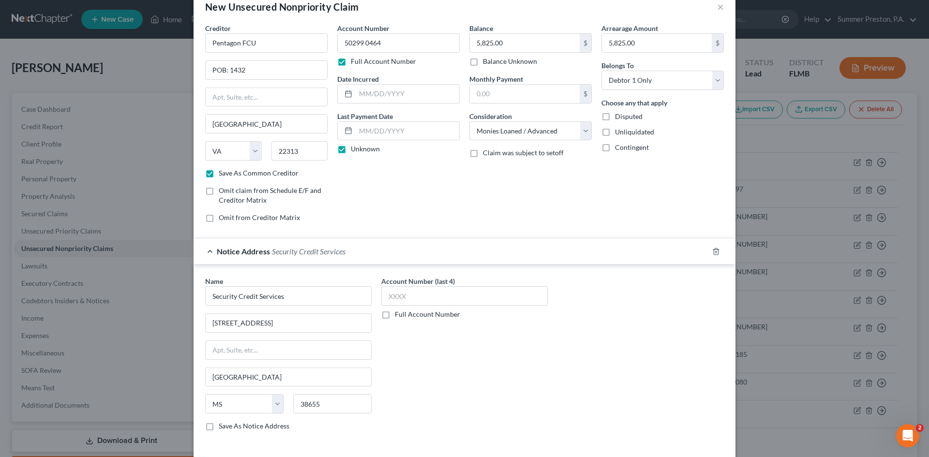
scroll to position [64, 0]
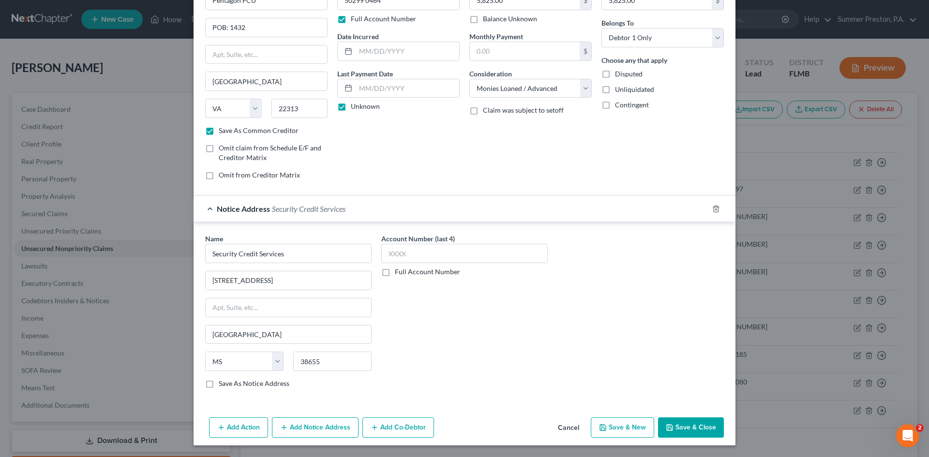
drag, startPoint x: 207, startPoint y: 384, endPoint x: 218, endPoint y: 388, distance: 11.8
click at [219, 385] on label "Save As Notice Address" at bounding box center [254, 384] width 71 height 10
click at [223, 385] on input "Save As Notice Address" at bounding box center [226, 382] width 6 height 6
click at [617, 428] on button "Save & New" at bounding box center [622, 428] width 63 height 20
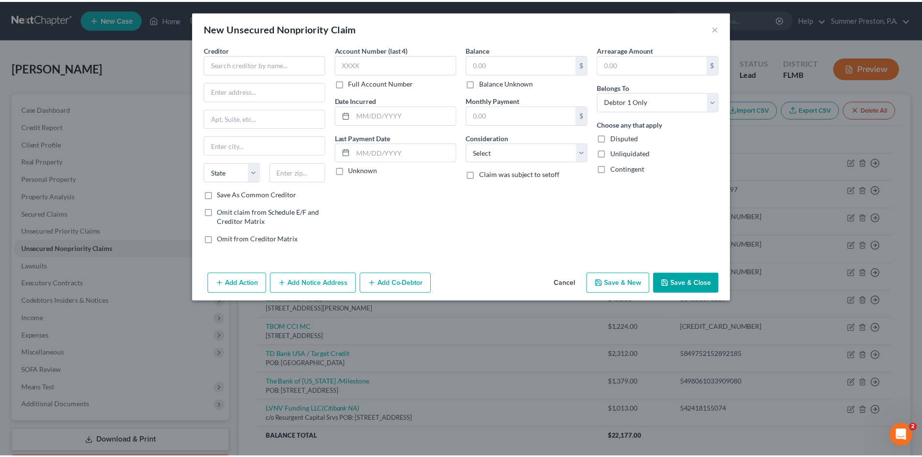
scroll to position [0, 0]
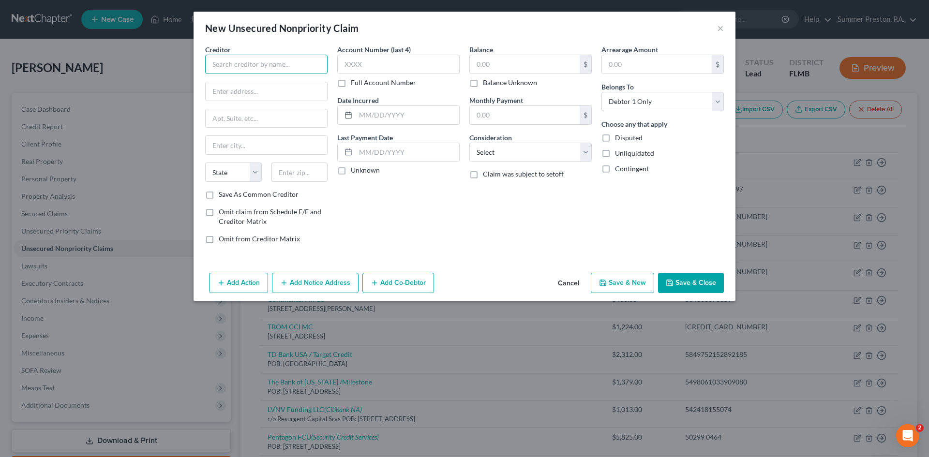
click at [296, 59] on input "text" at bounding box center [266, 64] width 122 height 19
drag, startPoint x: 209, startPoint y: 191, endPoint x: 219, endPoint y: 190, distance: 9.7
click at [219, 192] on label "Save As Common Creditor" at bounding box center [259, 195] width 80 height 10
click at [223, 192] on input "Save As Common Creditor" at bounding box center [226, 193] width 6 height 6
click at [351, 83] on label "Full Account Number" at bounding box center [383, 83] width 65 height 10
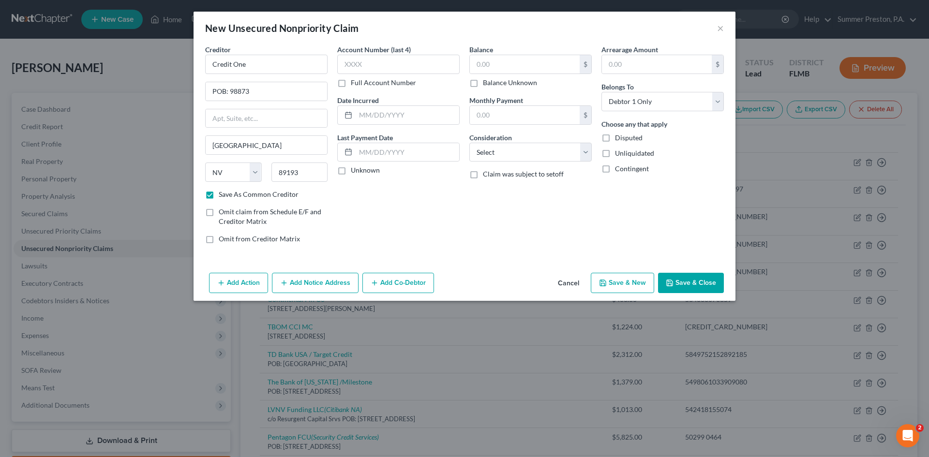
click at [355, 83] on input "Full Account Number" at bounding box center [358, 81] width 6 height 6
click at [374, 61] on input "text" at bounding box center [398, 64] width 122 height 19
click at [351, 172] on label "Unknown" at bounding box center [365, 171] width 29 height 10
click at [355, 172] on input "Unknown" at bounding box center [358, 169] width 6 height 6
click at [526, 70] on input "text" at bounding box center [525, 64] width 110 height 18
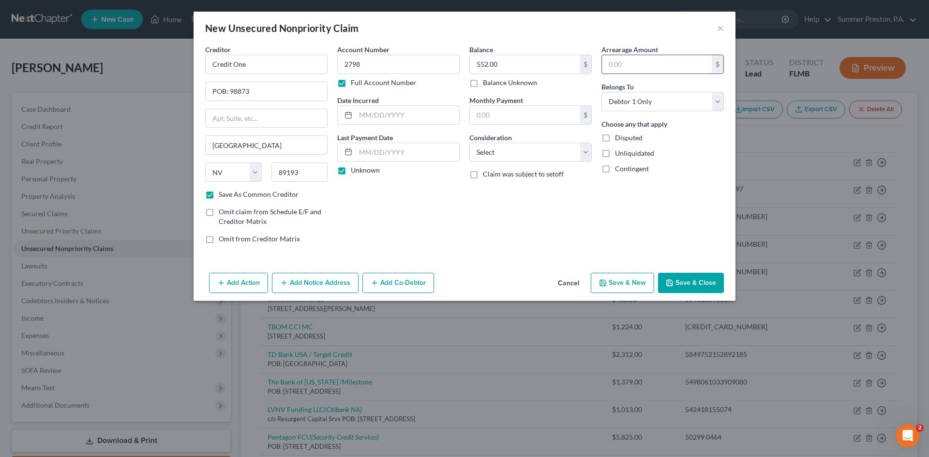
drag, startPoint x: 634, startPoint y: 61, endPoint x: 628, endPoint y: 68, distance: 8.9
click at [633, 65] on input "text" at bounding box center [657, 64] width 110 height 18
click at [586, 152] on select "Select Cable / Satellite Services Collection Agency Credit Card Debt Debt Couns…" at bounding box center [531, 152] width 122 height 19
click at [470, 143] on select "Select Cable / Satellite Services Collection Agency Credit Card Debt Debt Couns…" at bounding box center [531, 152] width 122 height 19
click at [640, 281] on button "Save & New" at bounding box center [622, 283] width 63 height 20
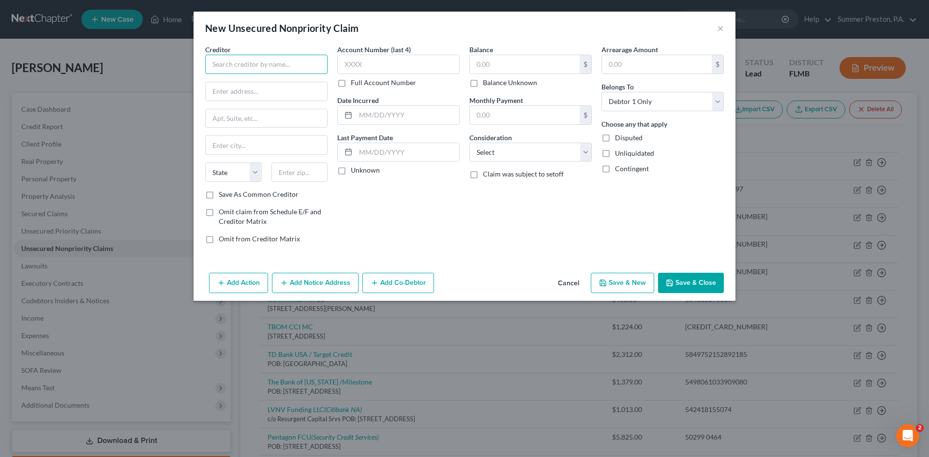
click at [319, 59] on input "text" at bounding box center [266, 64] width 122 height 19
click at [219, 196] on label "Save As Common Creditor" at bounding box center [259, 195] width 80 height 10
click at [223, 196] on input "Save As Common Creditor" at bounding box center [226, 193] width 6 height 6
click at [351, 81] on label "Full Account Number" at bounding box center [383, 83] width 65 height 10
click at [355, 81] on input "Full Account Number" at bounding box center [358, 81] width 6 height 6
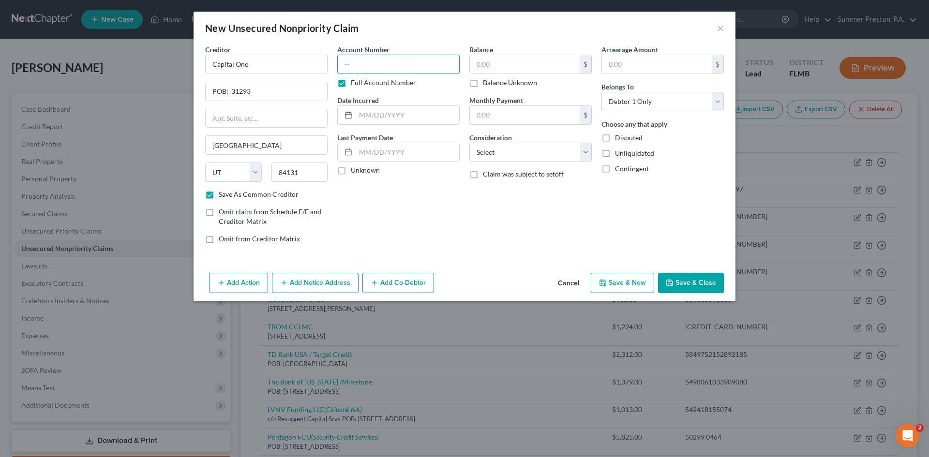
click at [367, 68] on input "text" at bounding box center [398, 64] width 122 height 19
drag, startPoint x: 339, startPoint y: 169, endPoint x: 355, endPoint y: 167, distance: 16.2
click at [351, 169] on label "Unknown" at bounding box center [365, 171] width 29 height 10
click at [355, 169] on input "Unknown" at bounding box center [358, 169] width 6 height 6
click at [483, 83] on label "Balance Unknown" at bounding box center [510, 83] width 54 height 10
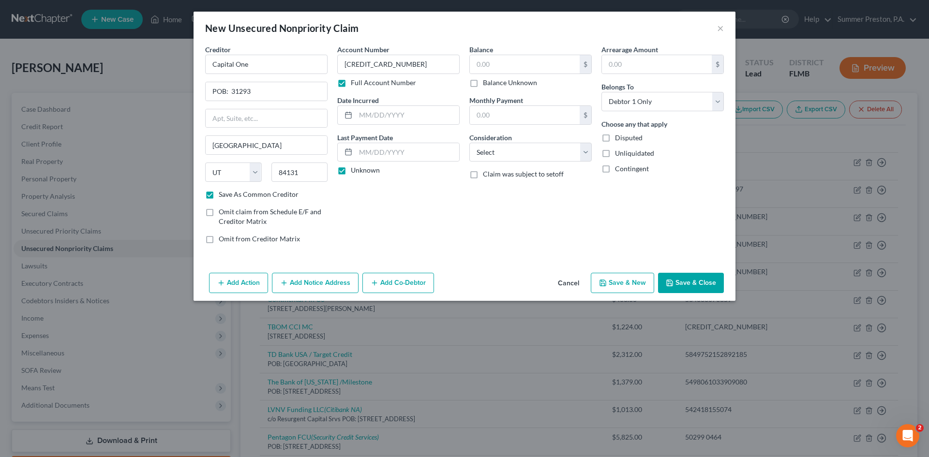
click at [487, 83] on input "Balance Unknown" at bounding box center [490, 81] width 6 height 6
click at [483, 83] on label "Balance Unknown" at bounding box center [510, 83] width 54 height 10
click at [487, 83] on input "Balance Unknown" at bounding box center [490, 81] width 6 height 6
click at [501, 66] on input "0.00" at bounding box center [525, 64] width 110 height 18
click at [490, 64] on input "4,829.00" at bounding box center [525, 64] width 110 height 18
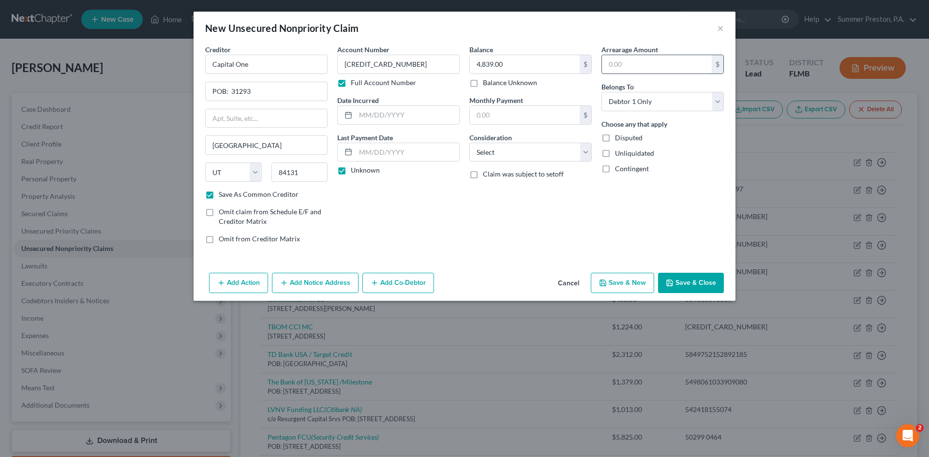
drag, startPoint x: 668, startPoint y: 63, endPoint x: 657, endPoint y: 69, distance: 11.9
click at [665, 66] on input "text" at bounding box center [657, 64] width 110 height 18
click at [584, 153] on select "Select Cable / Satellite Services Collection Agency Credit Card Debt Debt Couns…" at bounding box center [531, 152] width 122 height 19
click at [470, 143] on select "Select Cable / Satellite Services Collection Agency Credit Card Debt Debt Couns…" at bounding box center [531, 152] width 122 height 19
click at [620, 281] on button "Save & New" at bounding box center [622, 283] width 63 height 20
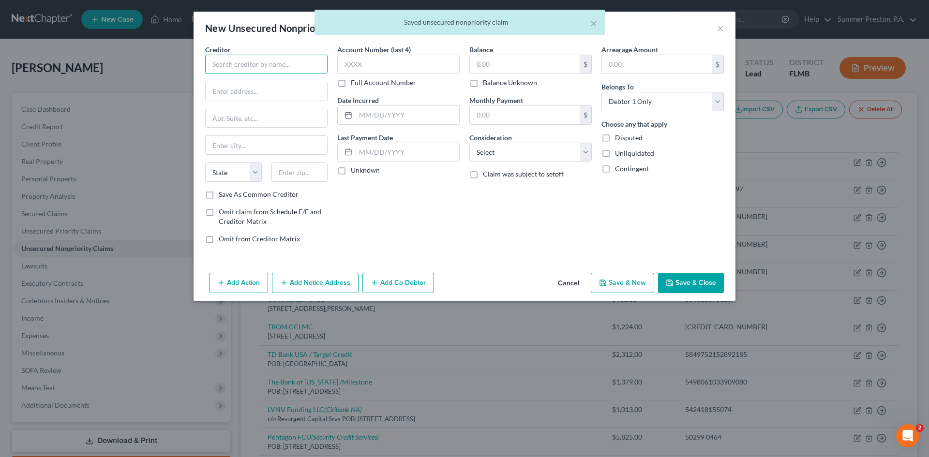
click at [291, 56] on input "text" at bounding box center [266, 64] width 122 height 19
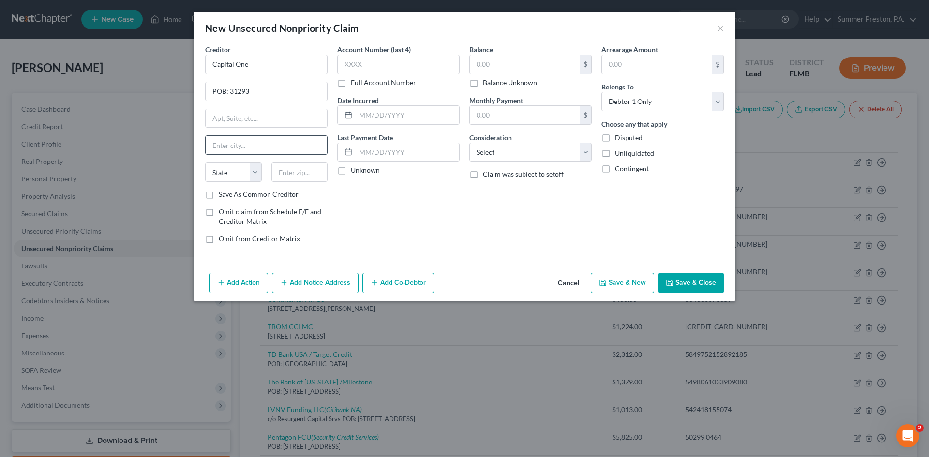
click at [288, 144] on input "text" at bounding box center [266, 145] width 121 height 18
drag, startPoint x: 207, startPoint y: 193, endPoint x: 437, endPoint y: 114, distance: 243.5
click at [219, 191] on label "Save As Common Creditor" at bounding box center [259, 195] width 80 height 10
click at [223, 191] on input "Save As Common Creditor" at bounding box center [226, 193] width 6 height 6
click at [351, 82] on label "Full Account Number" at bounding box center [383, 83] width 65 height 10
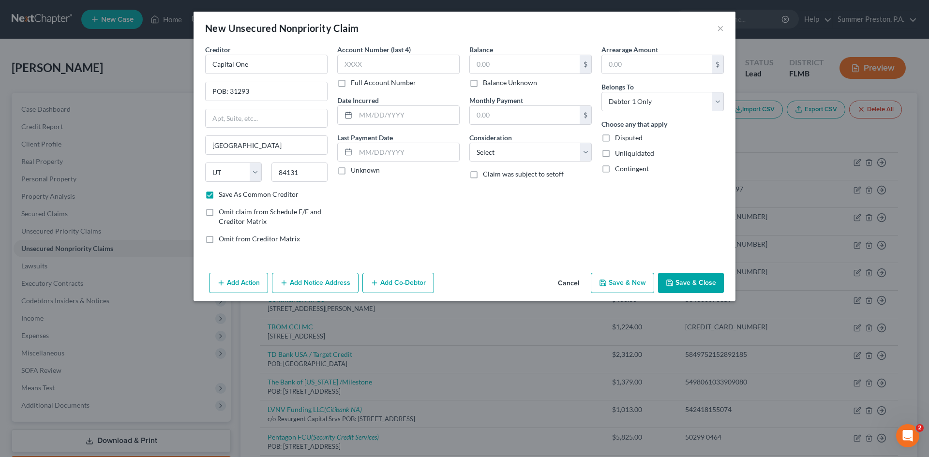
click at [355, 82] on input "Full Account Number" at bounding box center [358, 81] width 6 height 6
click at [387, 63] on input "text" at bounding box center [398, 64] width 122 height 19
drag, startPoint x: 341, startPoint y: 172, endPoint x: 360, endPoint y: 156, distance: 24.8
click at [351, 168] on label "Unknown" at bounding box center [365, 171] width 29 height 10
click at [355, 168] on input "Unknown" at bounding box center [358, 169] width 6 height 6
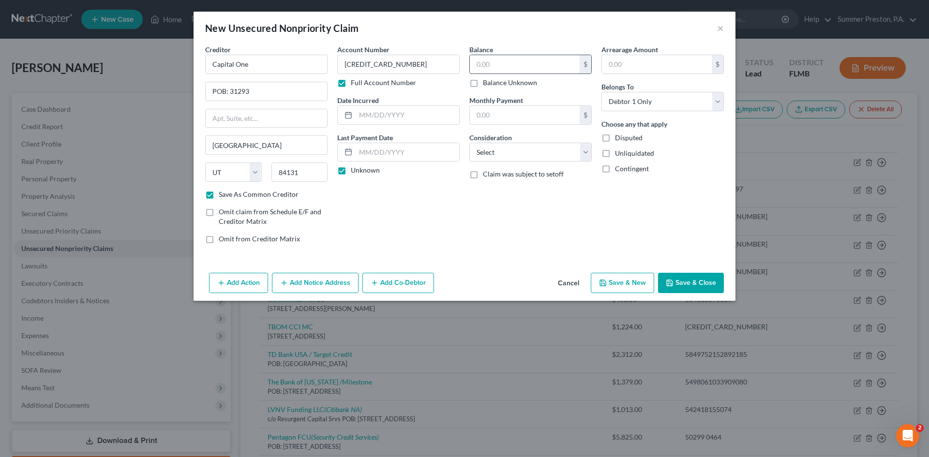
drag, startPoint x: 526, startPoint y: 58, endPoint x: 519, endPoint y: 61, distance: 7.1
click at [526, 59] on input "text" at bounding box center [525, 64] width 110 height 18
drag, startPoint x: 645, startPoint y: 66, endPoint x: 631, endPoint y: 67, distance: 13.6
click at [644, 66] on input "text" at bounding box center [657, 64] width 110 height 18
click at [587, 145] on select "Select Cable / Satellite Services Collection Agency Credit Card Debt Debt Couns…" at bounding box center [531, 152] width 122 height 19
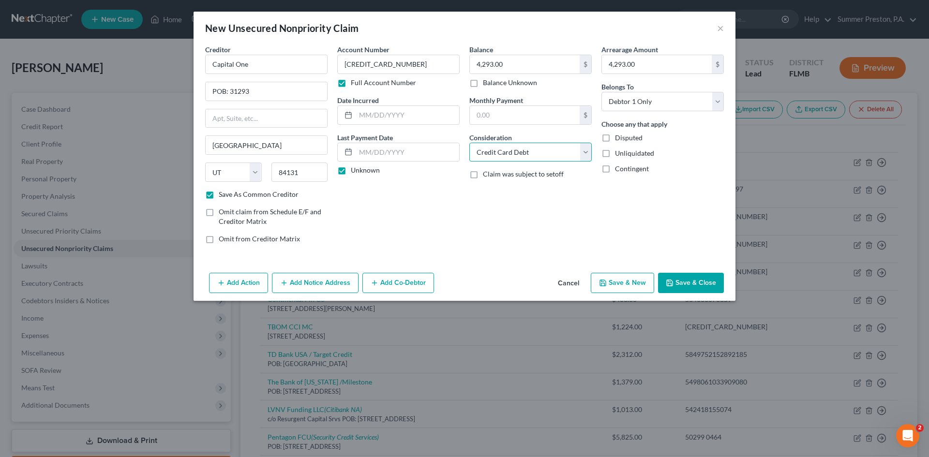
click at [470, 143] on select "Select Cable / Satellite Services Collection Agency Credit Card Debt Debt Couns…" at bounding box center [531, 152] width 122 height 19
click at [624, 282] on button "Save & New" at bounding box center [622, 283] width 63 height 20
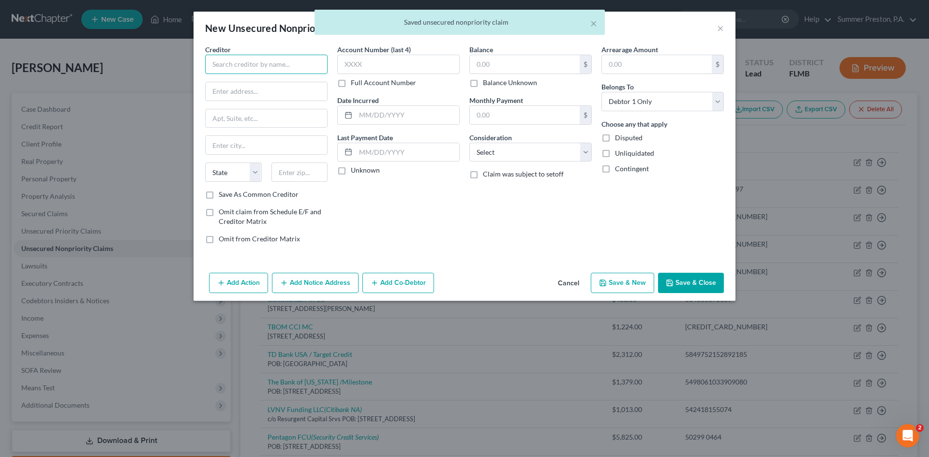
click at [301, 58] on input "text" at bounding box center [266, 64] width 122 height 19
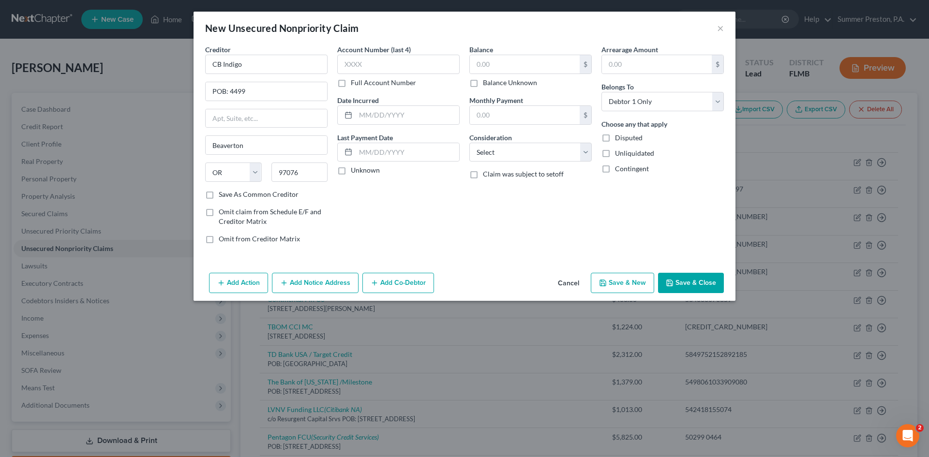
click at [219, 197] on label "Save As Common Creditor" at bounding box center [259, 195] width 80 height 10
click at [223, 196] on input "Save As Common Creditor" at bounding box center [226, 193] width 6 height 6
click at [351, 86] on label "Full Account Number" at bounding box center [383, 83] width 65 height 10
click at [355, 84] on input "Full Account Number" at bounding box center [358, 81] width 6 height 6
click at [388, 64] on input "text" at bounding box center [398, 64] width 122 height 19
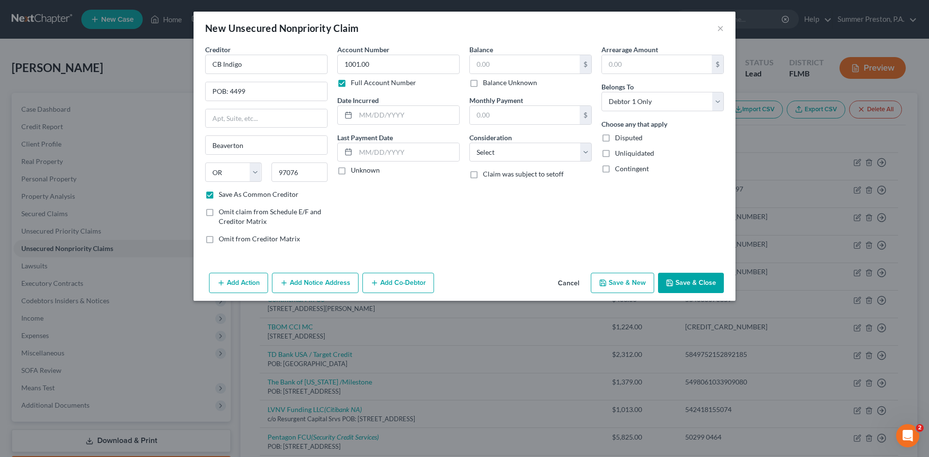
drag, startPoint x: 343, startPoint y: 171, endPoint x: 353, endPoint y: 163, distance: 13.1
click at [351, 167] on label "Unknown" at bounding box center [365, 171] width 29 height 10
click at [502, 58] on input "text" at bounding box center [525, 64] width 110 height 18
click at [586, 147] on select "Select Cable / Satellite Services Collection Agency Credit Card Debt Debt Couns…" at bounding box center [531, 152] width 122 height 19
click at [470, 143] on select "Select Cable / Satellite Services Collection Agency Credit Card Debt Debt Couns…" at bounding box center [531, 152] width 122 height 19
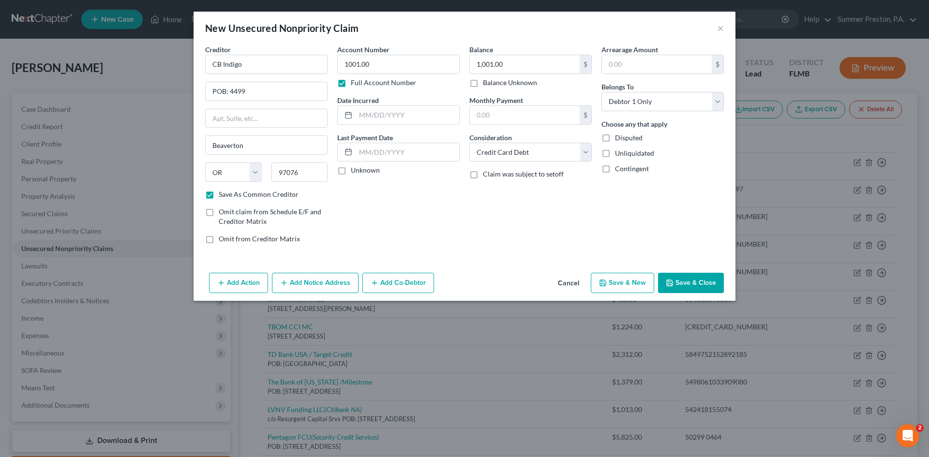
click at [685, 52] on div "Arrearage Amount $" at bounding box center [663, 60] width 122 height 30
click at [649, 64] on input "text" at bounding box center [657, 64] width 110 height 18
click at [689, 283] on button "Save & Close" at bounding box center [691, 283] width 66 height 20
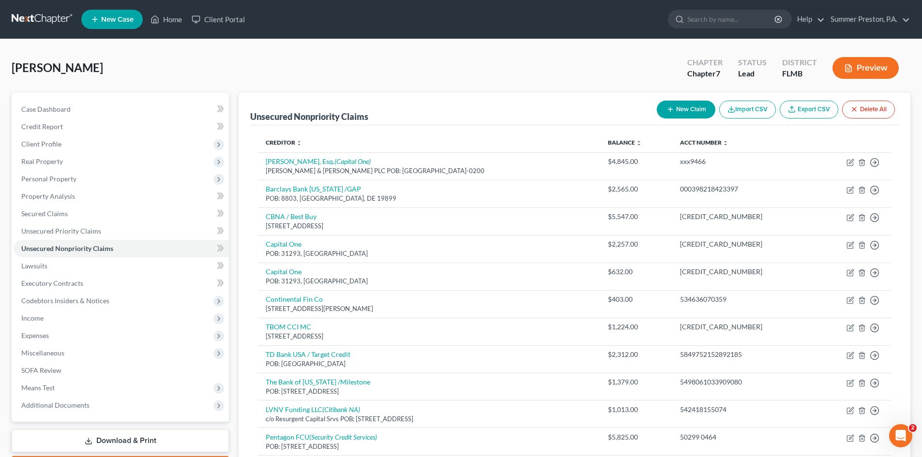
click at [672, 104] on button "New Claim" at bounding box center [686, 110] width 59 height 18
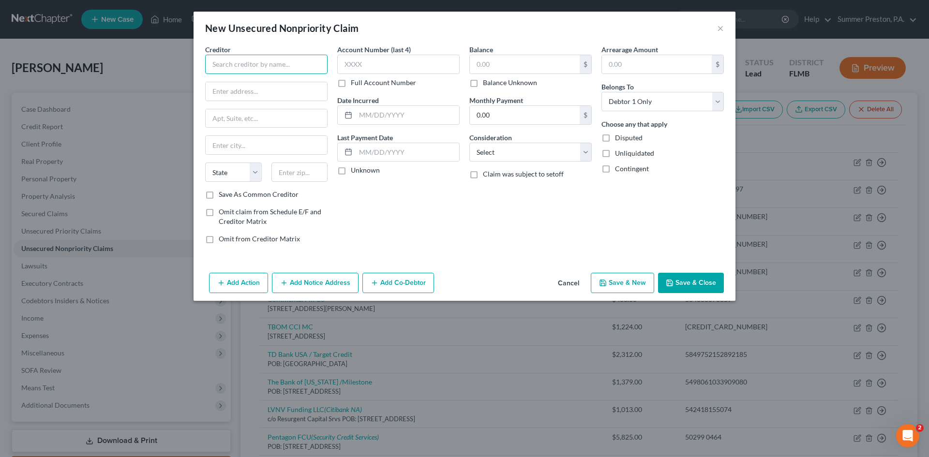
click at [288, 61] on input "text" at bounding box center [266, 64] width 122 height 19
click at [219, 195] on label "Save As Common Creditor" at bounding box center [259, 195] width 80 height 10
click at [223, 195] on input "Save As Common Creditor" at bounding box center [226, 193] width 6 height 6
click at [351, 85] on label "Full Account Number" at bounding box center [383, 83] width 65 height 10
click at [355, 84] on input "Full Account Number" at bounding box center [358, 81] width 6 height 6
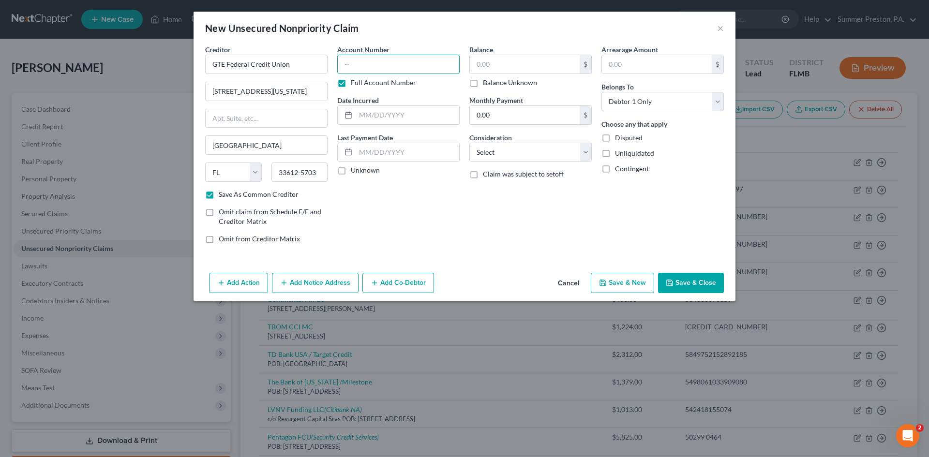
click at [393, 61] on input "text" at bounding box center [398, 64] width 122 height 19
drag, startPoint x: 339, startPoint y: 171, endPoint x: 379, endPoint y: 147, distance: 47.3
click at [351, 171] on label "Unknown" at bounding box center [365, 171] width 29 height 10
click at [355, 171] on input "Unknown" at bounding box center [358, 169] width 6 height 6
click at [518, 64] on input "text" at bounding box center [525, 64] width 110 height 18
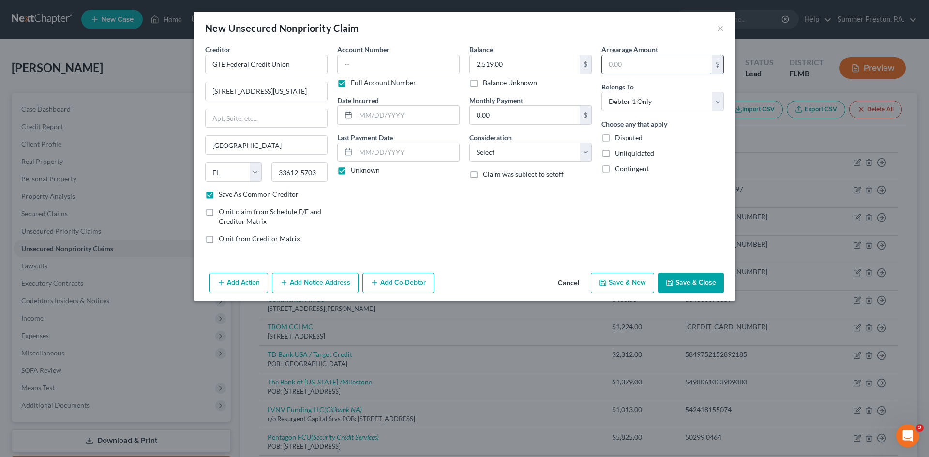
drag, startPoint x: 633, startPoint y: 67, endPoint x: 626, endPoint y: 57, distance: 12.1
click at [633, 67] on input "text" at bounding box center [657, 64] width 110 height 18
click at [587, 148] on select "Select Cable / Satellite Services Collection Agency Credit Card Debt Debt Couns…" at bounding box center [531, 152] width 122 height 19
click at [470, 143] on select "Select Cable / Satellite Services Collection Agency Credit Card Debt Debt Couns…" at bounding box center [531, 152] width 122 height 19
click at [698, 281] on button "Save & Close" at bounding box center [691, 283] width 66 height 20
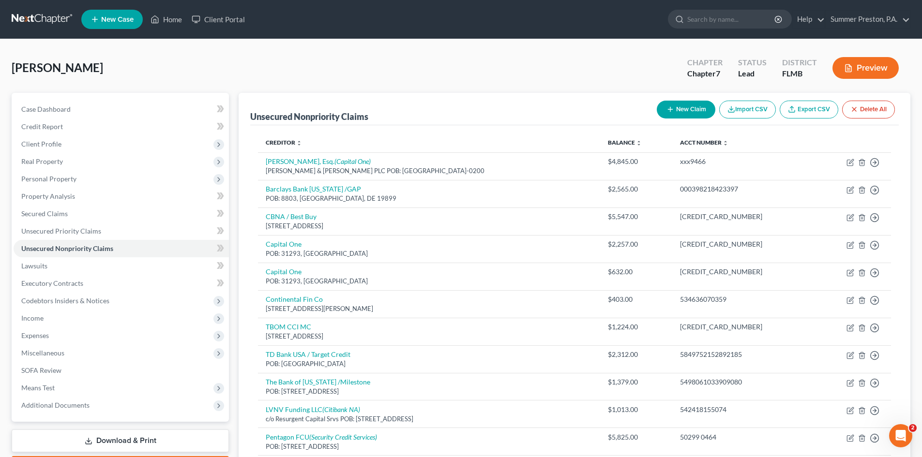
click at [114, 440] on link "Download & Print" at bounding box center [120, 441] width 217 height 23
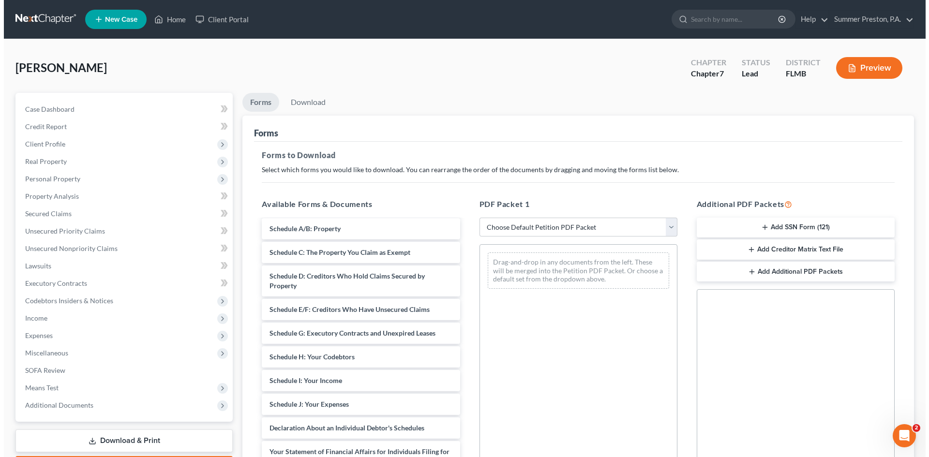
scroll to position [64, 0]
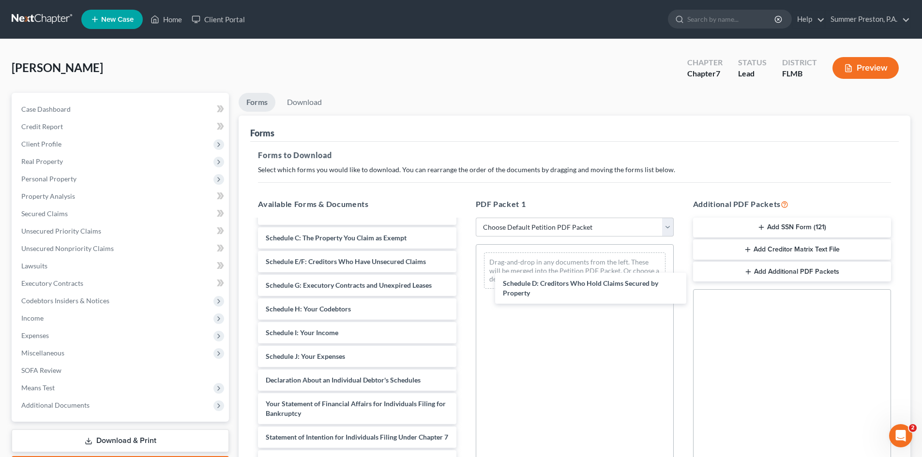
drag, startPoint x: 379, startPoint y: 264, endPoint x: 620, endPoint y: 268, distance: 240.6
click at [464, 273] on div "Schedule D: Creditors Who Hold Claims Secured by Property Voluntary Petition fo…" at bounding box center [356, 371] width 213 height 430
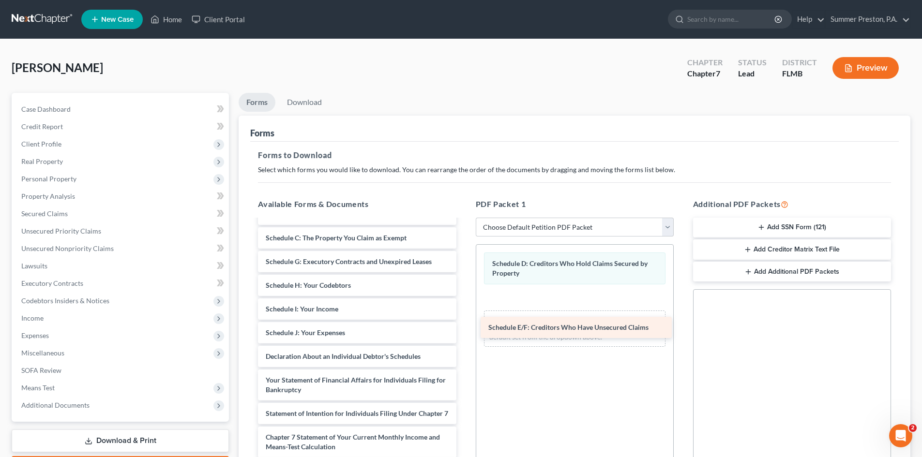
drag, startPoint x: 431, startPoint y: 258, endPoint x: 650, endPoint y: 286, distance: 220.6
click at [464, 290] on div "Schedule E/F: Creditors Who Have Unsecured Claims Voluntary Petition for Indivi…" at bounding box center [356, 359] width 213 height 406
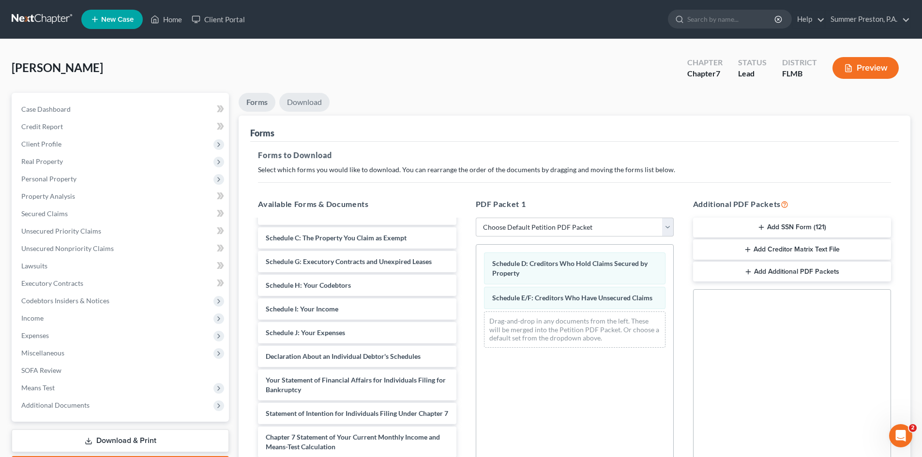
click at [305, 102] on link "Download" at bounding box center [304, 102] width 50 height 19
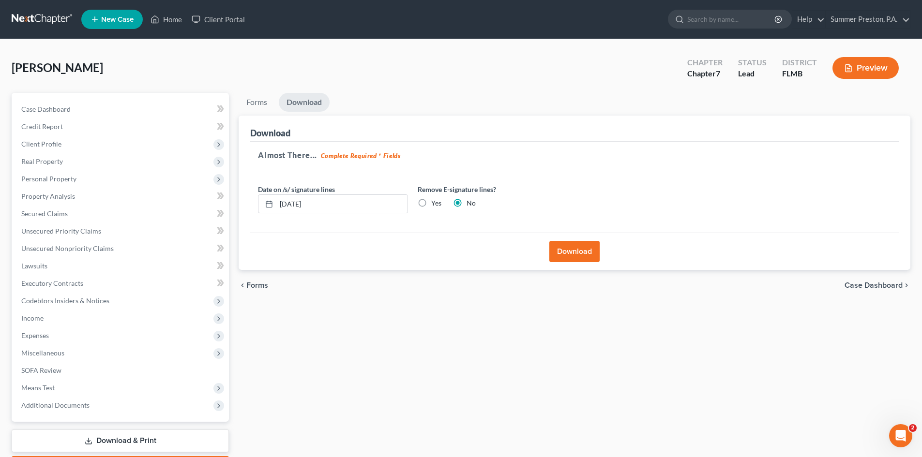
click at [578, 246] on button "Download" at bounding box center [574, 251] width 50 height 21
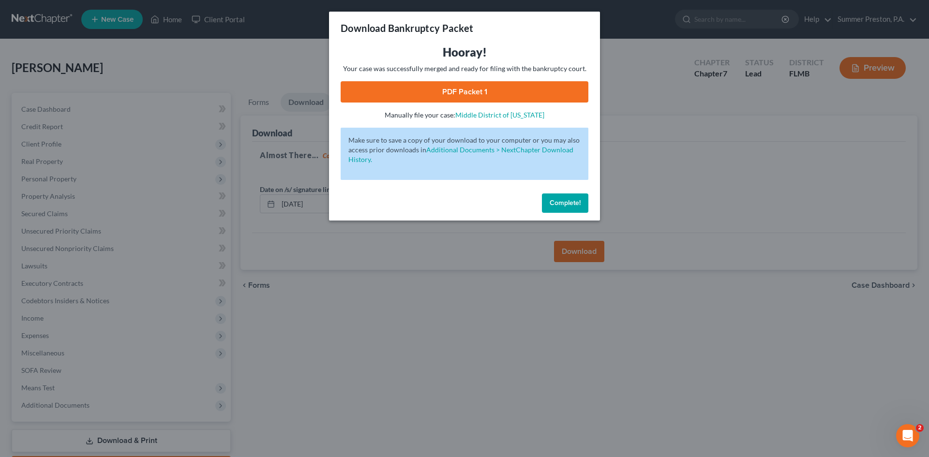
click at [459, 88] on link "PDF Packet 1" at bounding box center [465, 91] width 248 height 21
click at [561, 200] on span "Complete!" at bounding box center [565, 203] width 31 height 8
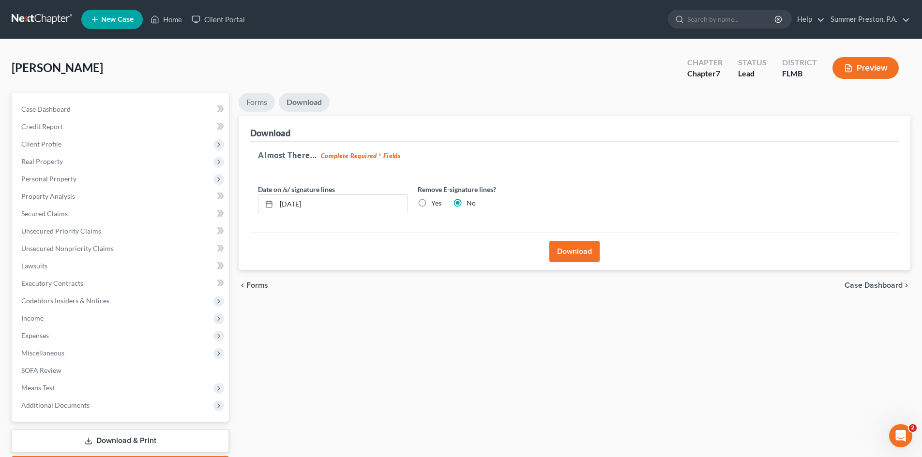
click at [261, 104] on link "Forms" at bounding box center [257, 102] width 36 height 19
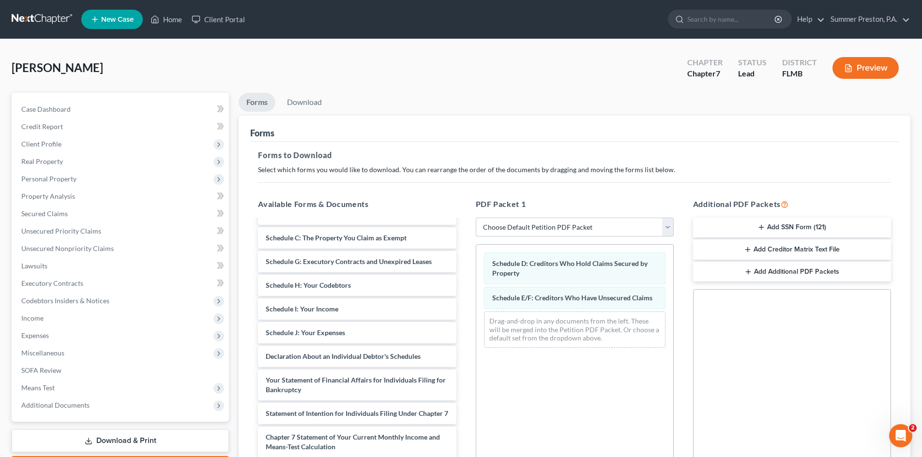
drag, startPoint x: 792, startPoint y: 228, endPoint x: 583, endPoint y: 310, distance: 224.3
click at [658, 337] on div "Available Forms & Documents Voluntary Petition for Individuals Filing for Bankr…" at bounding box center [574, 355] width 653 height 328
click at [820, 223] on button "Add SSN Form (121)" at bounding box center [792, 228] width 198 height 20
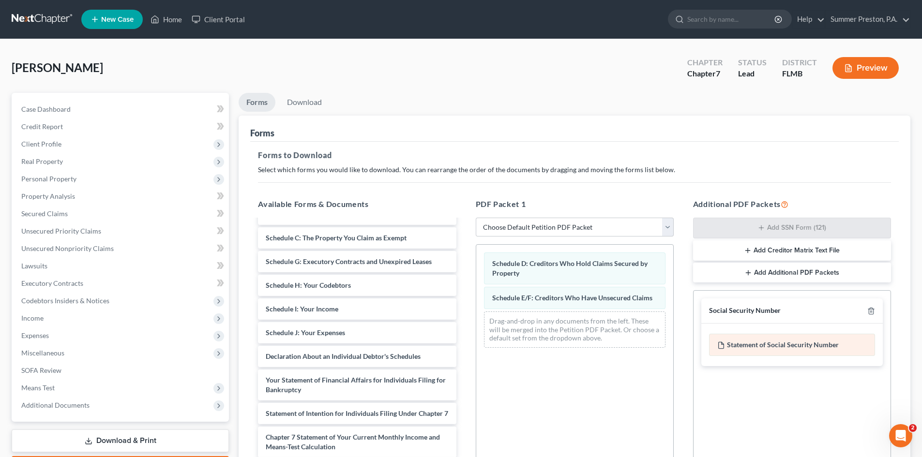
click at [763, 346] on div "Statement of Social Security Number" at bounding box center [792, 345] width 166 height 22
click at [302, 99] on link "Download" at bounding box center [304, 102] width 50 height 19
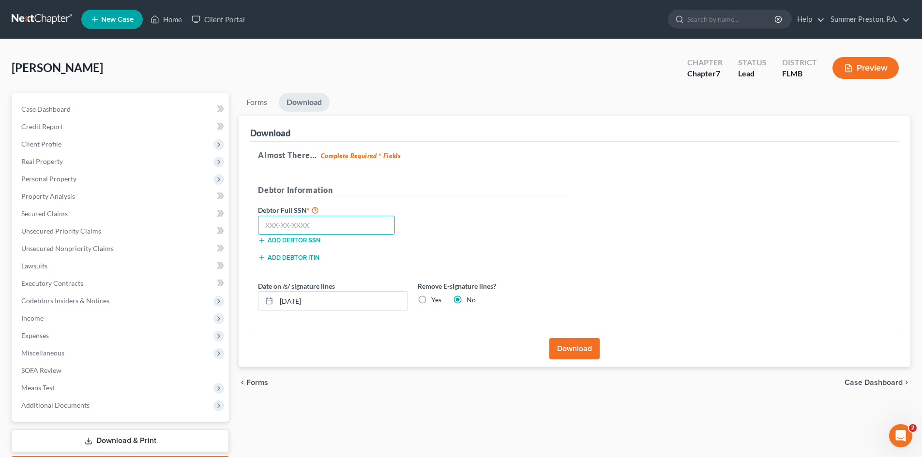
click at [355, 225] on input "text" at bounding box center [326, 225] width 137 height 19
click at [574, 346] on button "Download" at bounding box center [574, 348] width 50 height 21
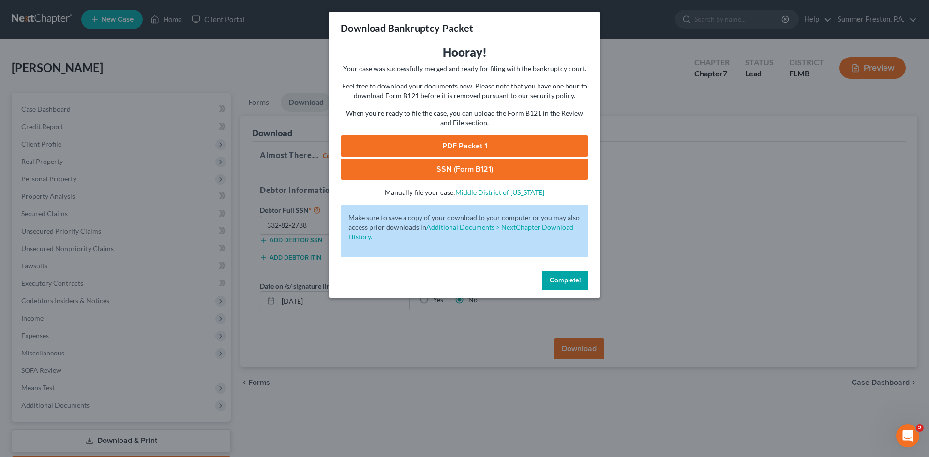
click at [469, 147] on link "PDF Packet 1" at bounding box center [465, 146] width 248 height 21
click at [477, 140] on link "PDF Packet 1" at bounding box center [465, 146] width 248 height 21
click at [430, 171] on link "SSN (Form B121)" at bounding box center [465, 169] width 248 height 21
